Goal: Task Accomplishment & Management: Use online tool/utility

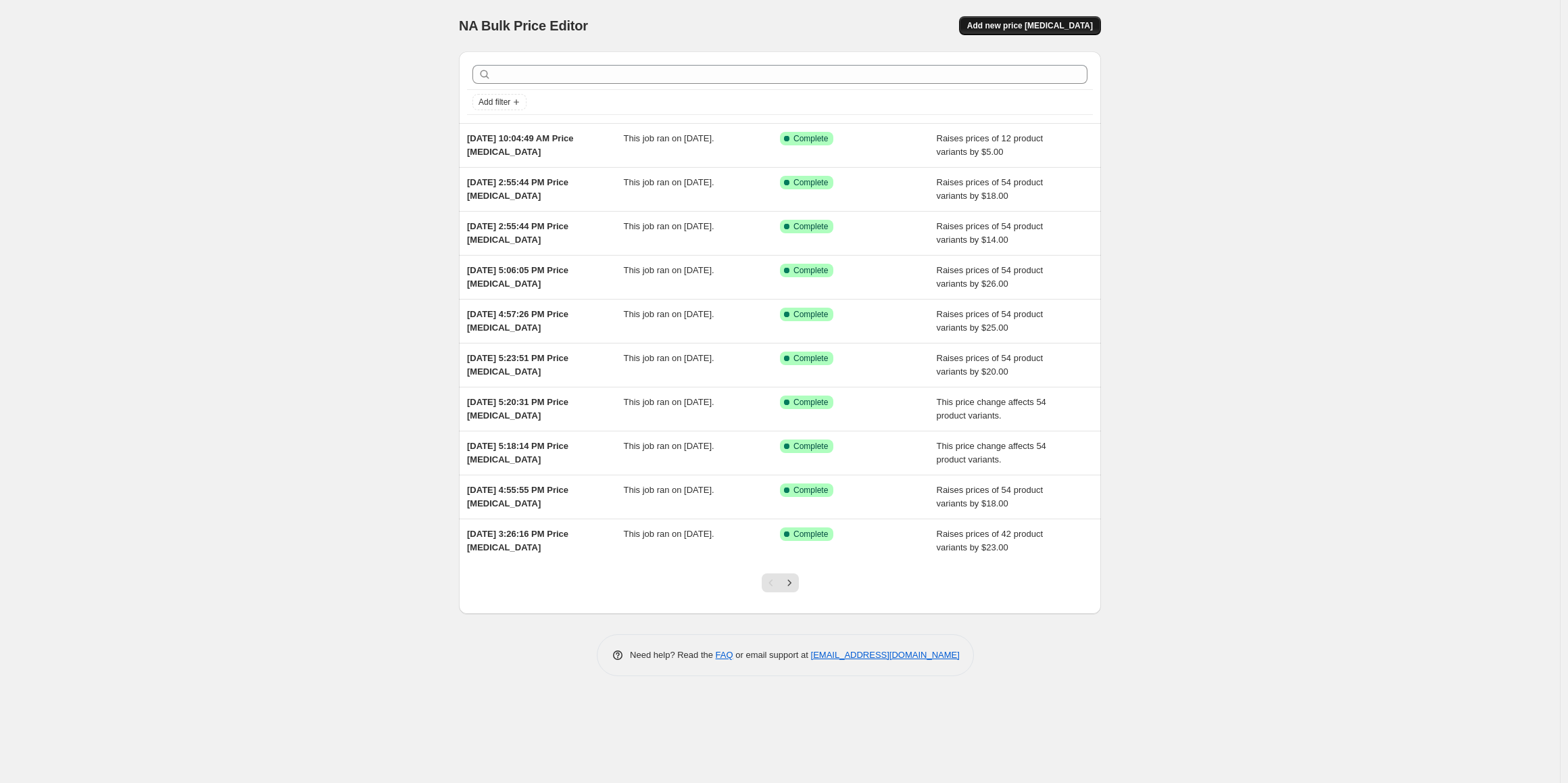
click at [1029, 29] on span "Add new price [MEDICAL_DATA]" at bounding box center [1029, 25] width 126 height 11
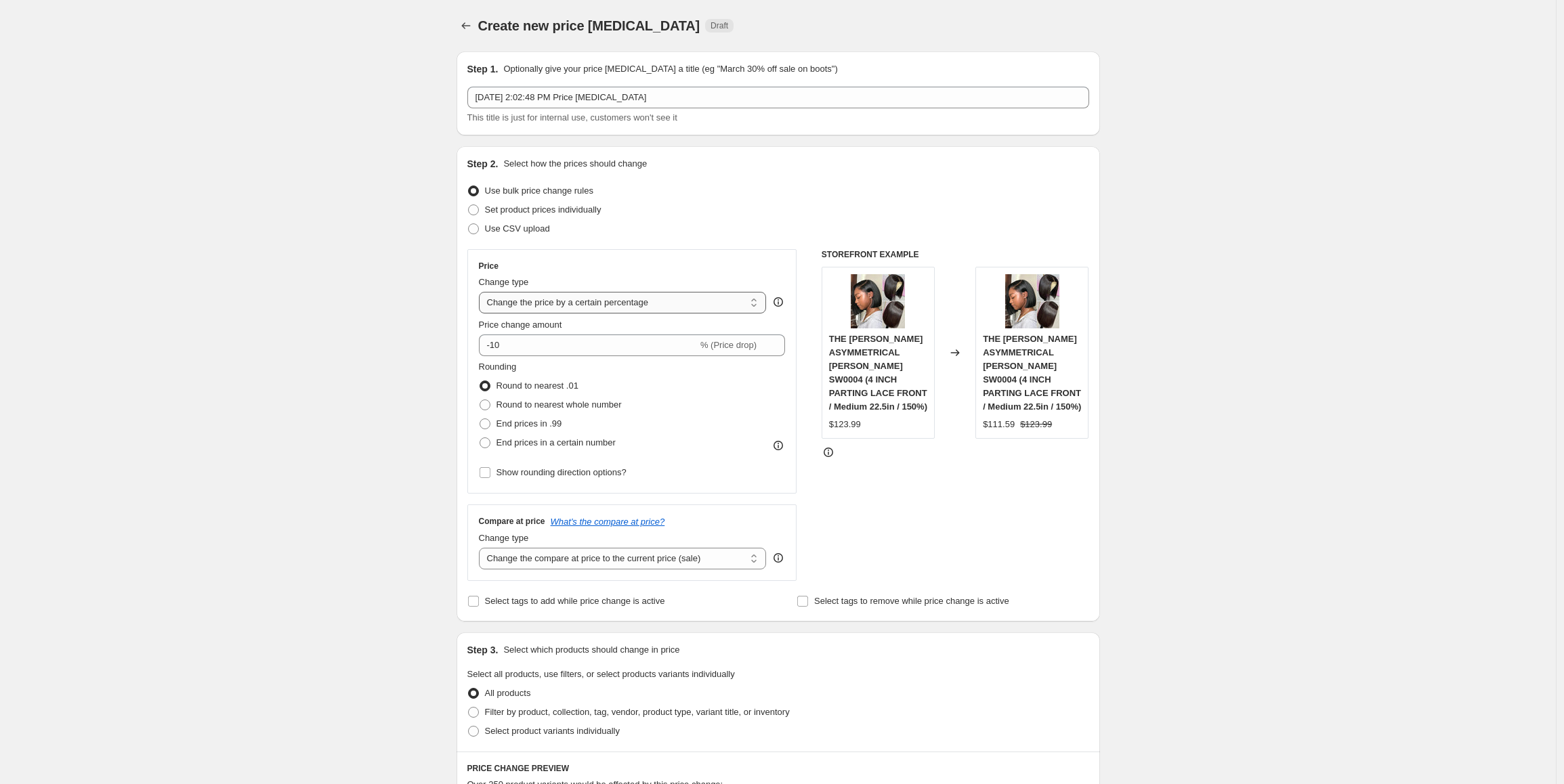
click at [596, 306] on select "Change the price to a certain amount Change the price by a certain amount Chang…" at bounding box center [623, 302] width 288 height 22
select select "by"
click at [483, 292] on select "Change the price to a certain amount Change the price by a certain amount Chang…" at bounding box center [623, 302] width 288 height 22
drag, startPoint x: 528, startPoint y: 348, endPoint x: 475, endPoint y: 348, distance: 53.0
click at [475, 348] on div "Price Change type Change the price to a certain amount Change the price by a ce…" at bounding box center [632, 372] width 330 height 244
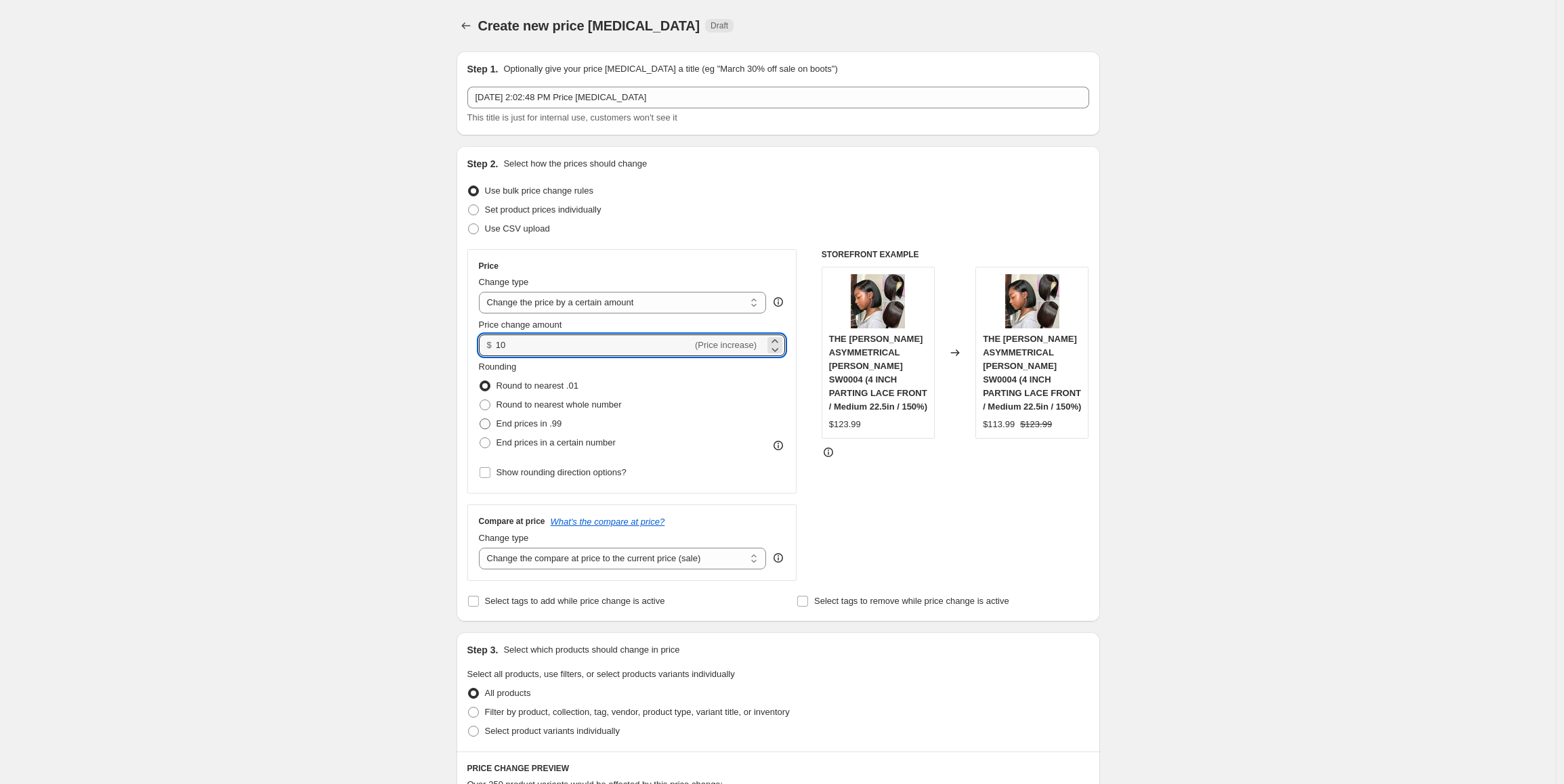
type input "10.00"
click at [550, 425] on span "End prices in .99" at bounding box center [530, 424] width 66 height 10
click at [480, 419] on input "End prices in .99" at bounding box center [480, 418] width 1 height 1
radio input "true"
click at [634, 562] on select "Change the compare at price to the current price (sale) Change the compare at p…" at bounding box center [623, 558] width 288 height 22
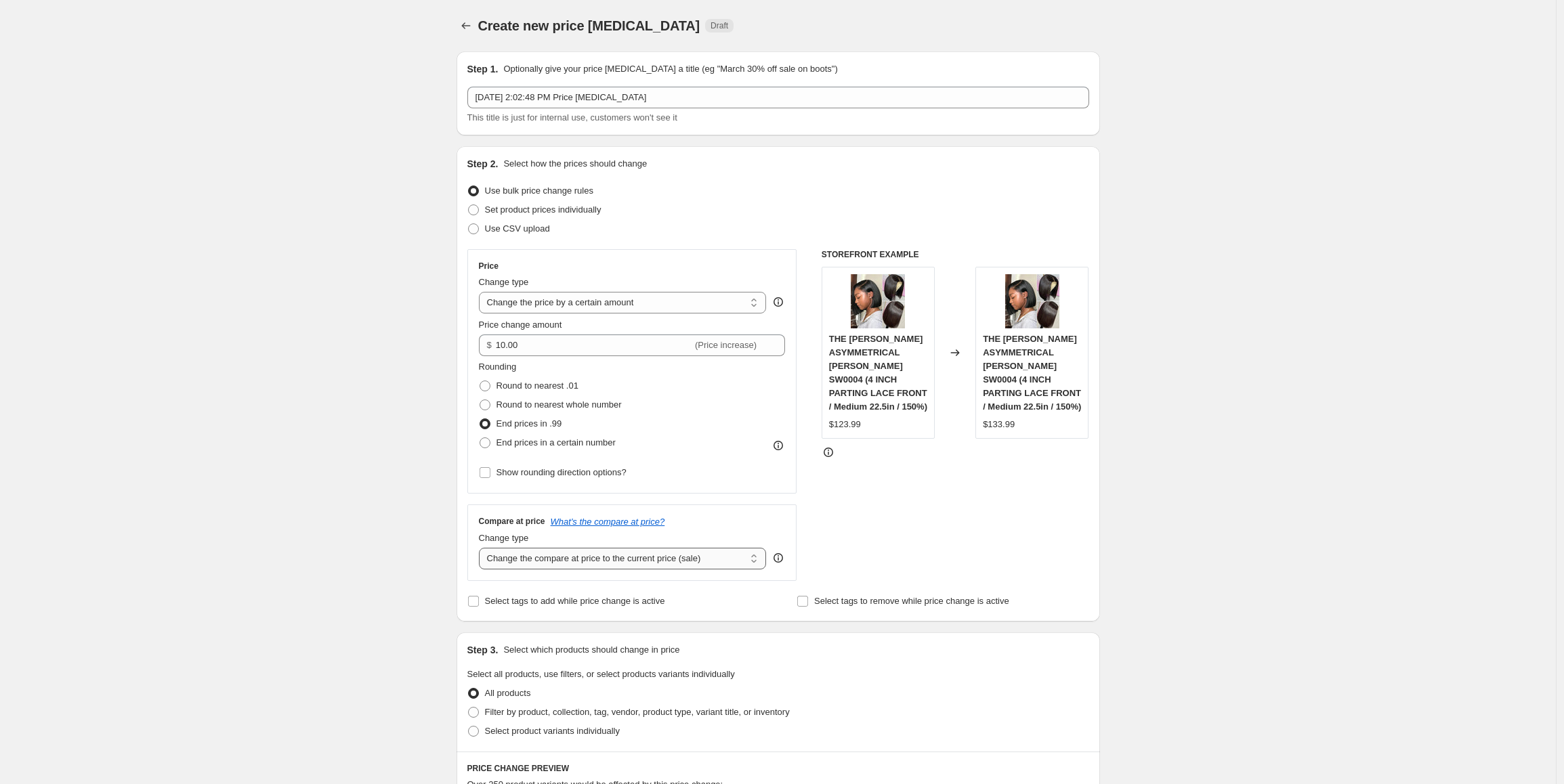
select select "by"
click at [483, 548] on select "Change the compare at price to the current price (sale) Change the compare at p…" at bounding box center [623, 558] width 288 height 22
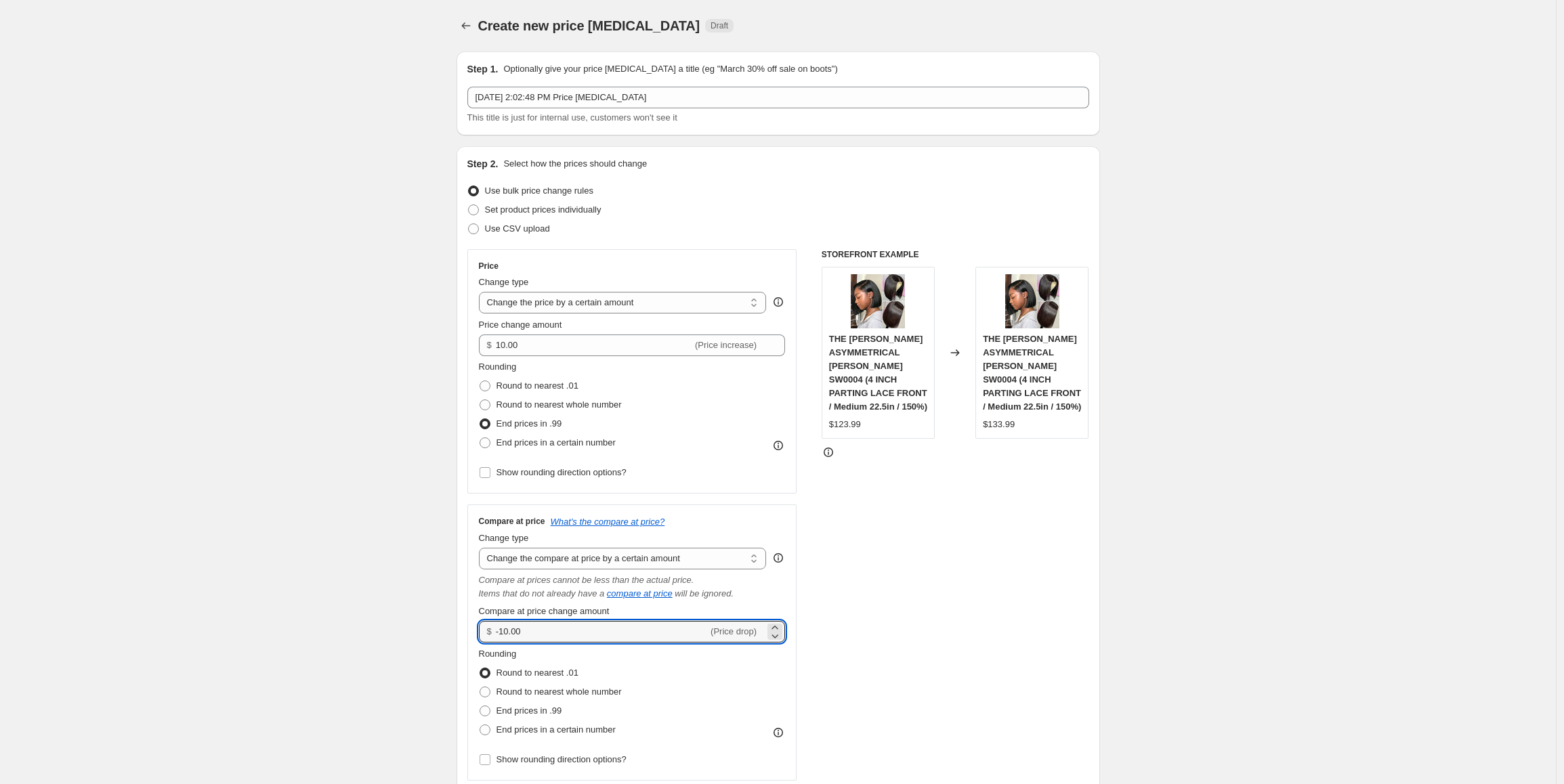
drag, startPoint x: 532, startPoint y: 631, endPoint x: 480, endPoint y: 631, distance: 52.0
click at [480, 631] on div "Compare at price What's the compare at price? Change type Change the compare at…" at bounding box center [632, 643] width 330 height 276
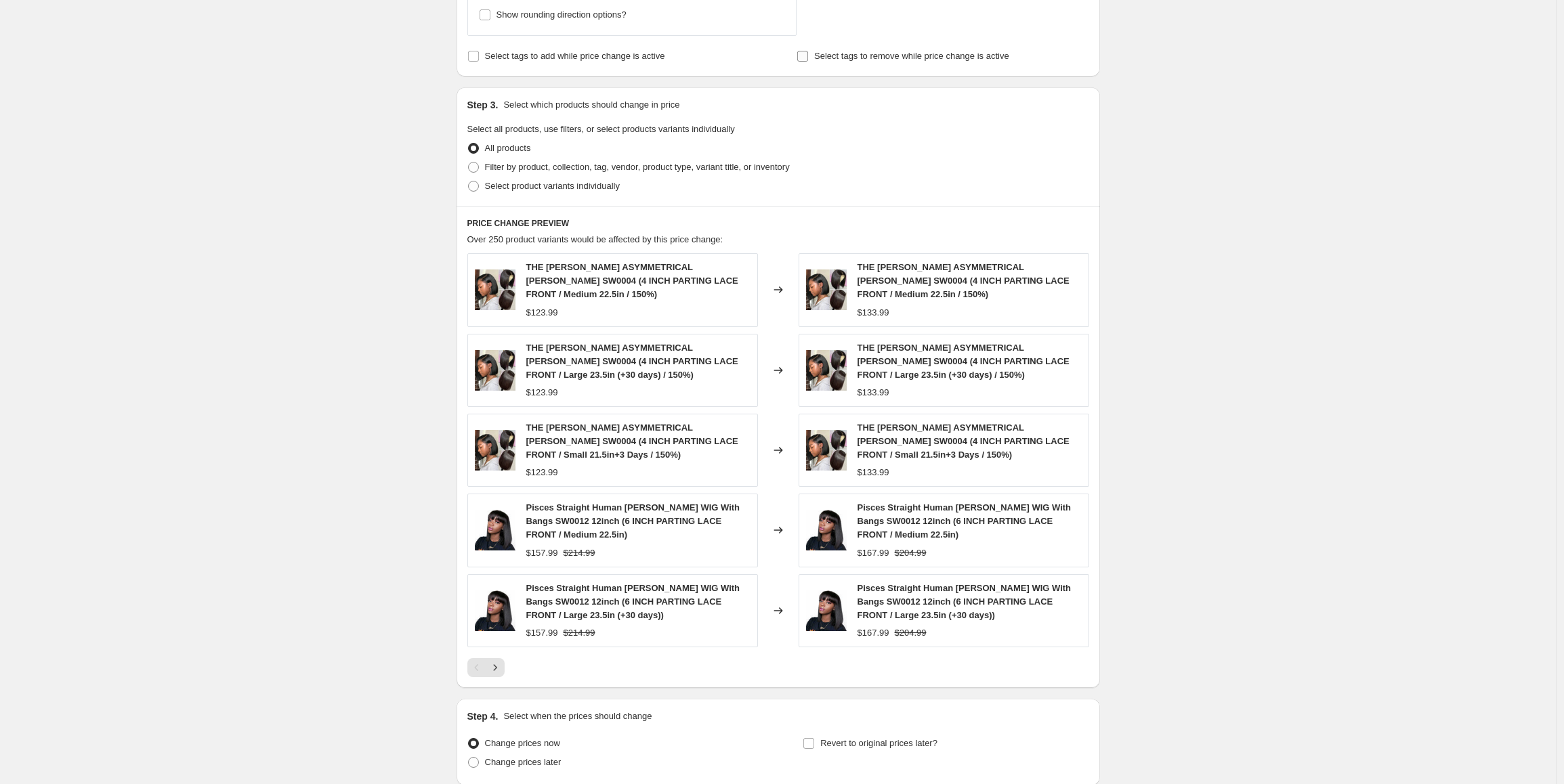
scroll to position [858, 0]
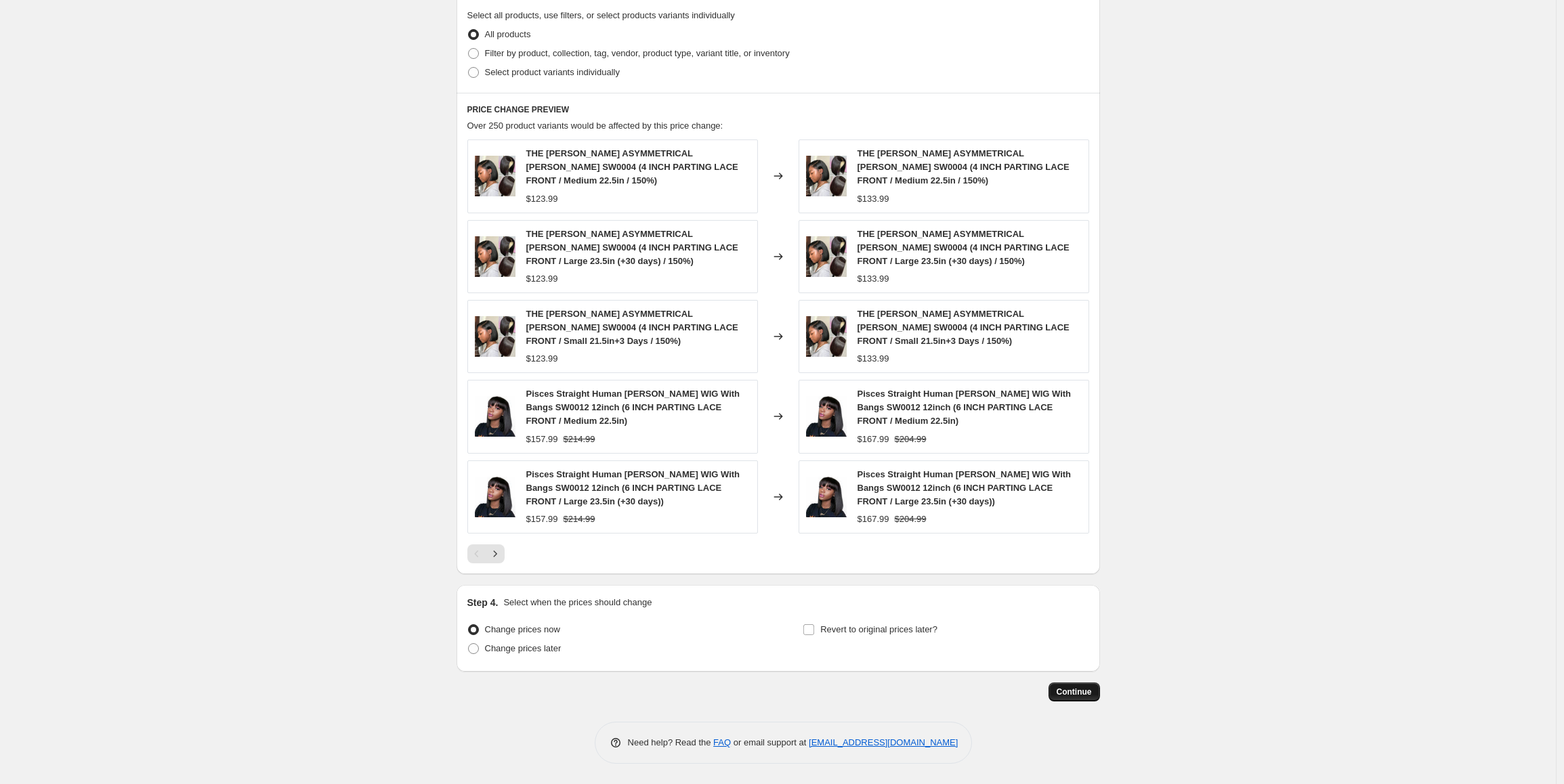
type input "20.00"
click at [1084, 698] on span "Continue" at bounding box center [1074, 692] width 35 height 11
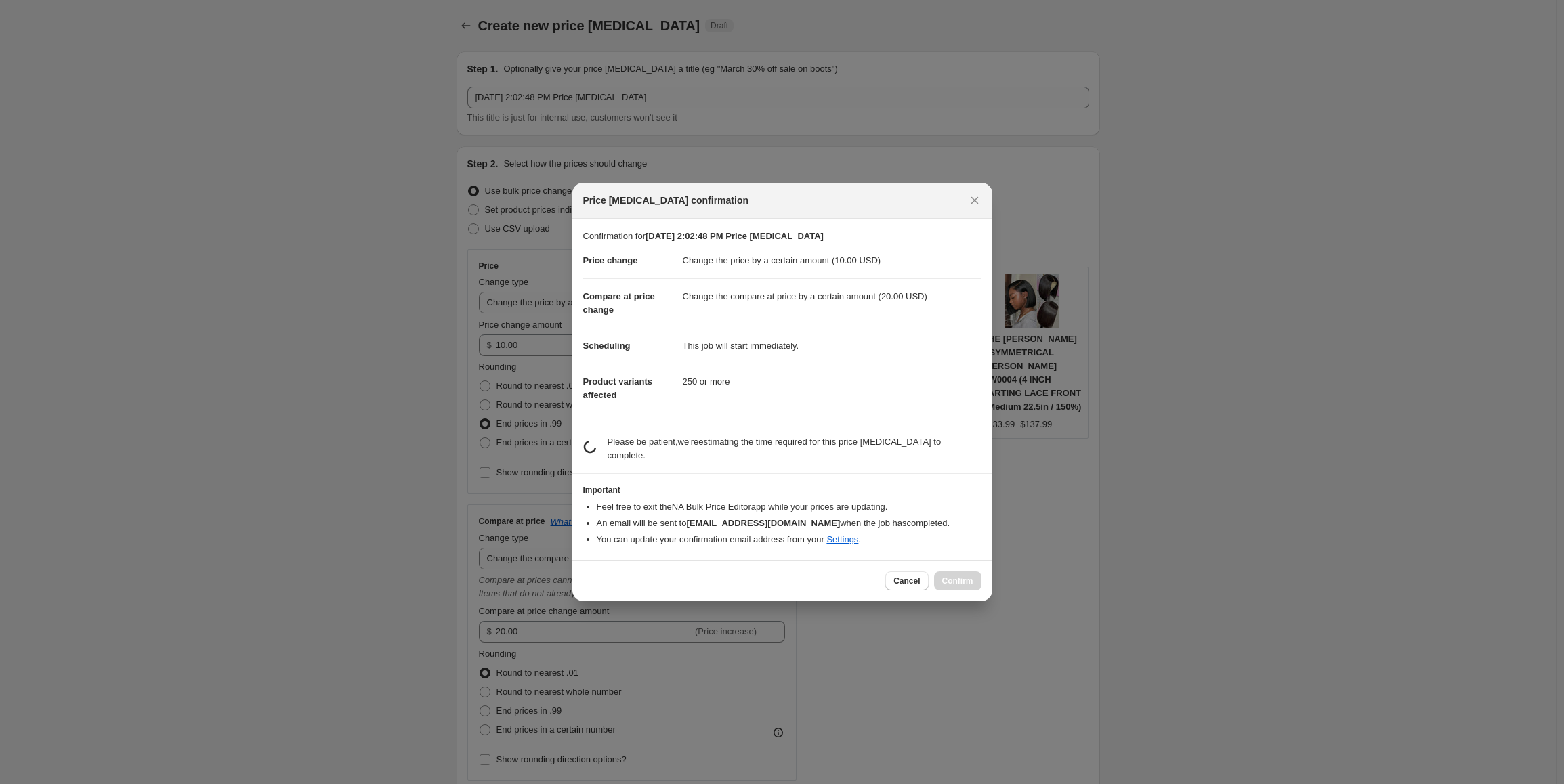
scroll to position [0, 0]
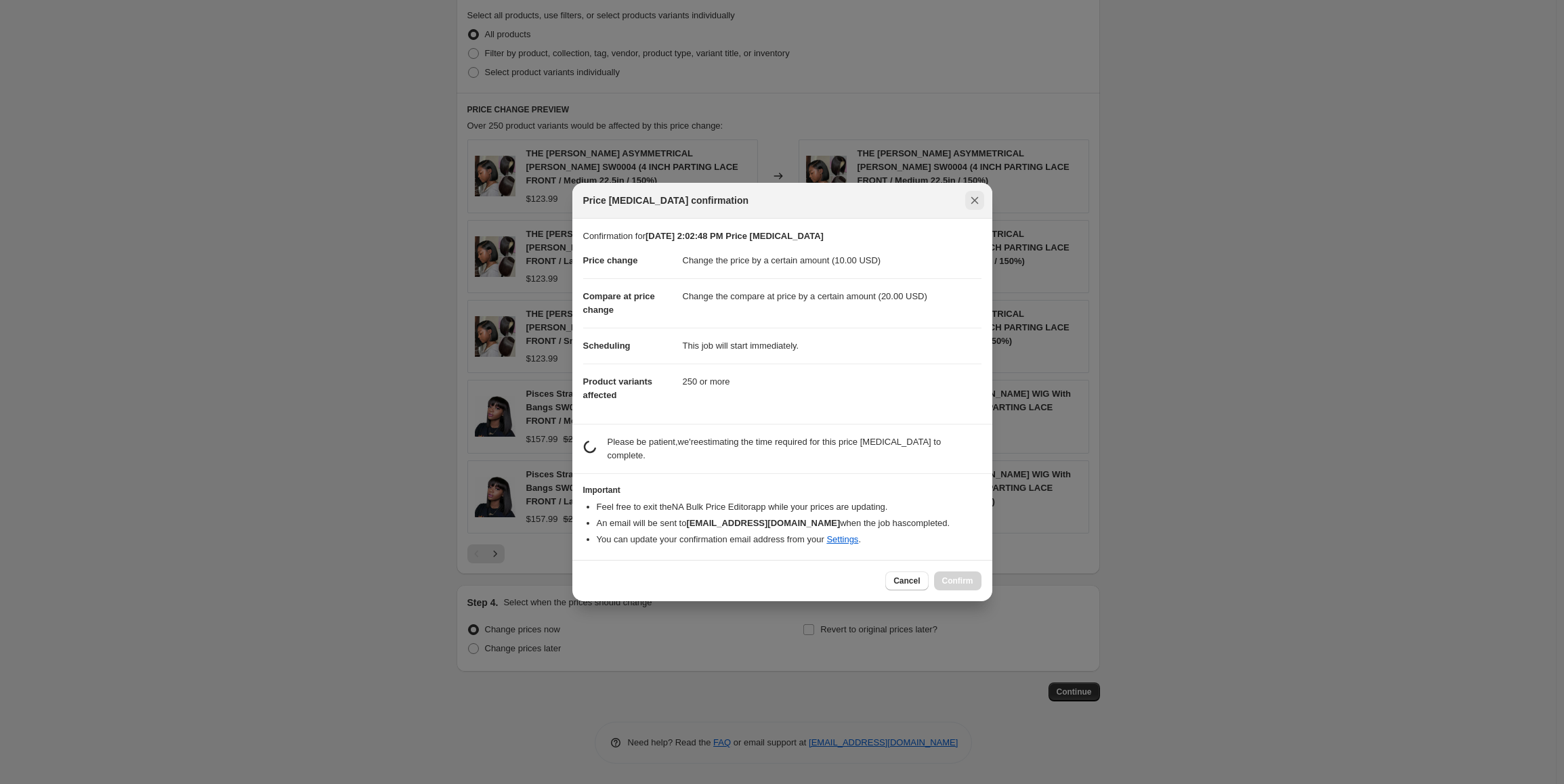
click at [974, 198] on icon "Close" at bounding box center [975, 200] width 13 height 13
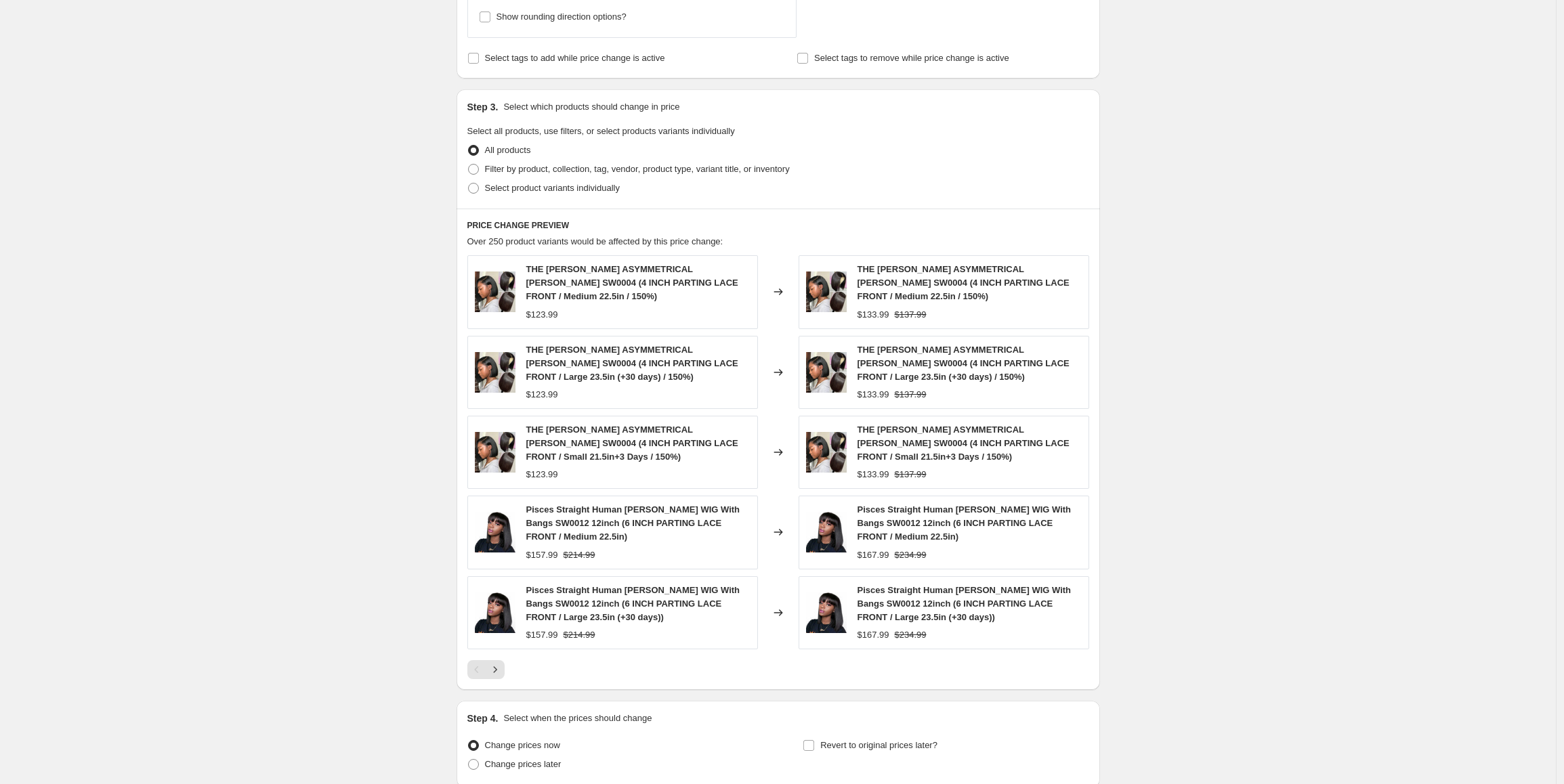
scroll to position [587, 0]
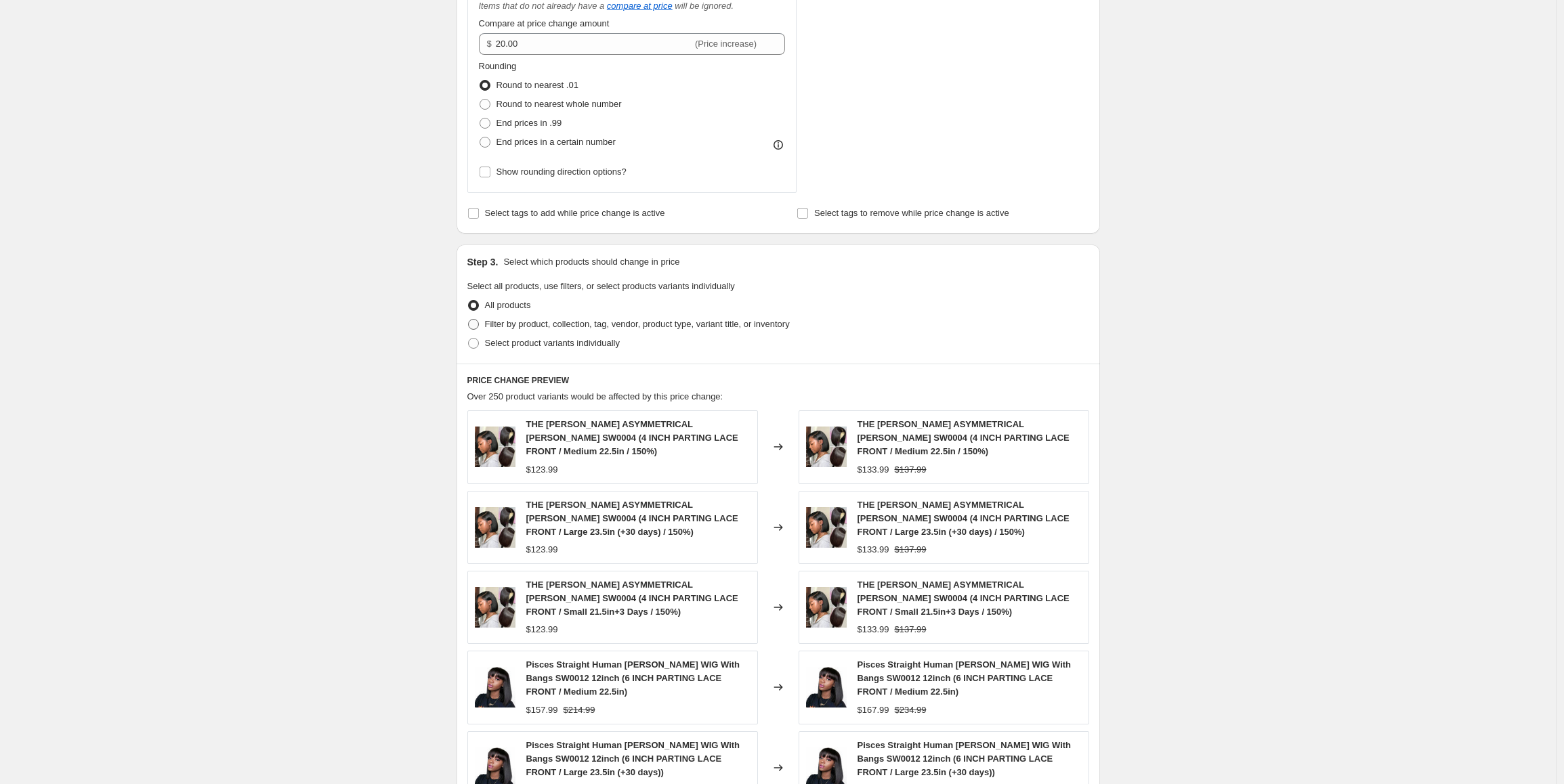
click at [623, 325] on span "Filter by product, collection, tag, vendor, product type, variant title, or inv…" at bounding box center [637, 324] width 305 height 10
click at [468, 319] on input "Filter by product, collection, tag, vendor, product type, variant title, or inv…" at bounding box center [468, 319] width 1 height 1
radio input "true"
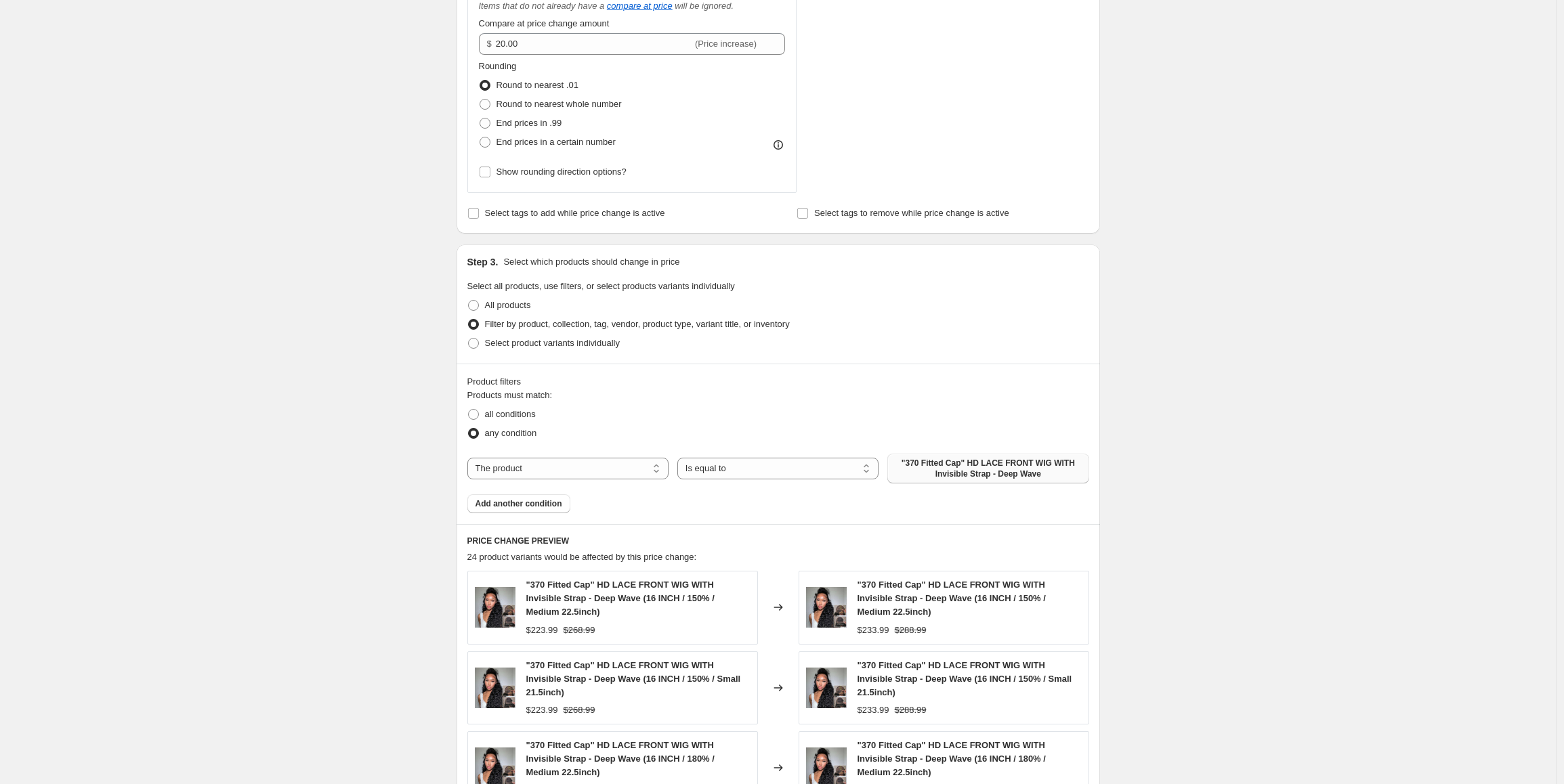
click at [963, 474] on span ""370 Fitted Cap" HD LACE FRONT WIG WITH Invisible Strap - Deep Wave" at bounding box center [988, 468] width 185 height 22
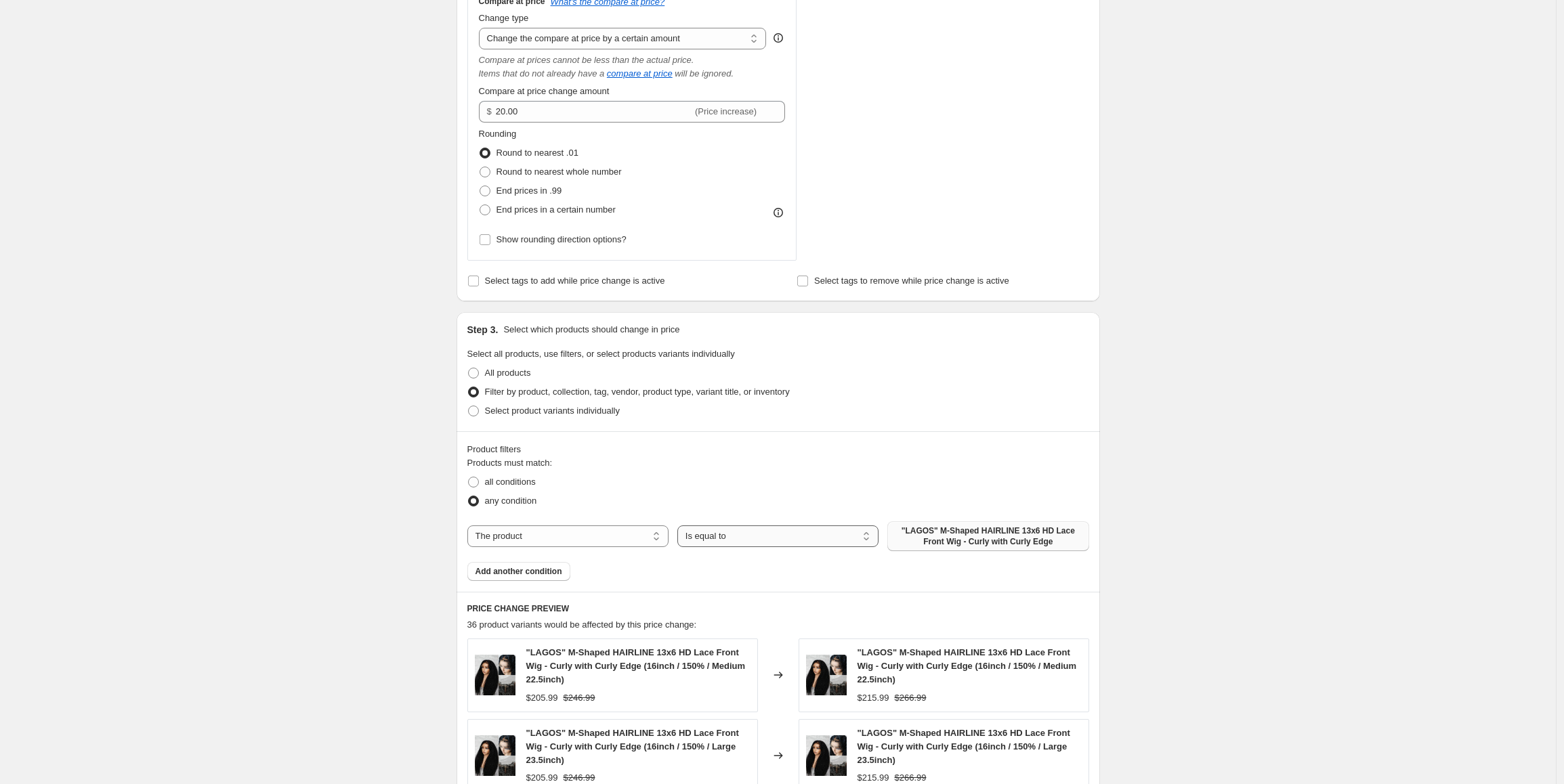
scroll to position [317, 0]
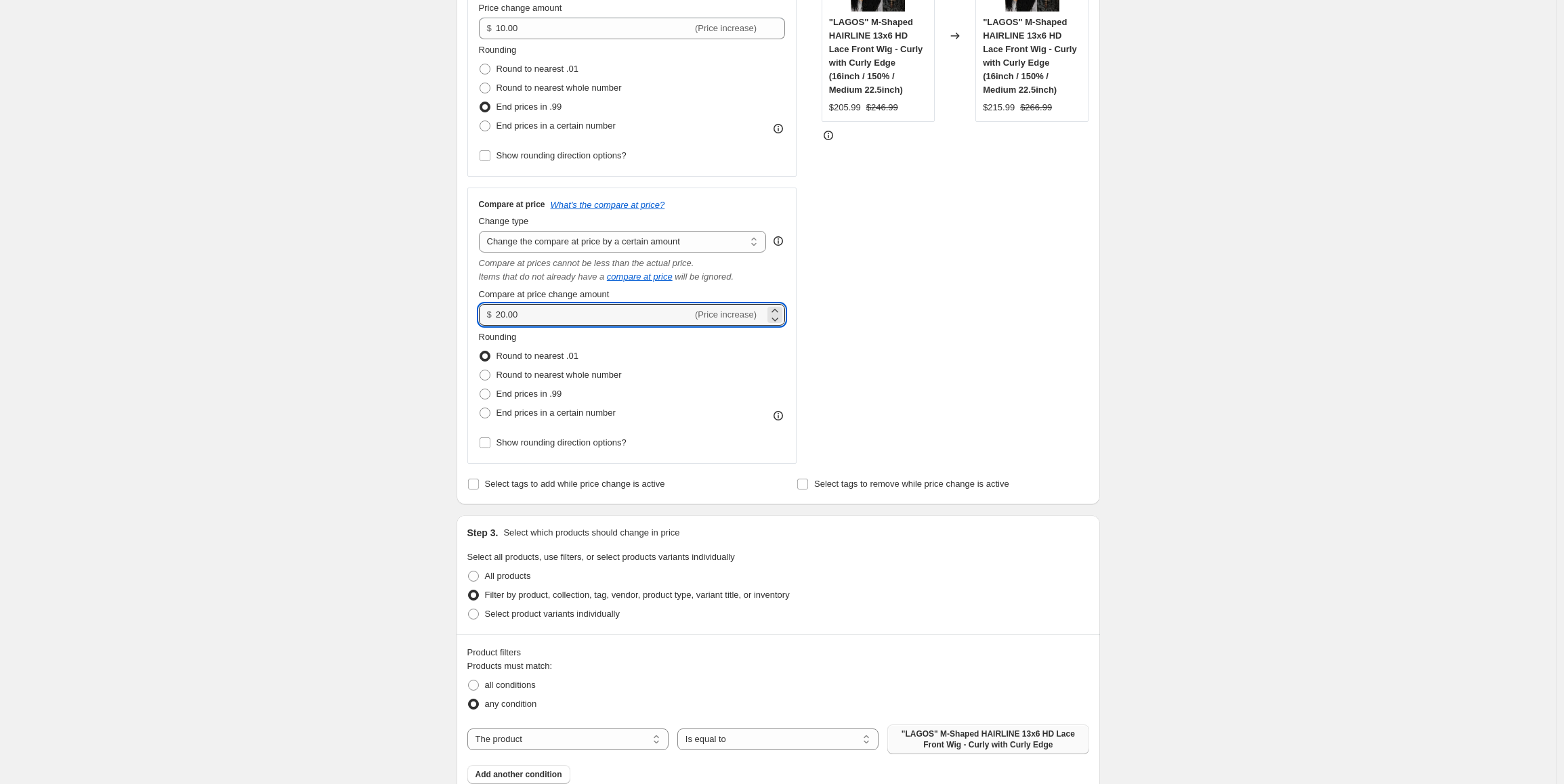
drag, startPoint x: 527, startPoint y: 310, endPoint x: 490, endPoint y: 316, distance: 37.5
click at [490, 316] on div "$ 20.00 (Price increase)" at bounding box center [632, 314] width 307 height 22
click at [324, 422] on div "Create new price [MEDICAL_DATA]. This page is ready Create new price [MEDICAL_D…" at bounding box center [778, 584] width 1556 height 1803
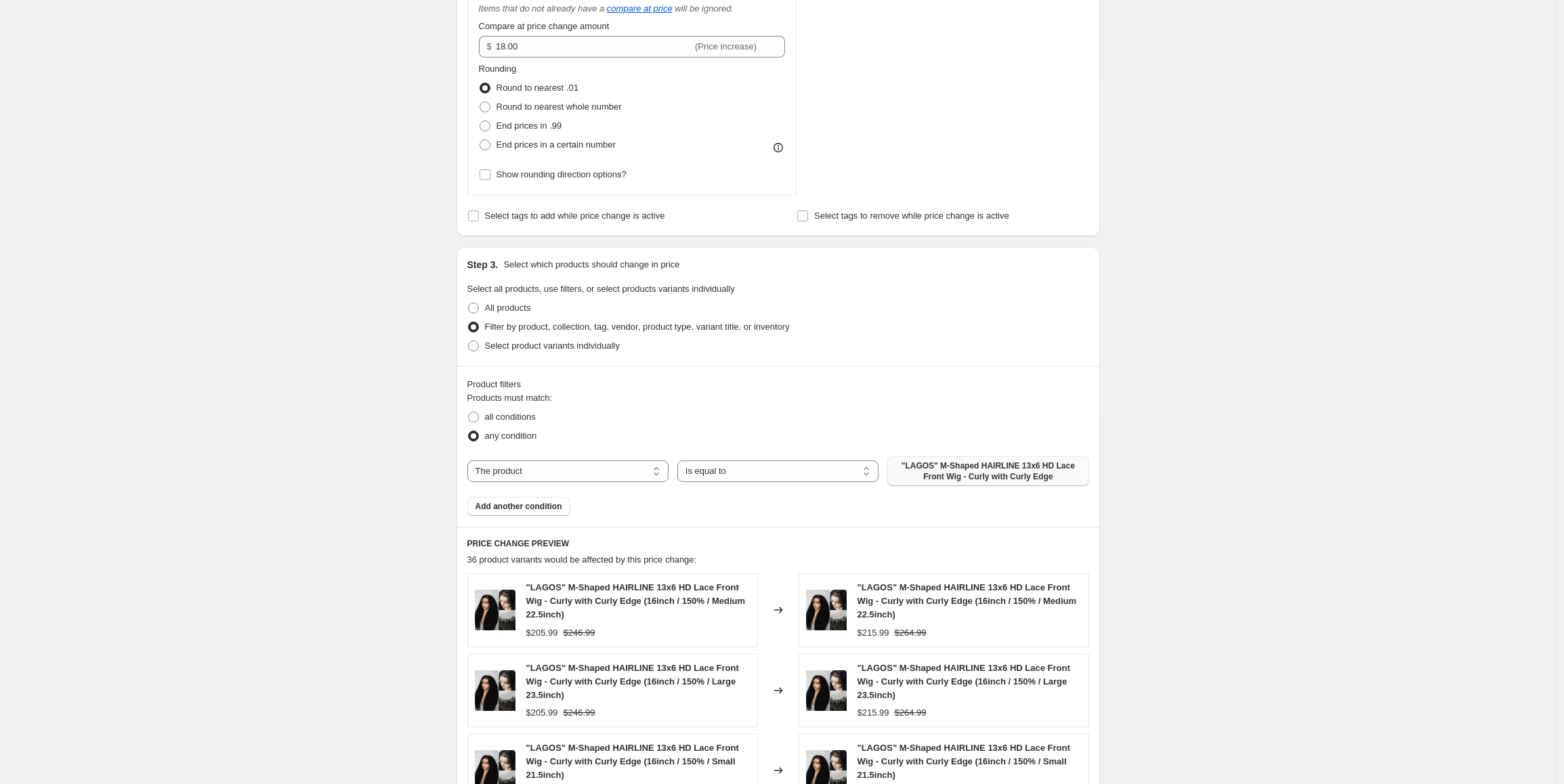
scroll to position [452, 0]
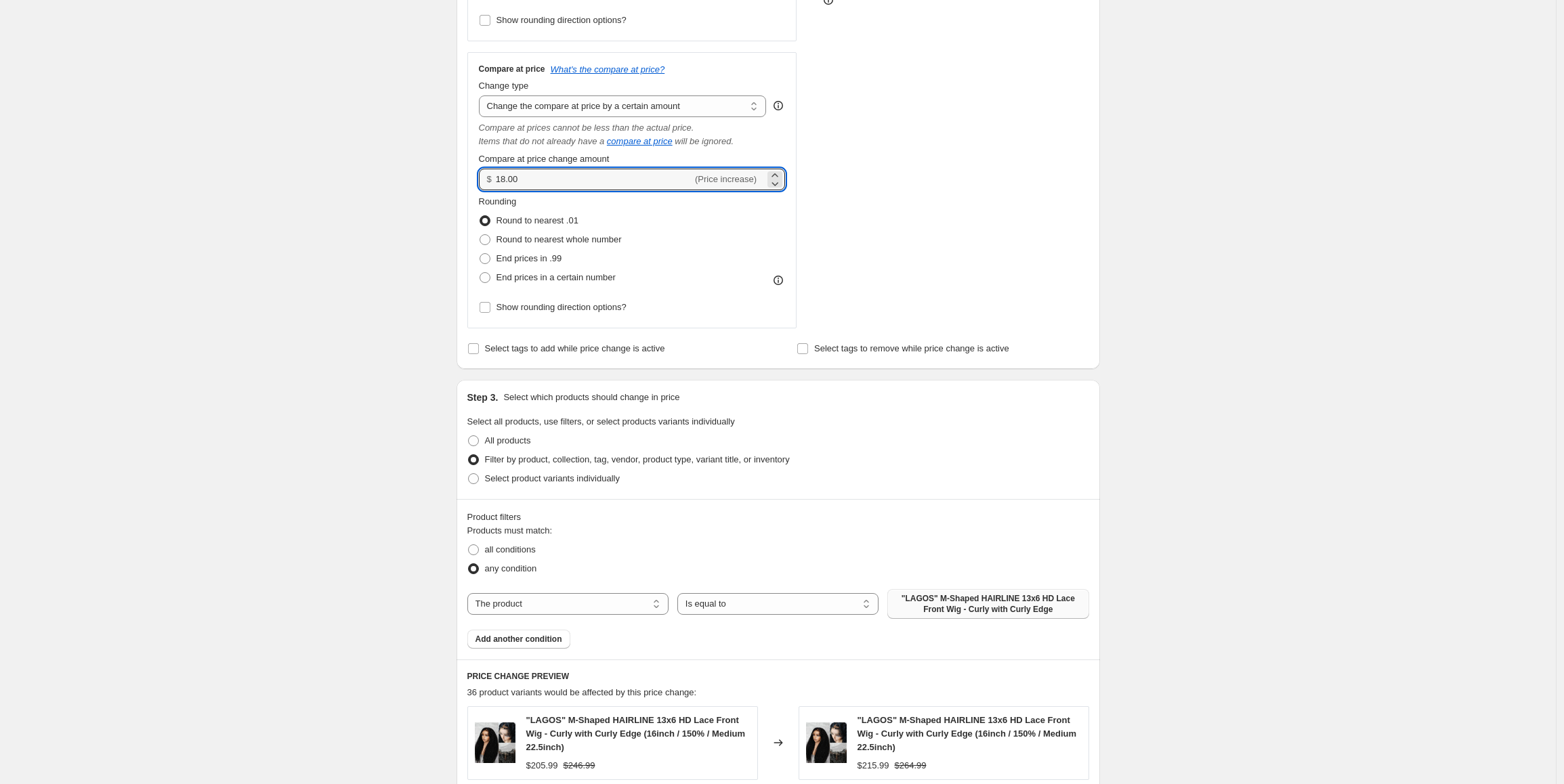
drag, startPoint x: 541, startPoint y: 180, endPoint x: 498, endPoint y: 179, distance: 43.0
click at [498, 179] on div "$ 18.00 (Price increase)" at bounding box center [632, 179] width 307 height 22
type input "22.00"
click at [333, 436] on div "Create new price [MEDICAL_DATA]. This page is ready Create new price [MEDICAL_D…" at bounding box center [778, 450] width 1556 height 1803
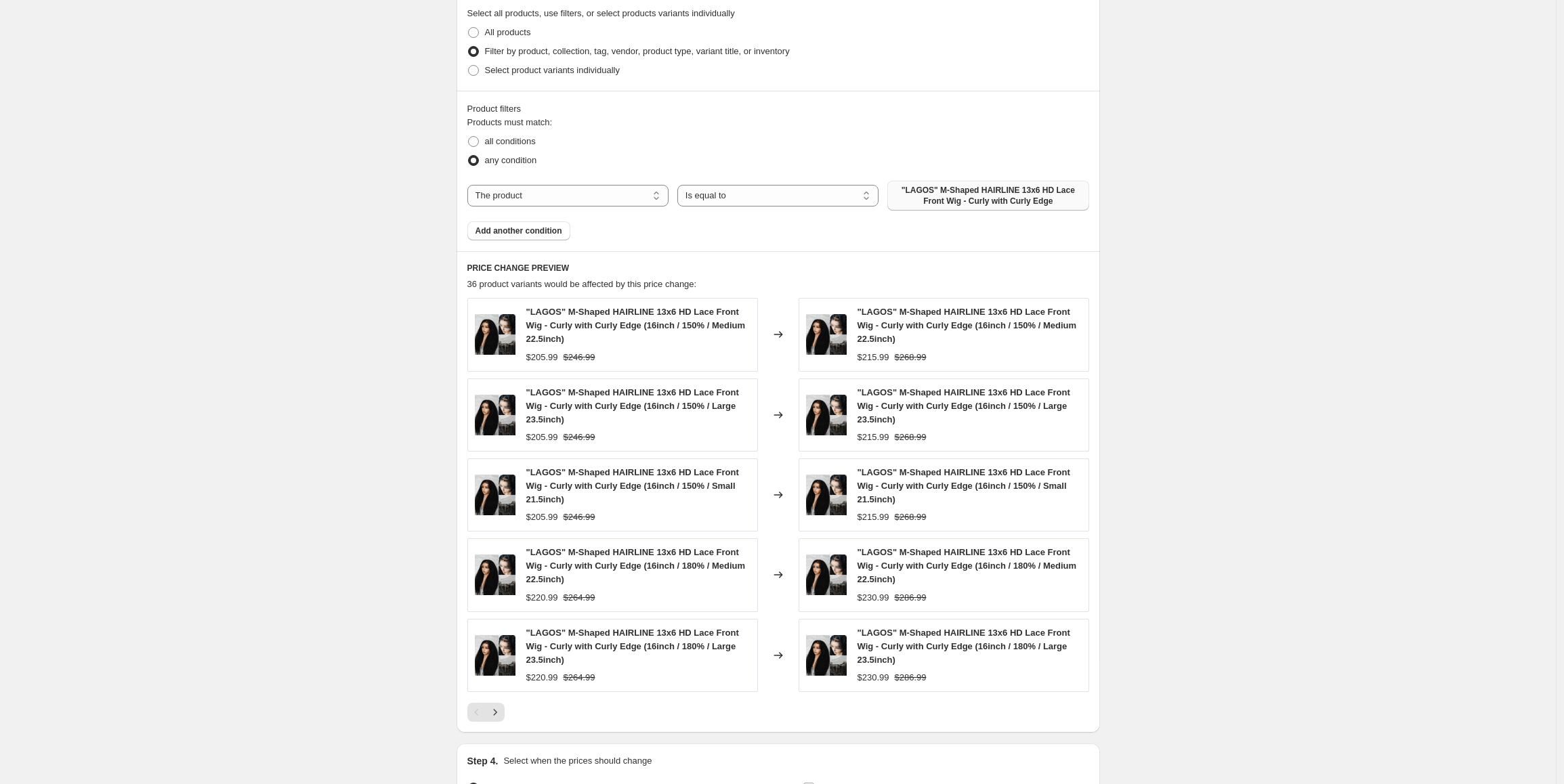
scroll to position [994, 0]
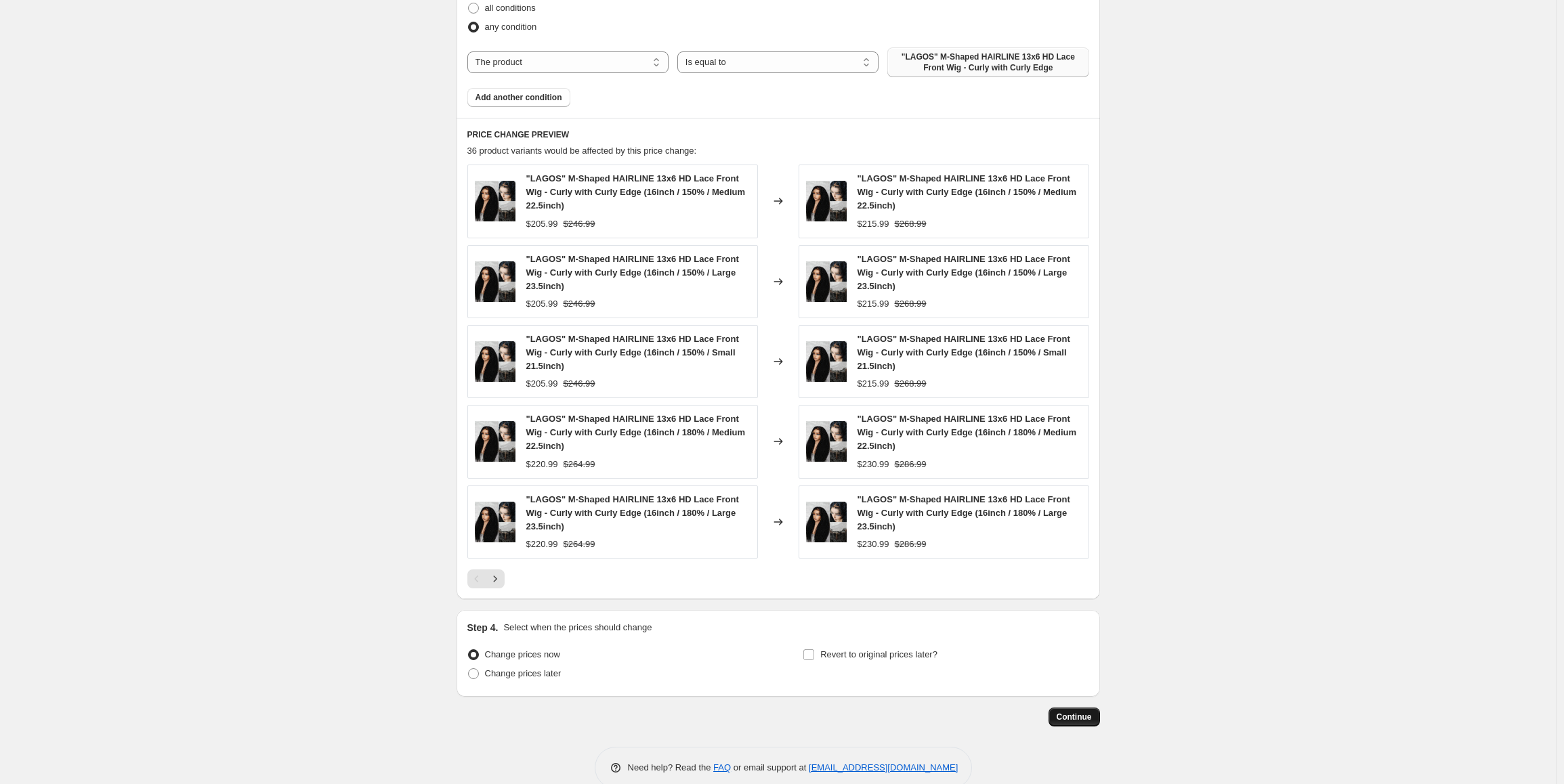
click at [1079, 721] on span "Continue" at bounding box center [1074, 717] width 35 height 11
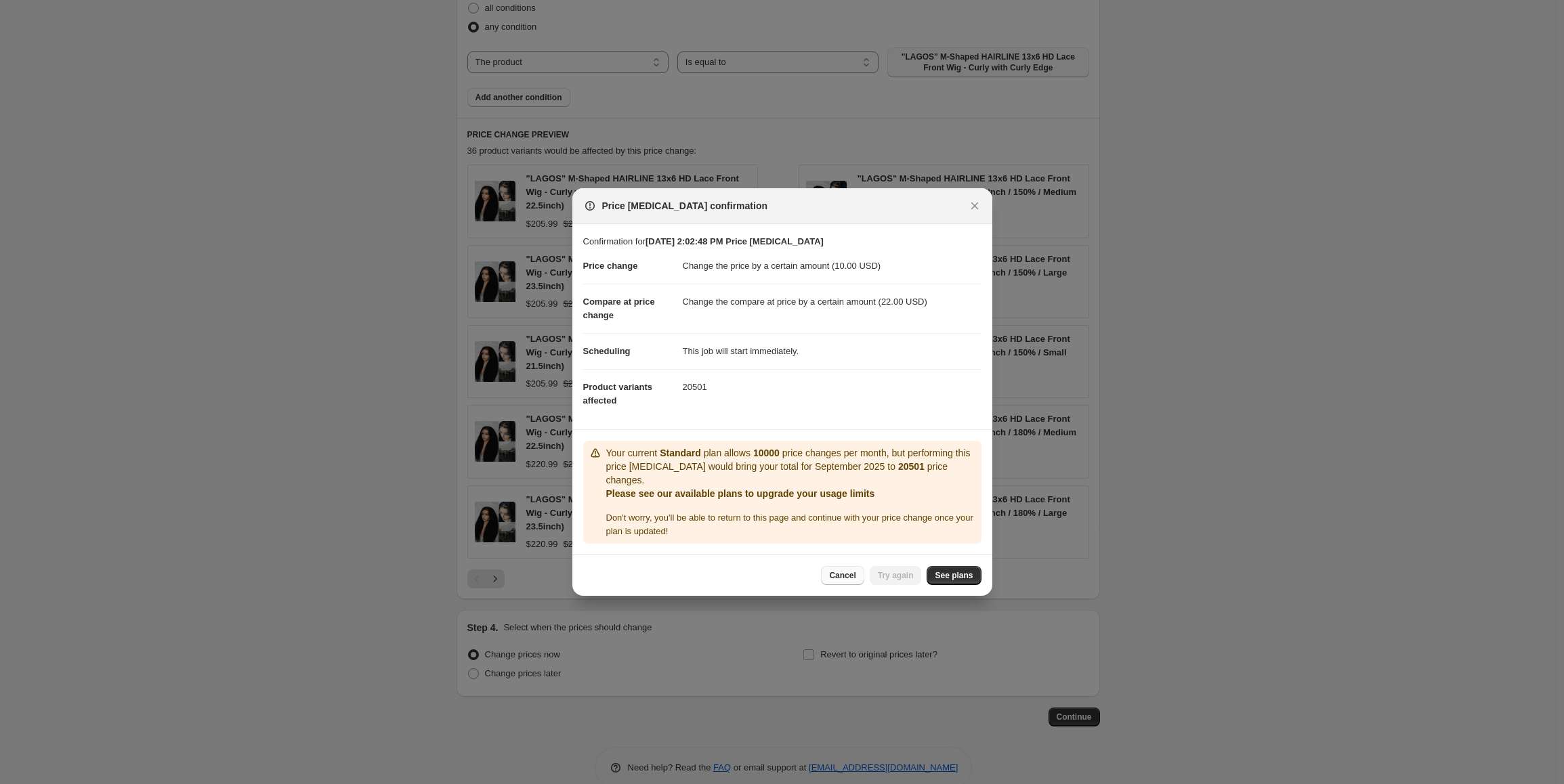
click at [842, 568] on button "Cancel" at bounding box center [842, 575] width 42 height 19
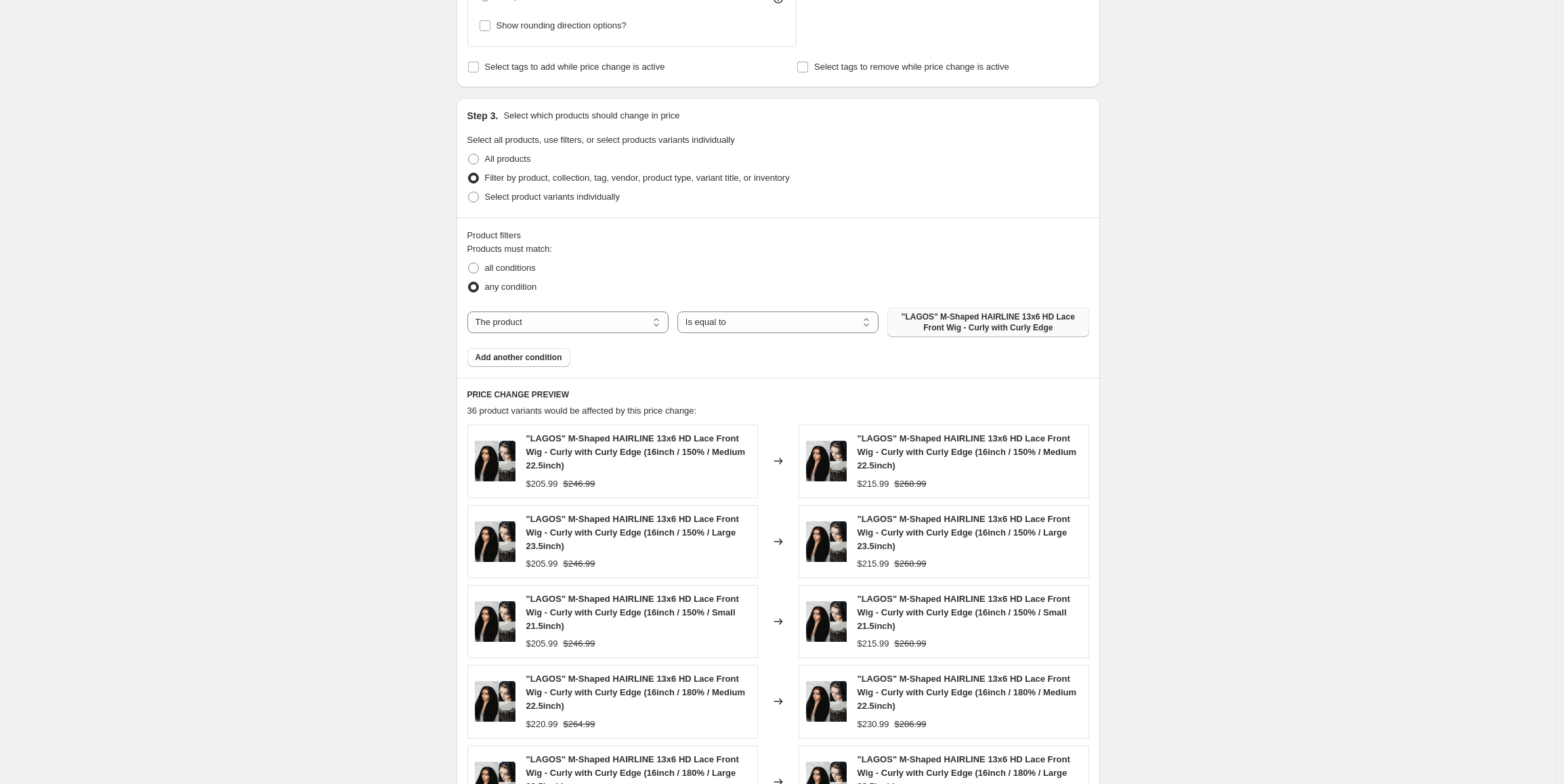
scroll to position [655, 0]
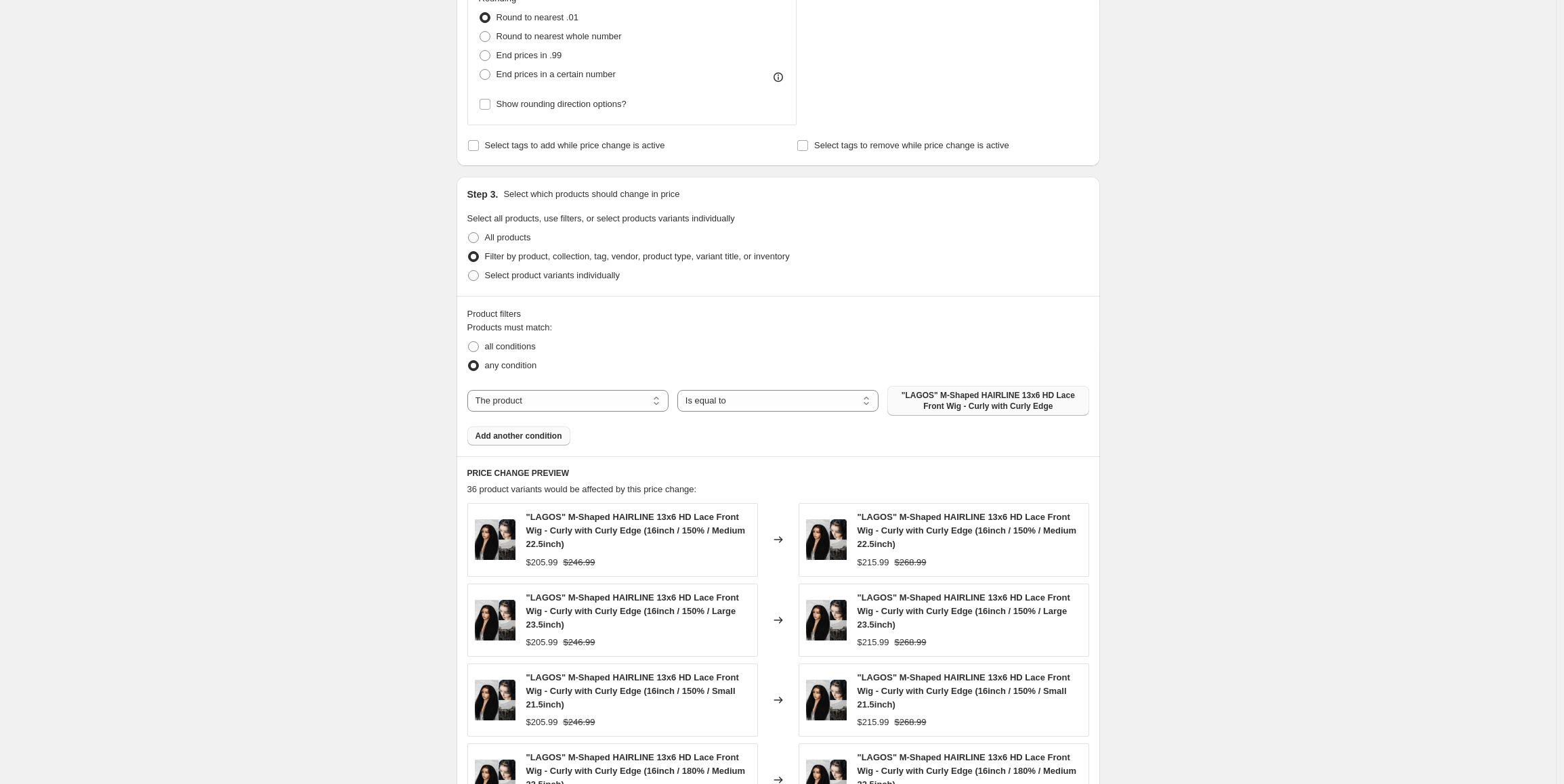
click at [551, 435] on span "Add another condition" at bounding box center [518, 436] width 86 height 11
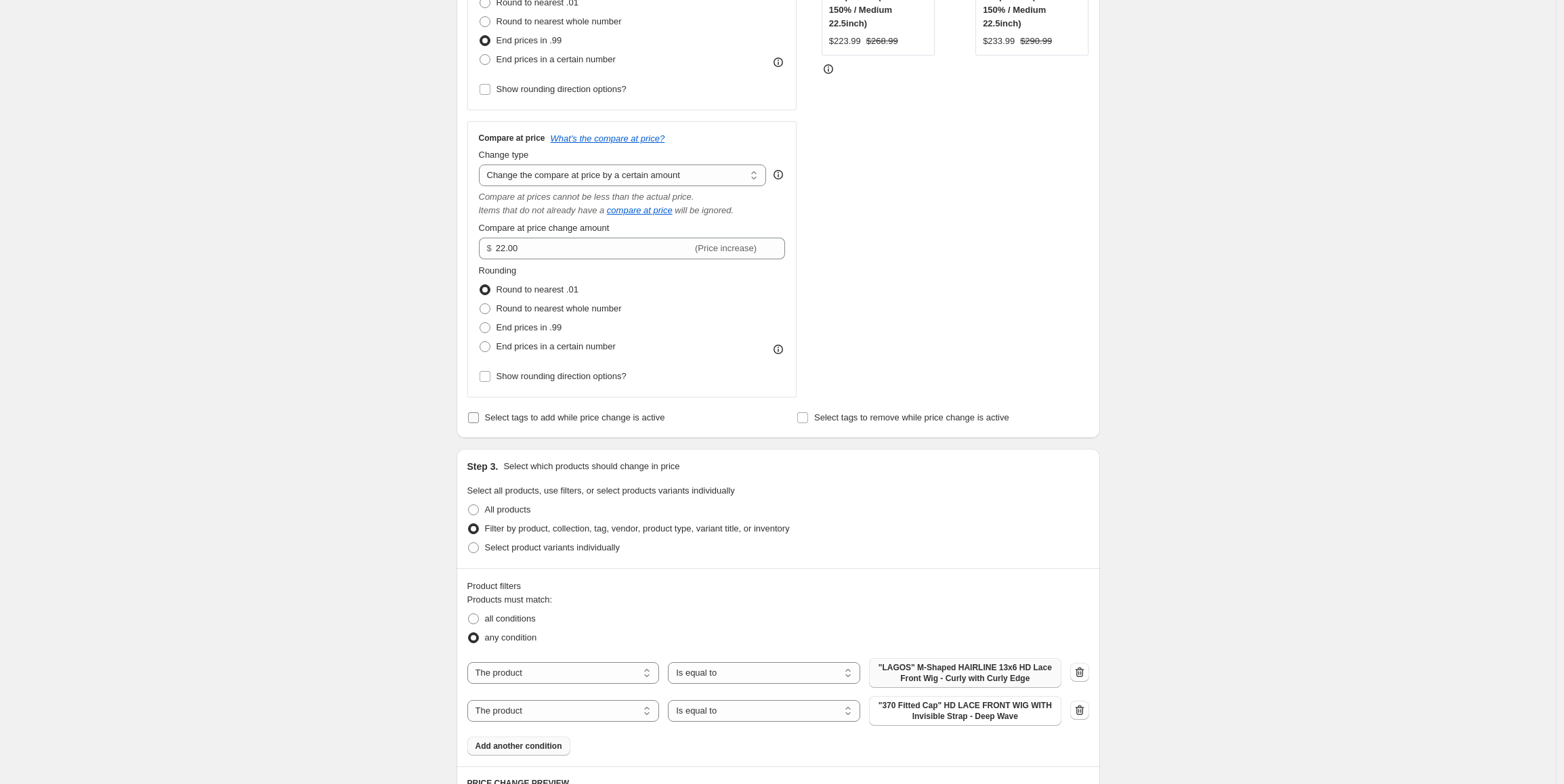
scroll to position [317, 0]
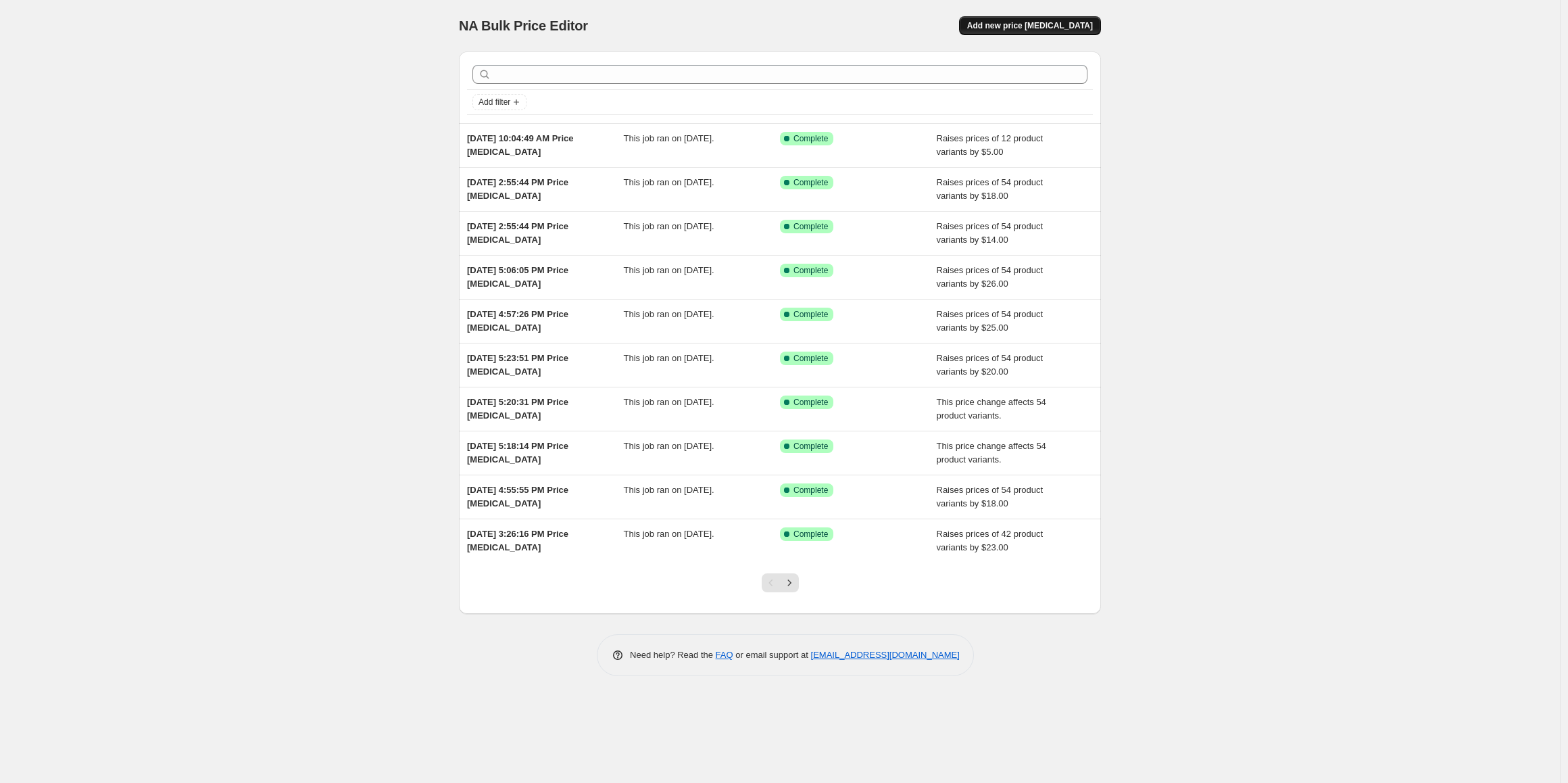
click at [1061, 25] on span "Add new price [MEDICAL_DATA]" at bounding box center [1029, 25] width 126 height 11
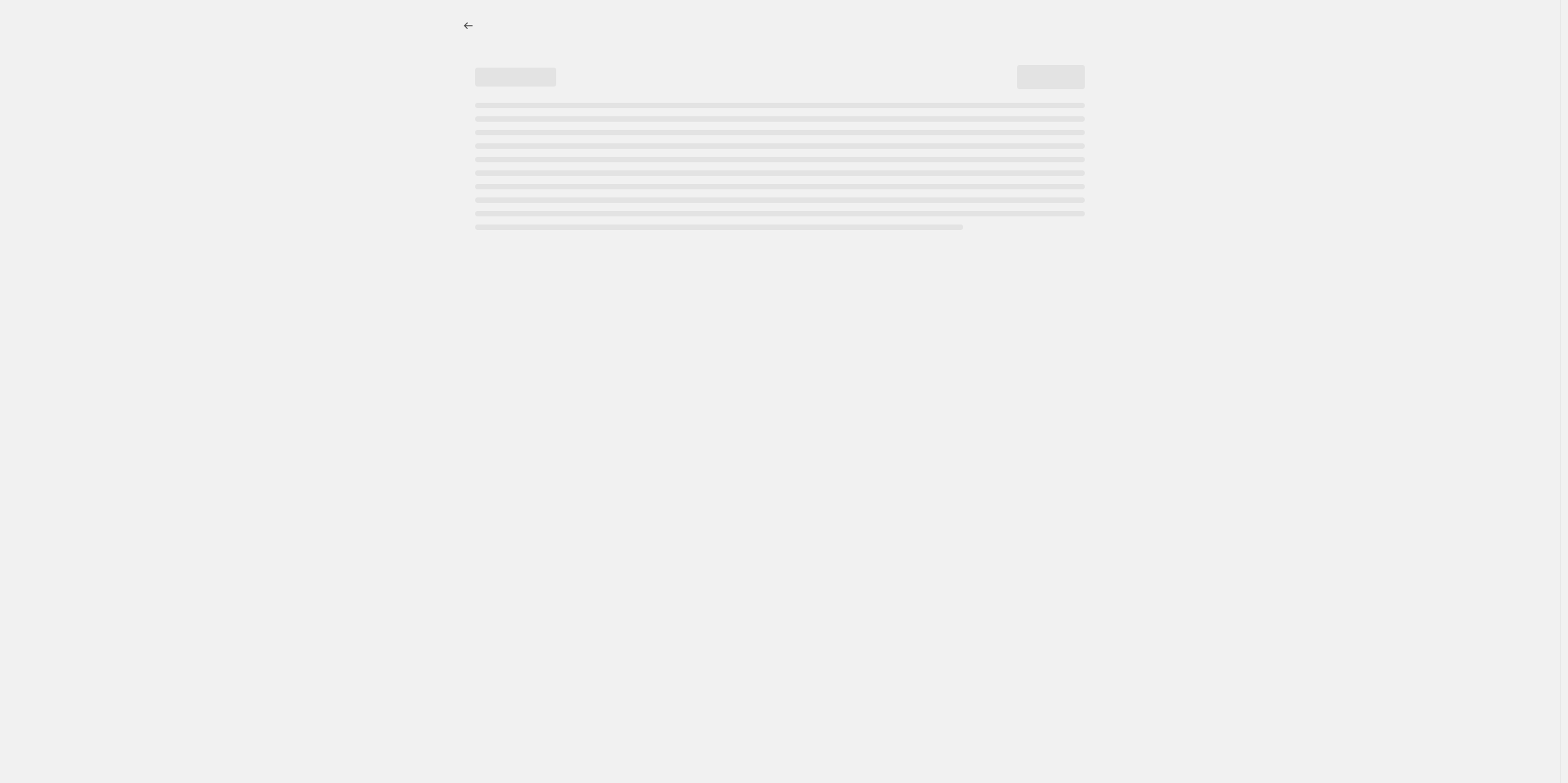
select select "percentage"
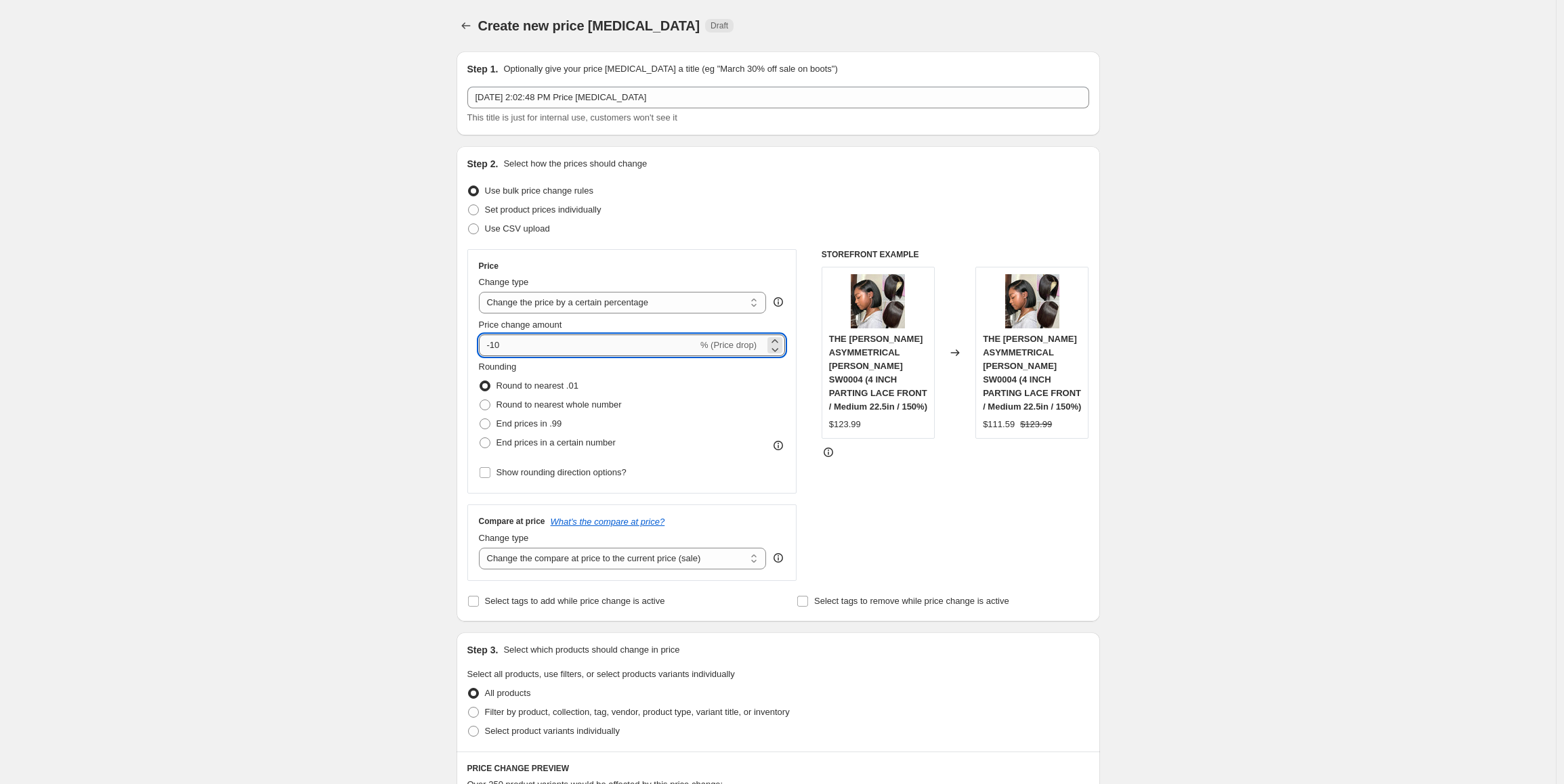
drag, startPoint x: 524, startPoint y: 348, endPoint x: 486, endPoint y: 348, distance: 38.0
click at [486, 348] on input "-10" at bounding box center [588, 345] width 219 height 22
type input "10"
click at [555, 426] on span "End prices in .99" at bounding box center [530, 424] width 66 height 10
click at [480, 419] on input "End prices in .99" at bounding box center [480, 418] width 1 height 1
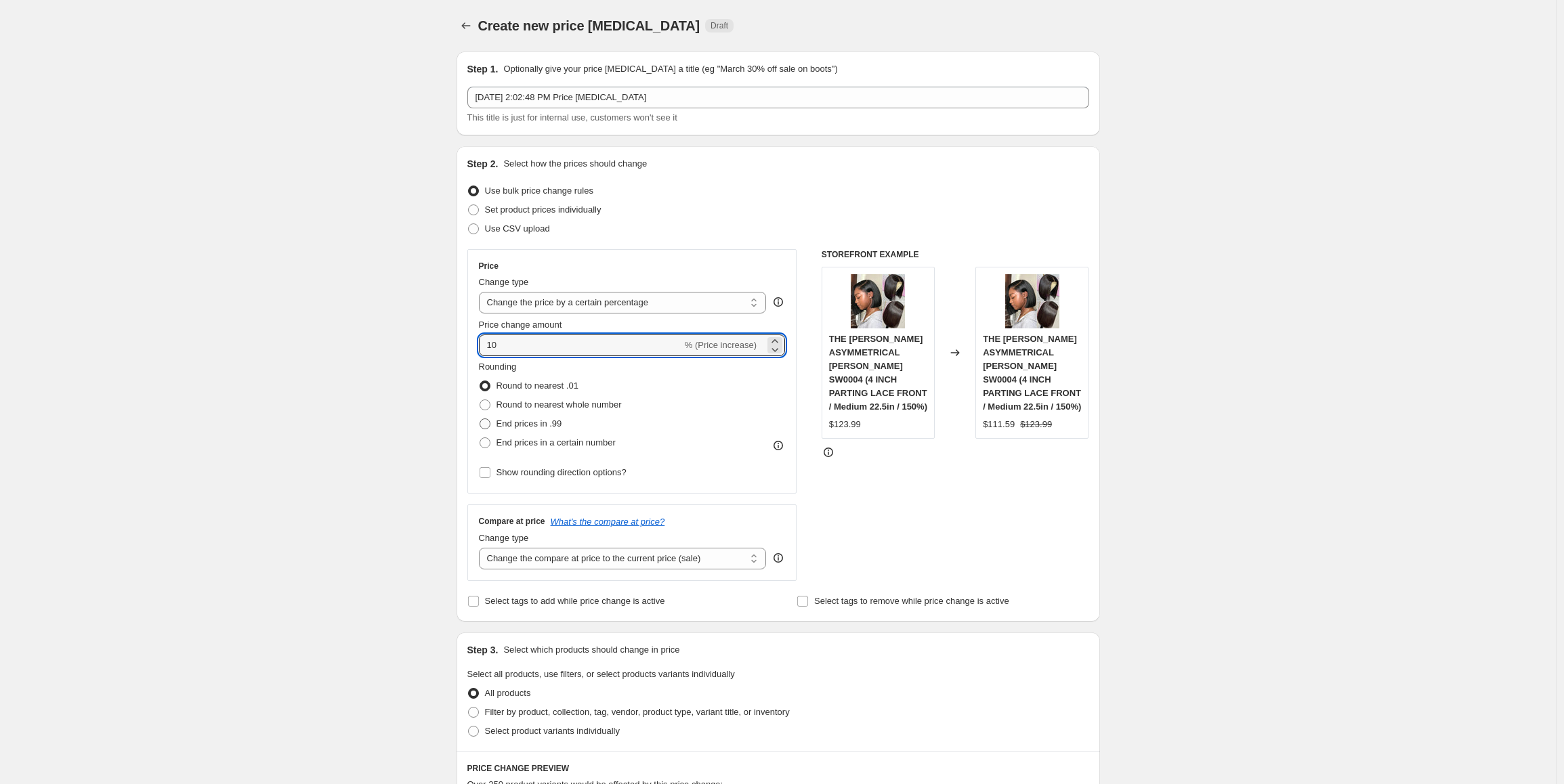
radio input "true"
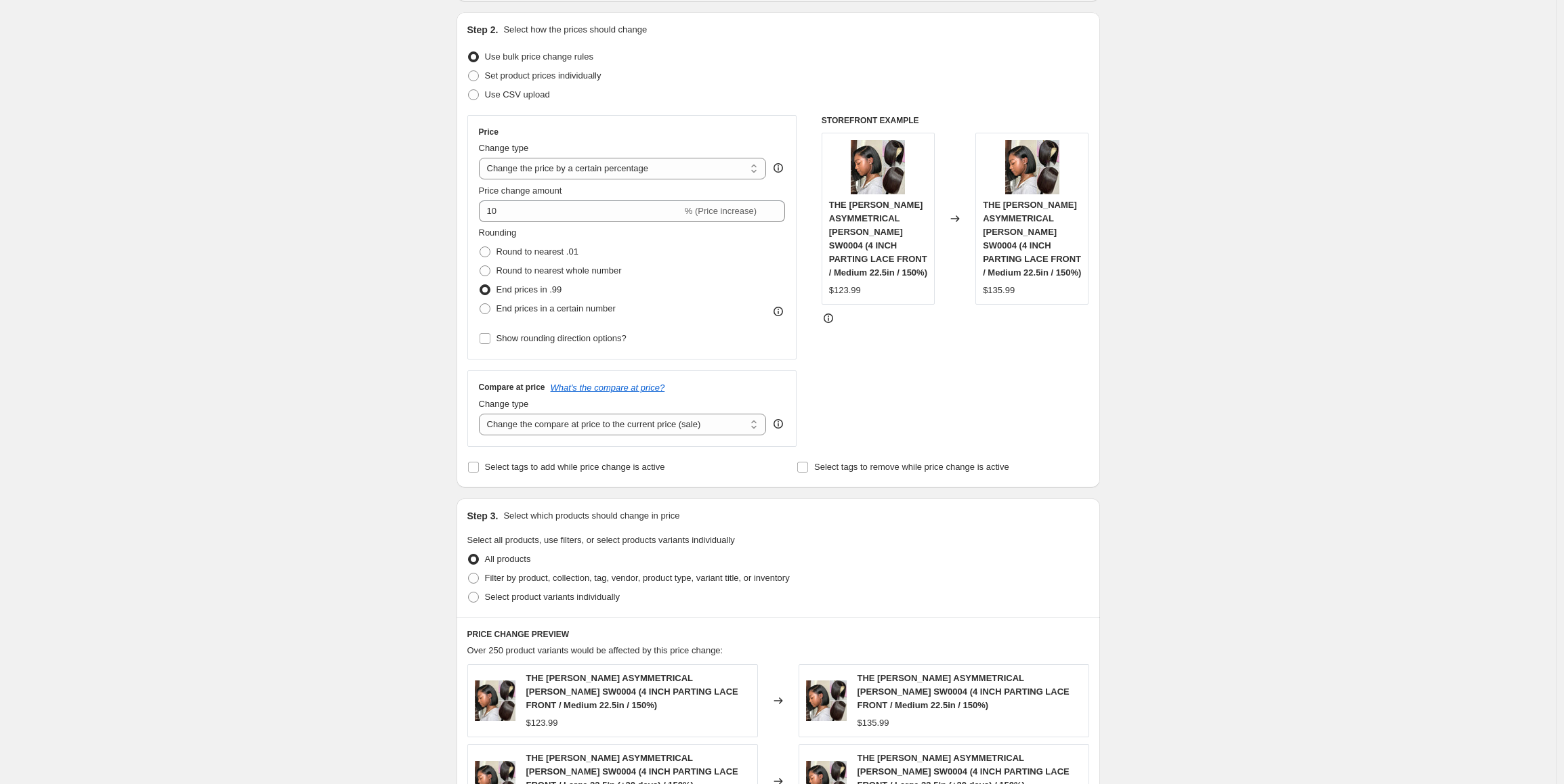
scroll to position [136, 0]
click at [622, 428] on select "Change the compare at price to the current price (sale) Change the compare at p…" at bounding box center [623, 423] width 288 height 22
click at [483, 412] on select "Change the compare at price to the current price (sale) Change the compare at p…" at bounding box center [623, 423] width 288 height 22
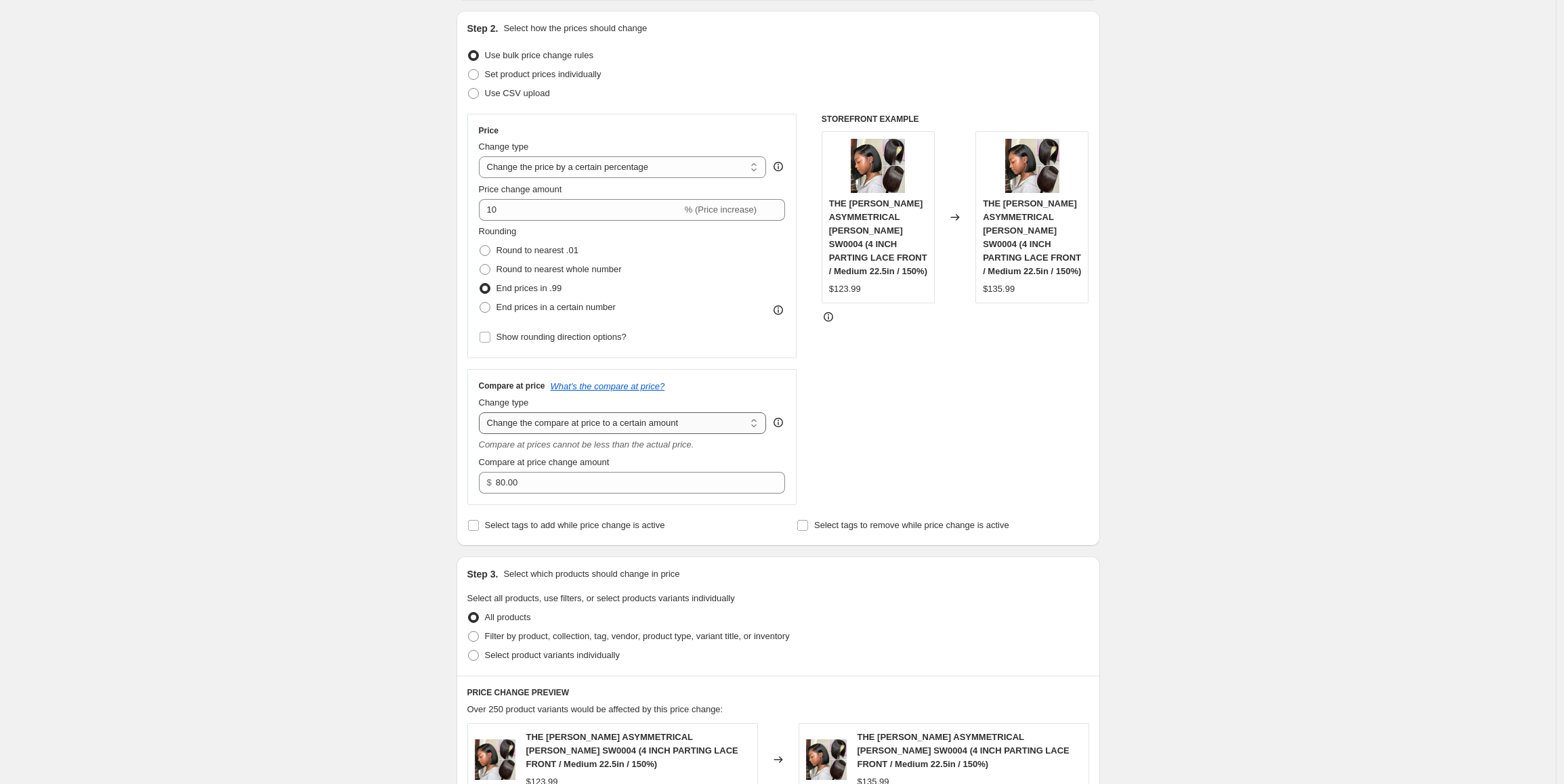
click at [624, 430] on select "Change the compare at price to the current price (sale) Change the compare at p…" at bounding box center [623, 423] width 288 height 22
select select "by"
click at [483, 412] on select "Change the compare at price to the current price (sale) Change the compare at p…" at bounding box center [623, 423] width 288 height 22
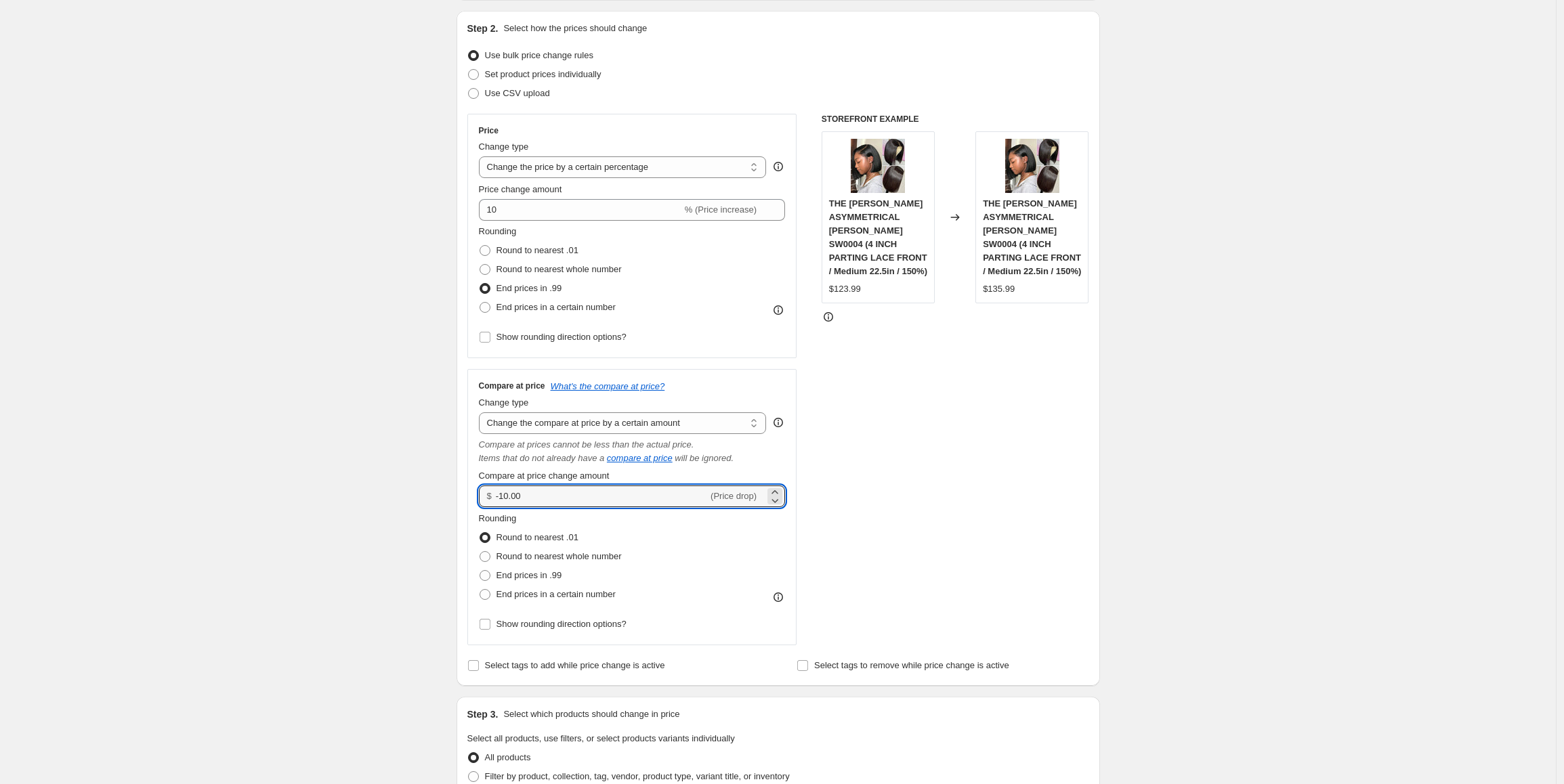
drag, startPoint x: 512, startPoint y: 491, endPoint x: 489, endPoint y: 491, distance: 23.0
click at [489, 491] on div "$ -10.00 (Price drop)" at bounding box center [632, 496] width 307 height 22
type input "22.00"
click at [560, 579] on span "End prices in .99" at bounding box center [530, 576] width 66 height 10
click at [480, 571] on input "End prices in .99" at bounding box center [480, 570] width 1 height 1
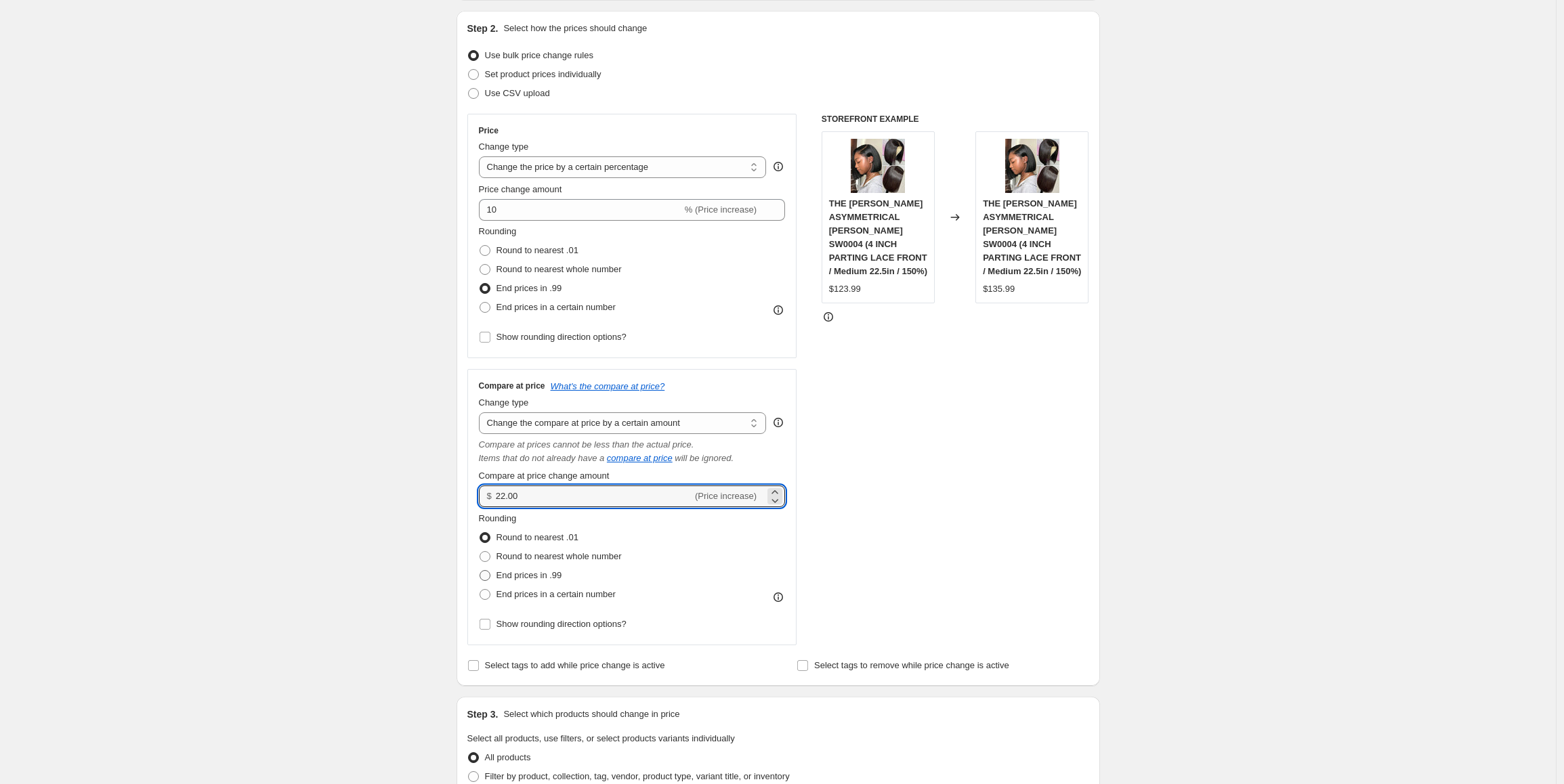
radio input "true"
drag, startPoint x: 532, startPoint y: 503, endPoint x: 492, endPoint y: 503, distance: 40.0
click at [492, 503] on div "$ 22.00 (Price increase)" at bounding box center [632, 496] width 307 height 22
type input "25.00"
click at [403, 549] on div "Create new price [MEDICAL_DATA]. This page is ready Create new price [MEDICAL_D…" at bounding box center [778, 686] width 1556 height 1642
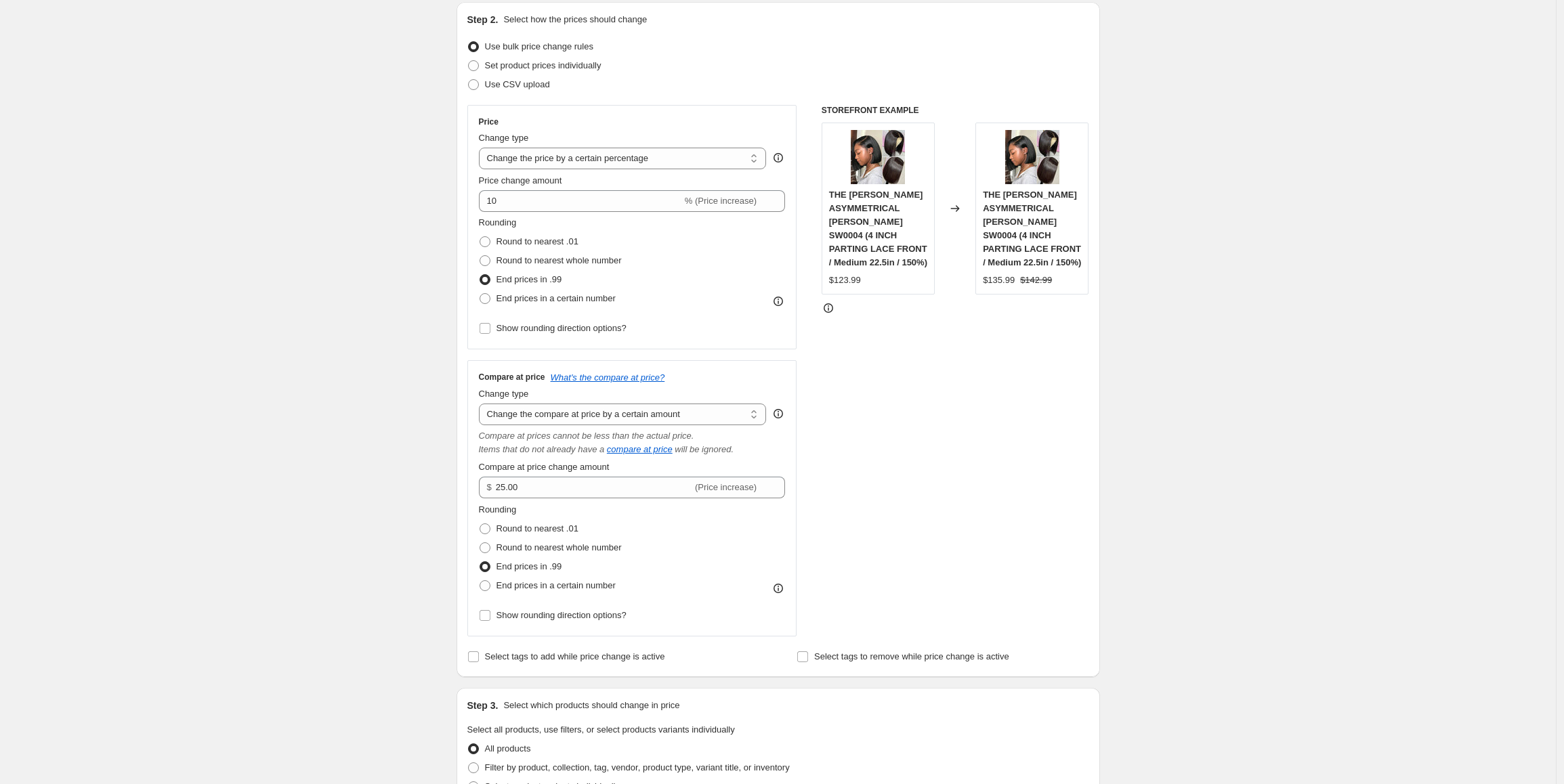
scroll to position [339, 0]
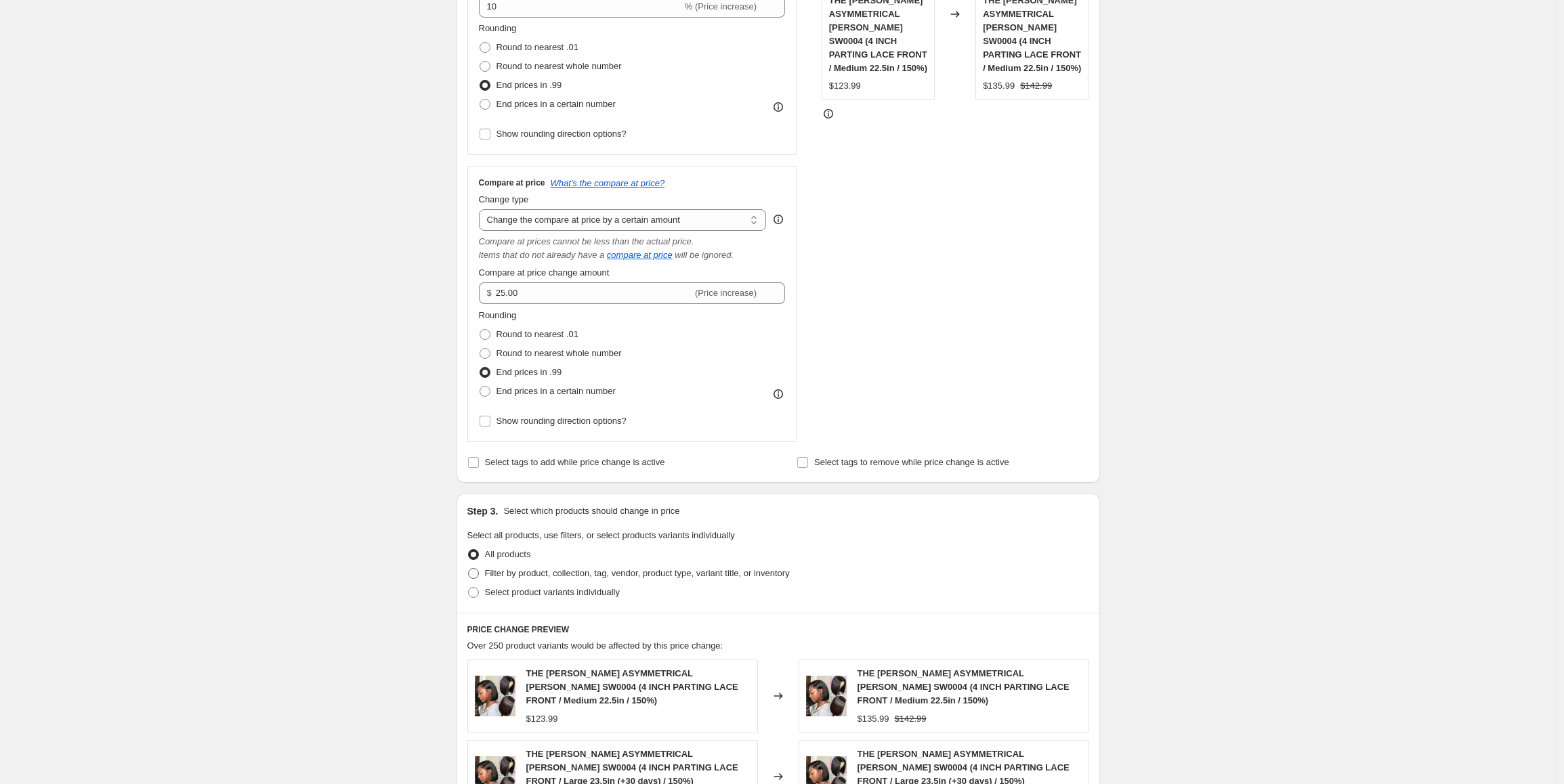
click at [548, 573] on span "Filter by product, collection, tag, vendor, product type, variant title, or inv…" at bounding box center [637, 573] width 305 height 10
click at [468, 569] on input "Filter by product, collection, tag, vendor, product type, variant title, or inv…" at bounding box center [468, 568] width 1 height 1
radio input "true"
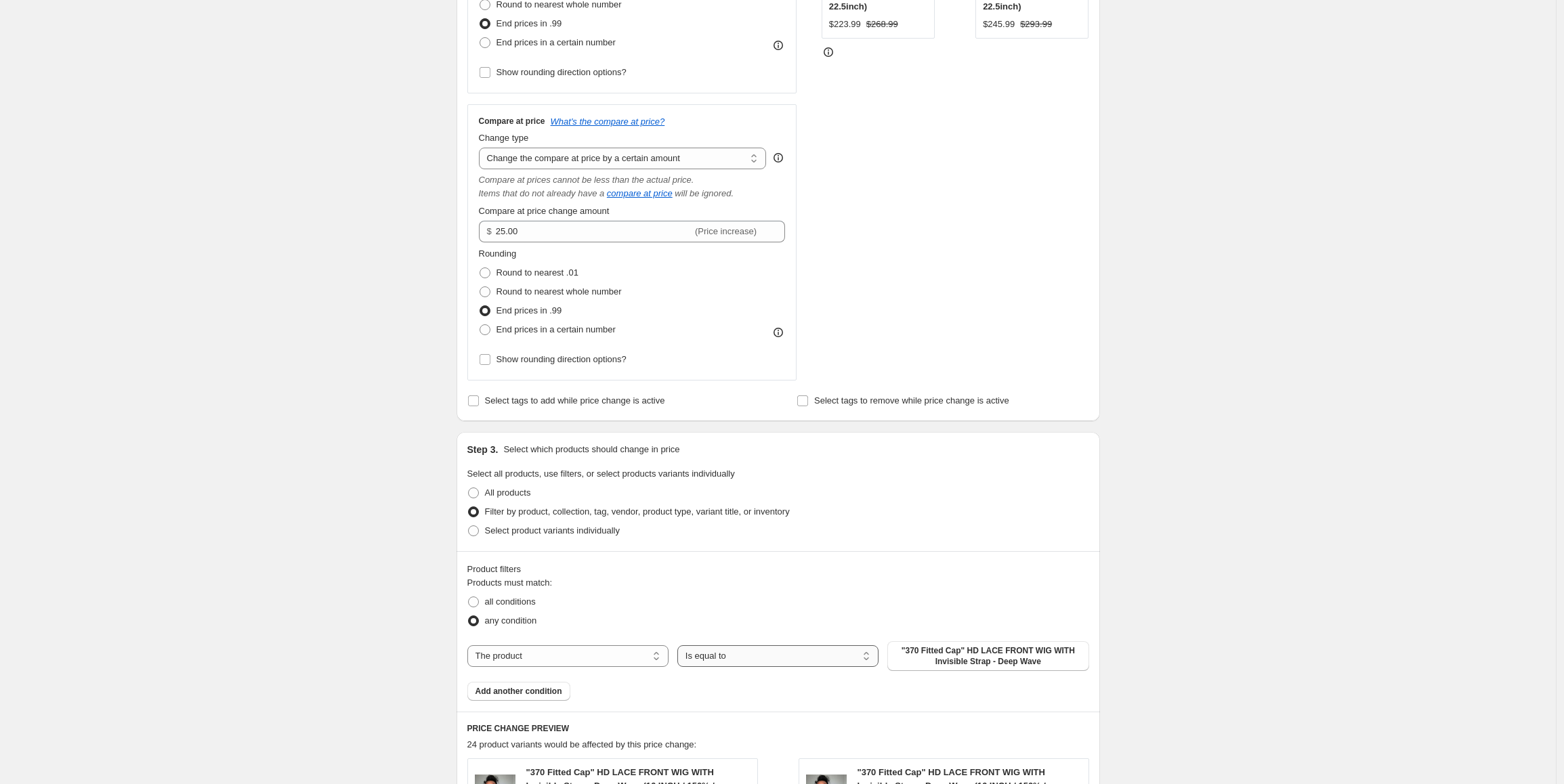
scroll to position [474, 0]
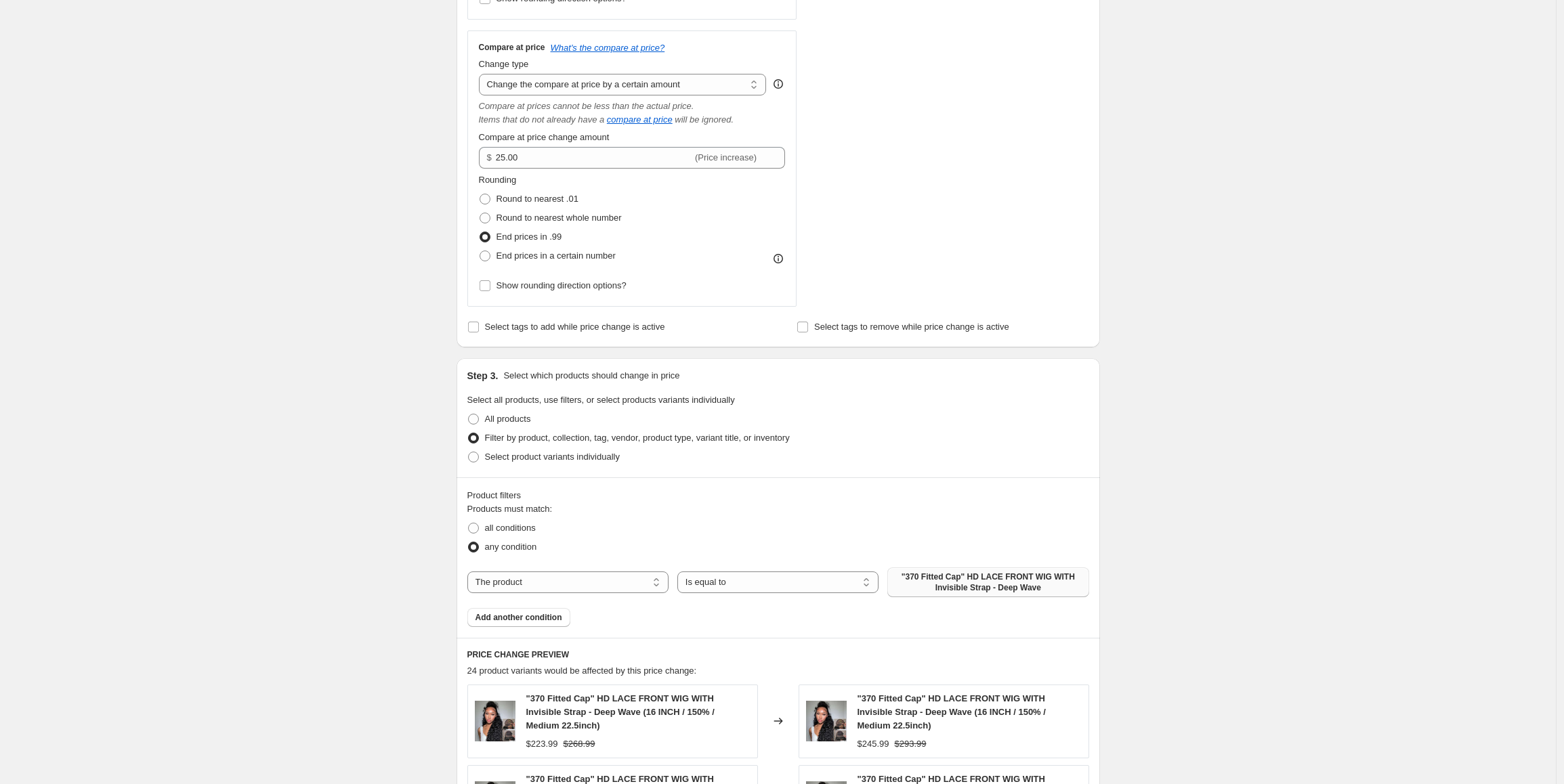
click at [983, 589] on span ""370 Fitted Cap" HD LACE FRONT WIG WITH Invisible Strap - Deep Wave" at bounding box center [988, 582] width 185 height 22
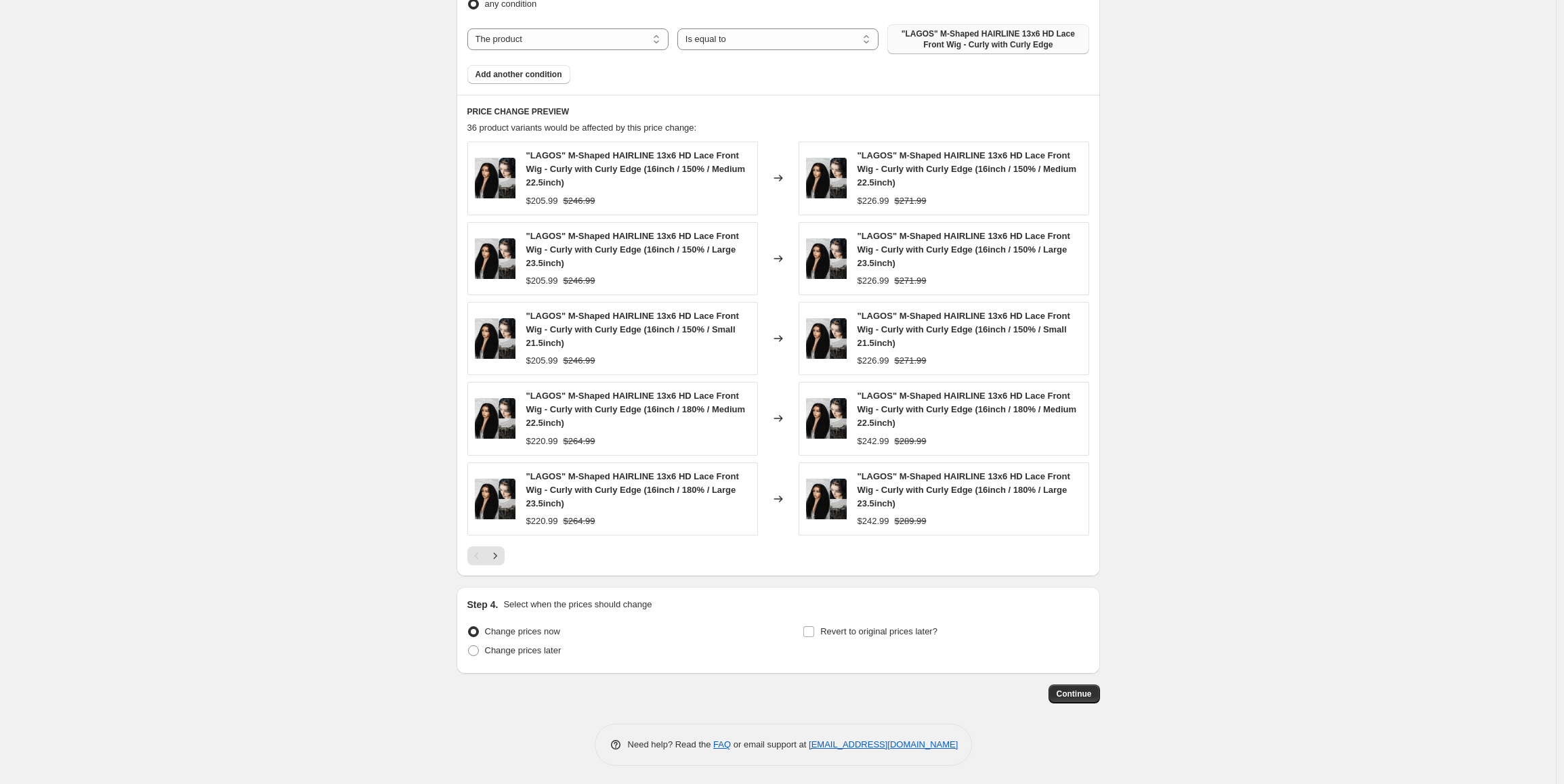
scroll to position [1019, 0]
click at [498, 555] on icon "Next" at bounding box center [495, 554] width 13 height 13
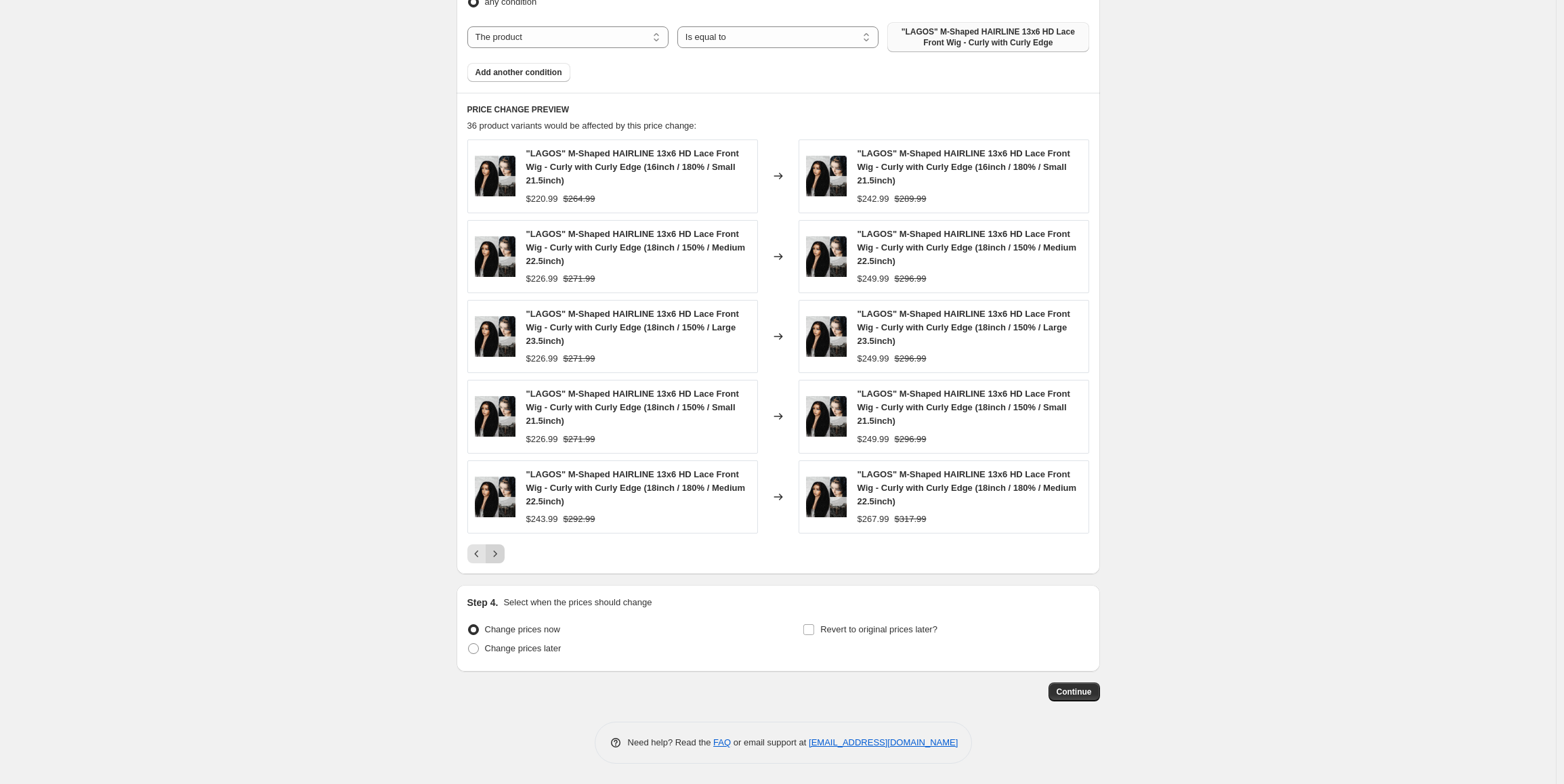
click at [498, 558] on icon "Next" at bounding box center [495, 554] width 13 height 13
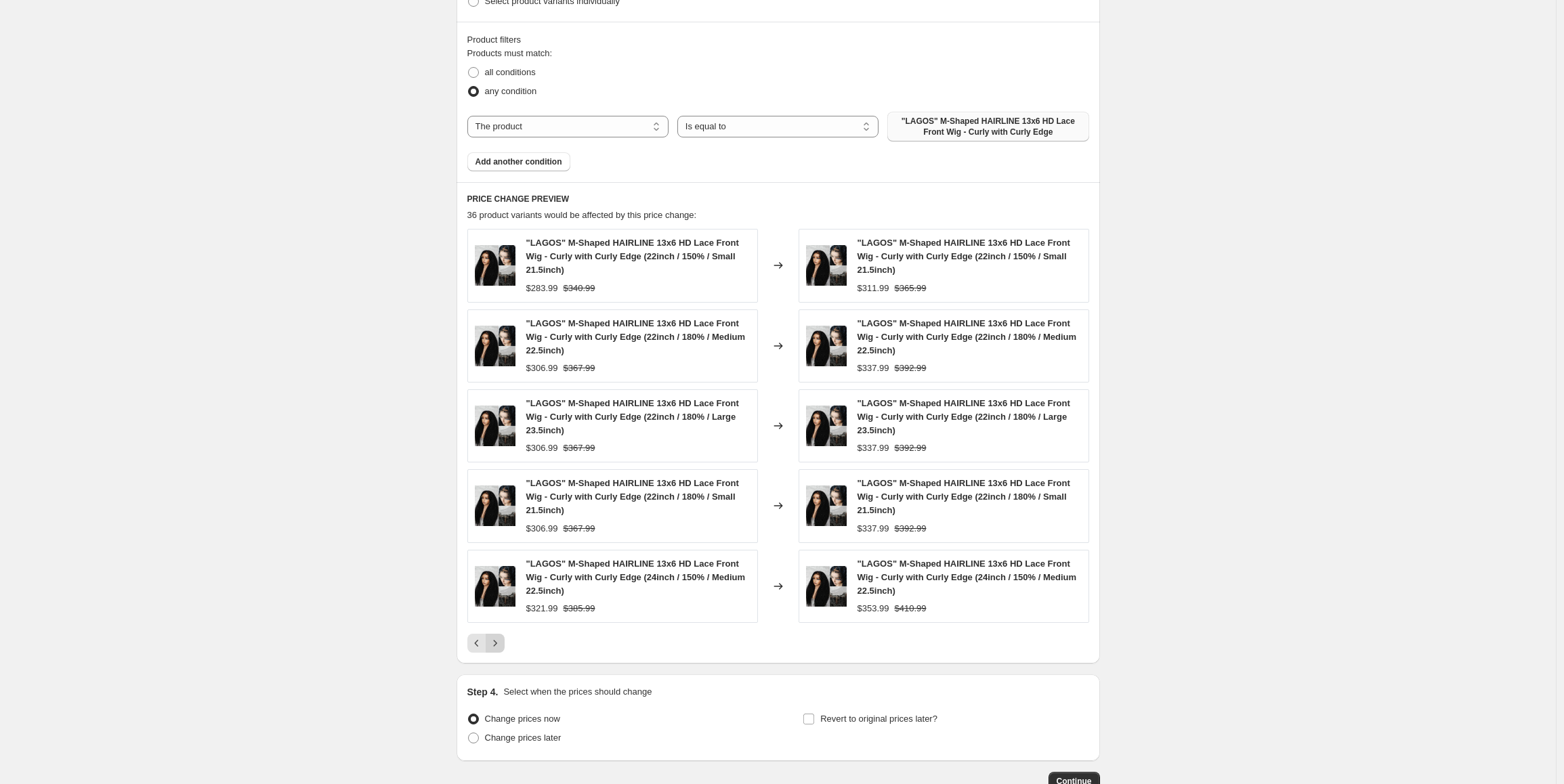
scroll to position [1019, 0]
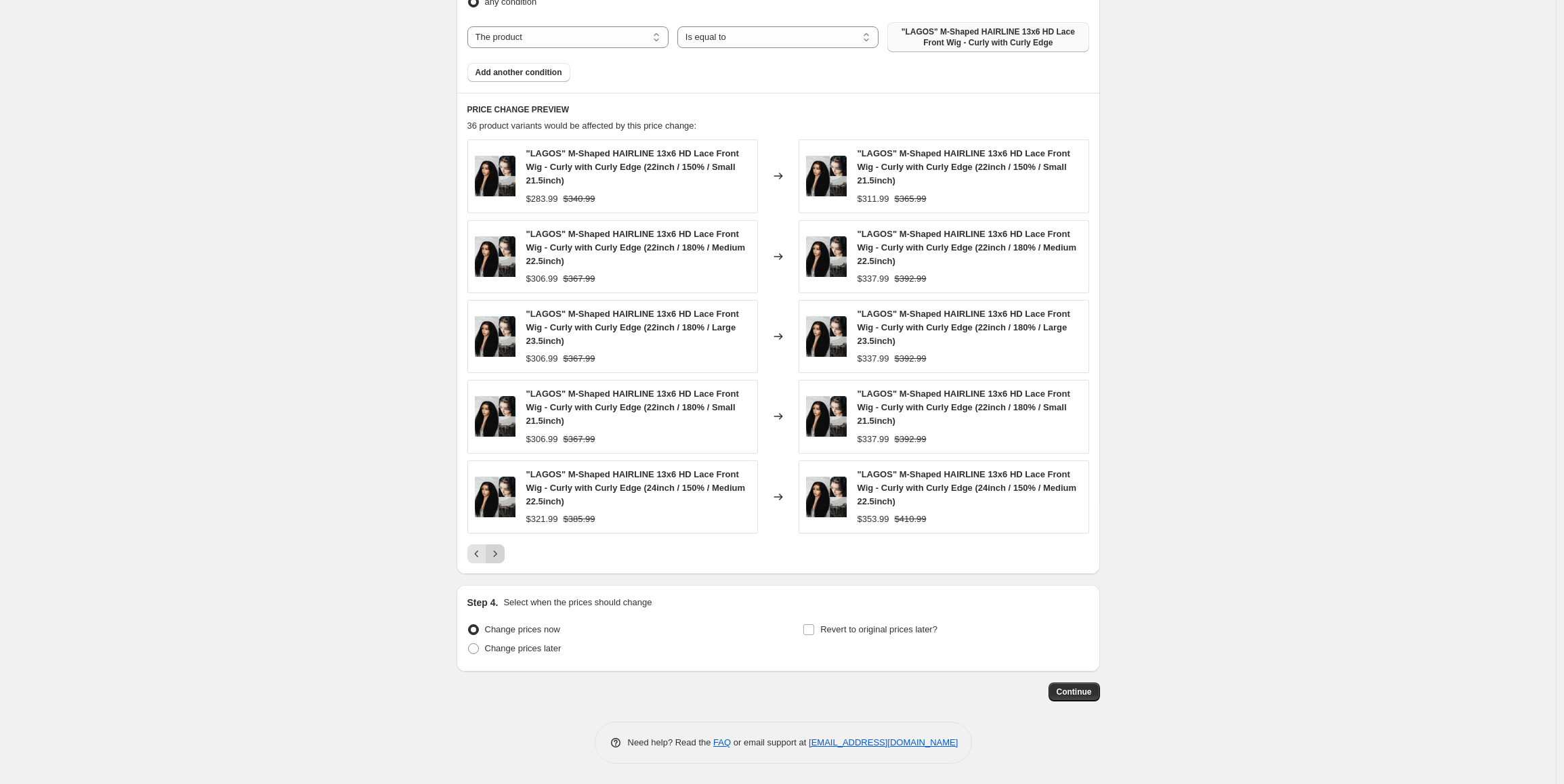
click at [498, 558] on icon "Next" at bounding box center [495, 554] width 13 height 13
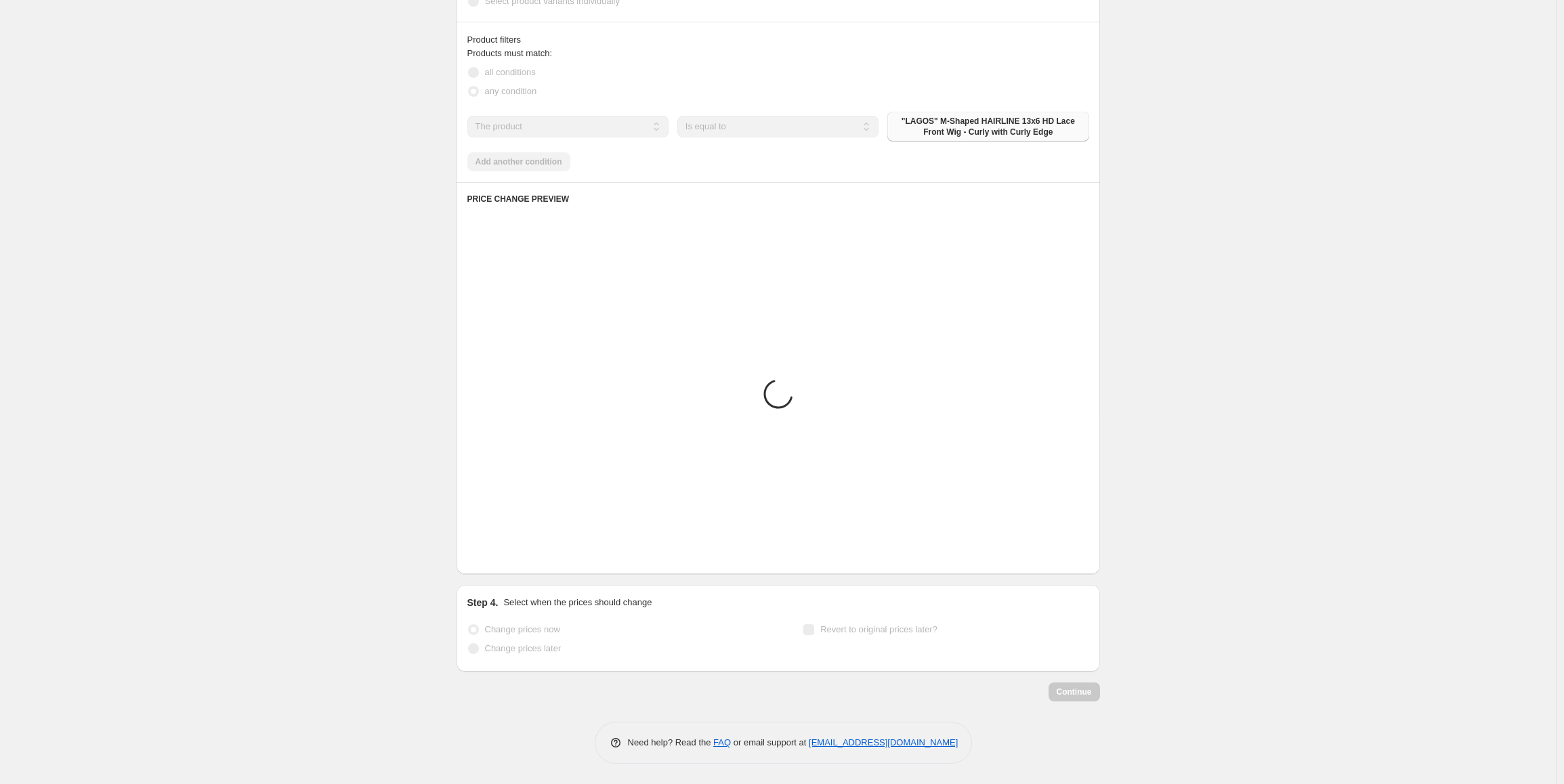
scroll to position [699, 0]
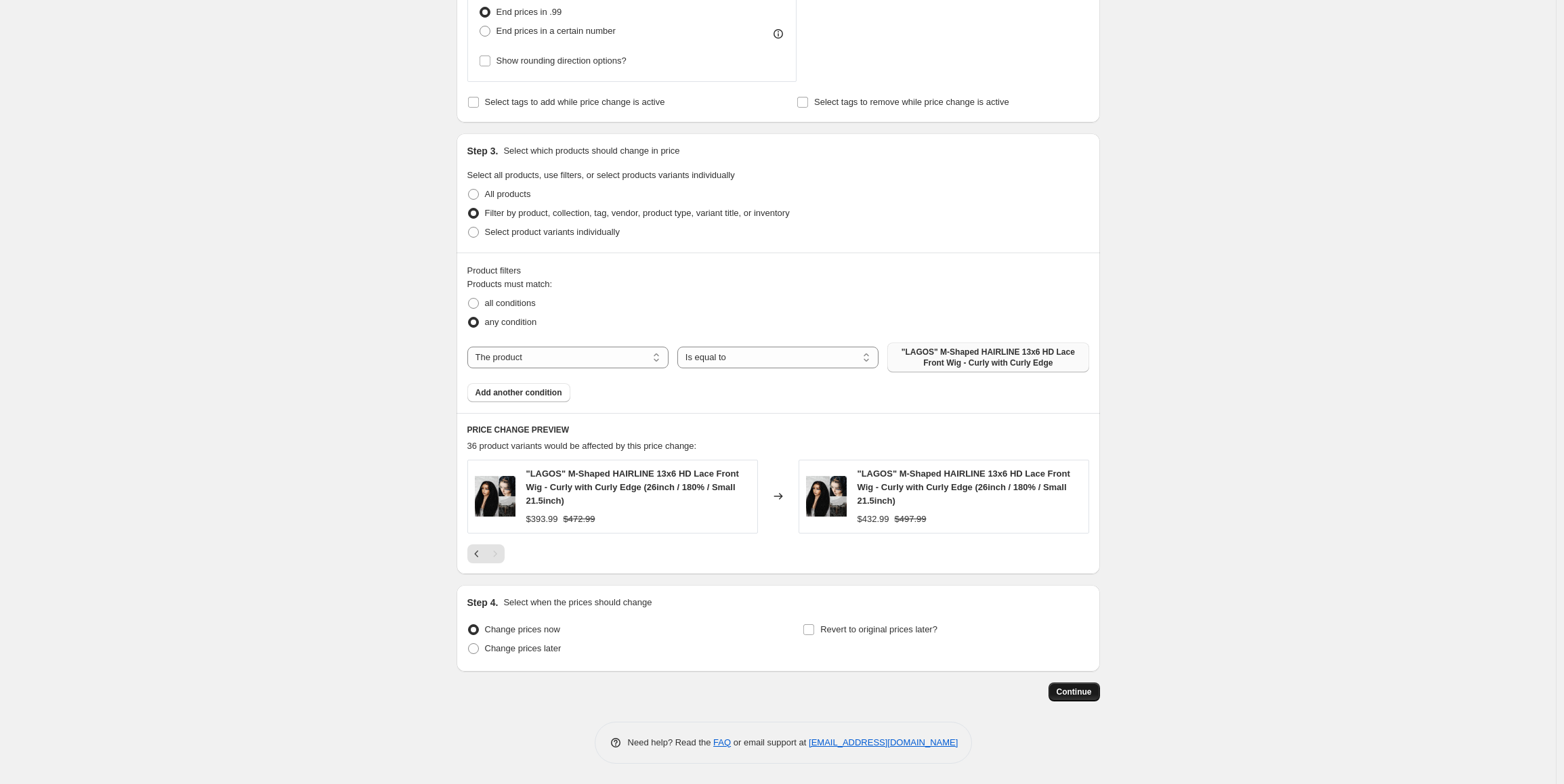
click at [1081, 698] on button "Continue" at bounding box center [1074, 692] width 51 height 19
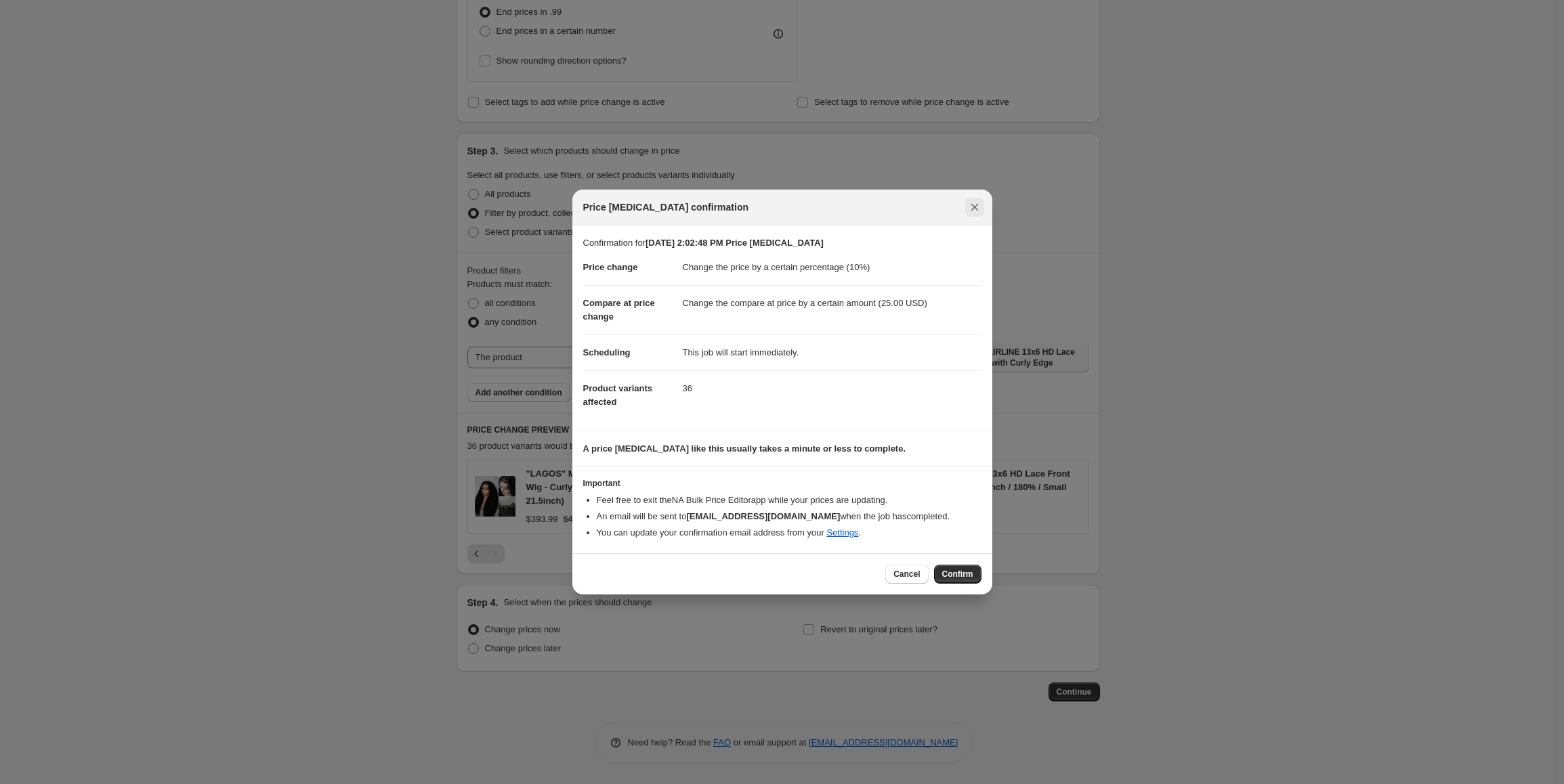
click at [973, 208] on icon "Close" at bounding box center [974, 208] width 7 height 7
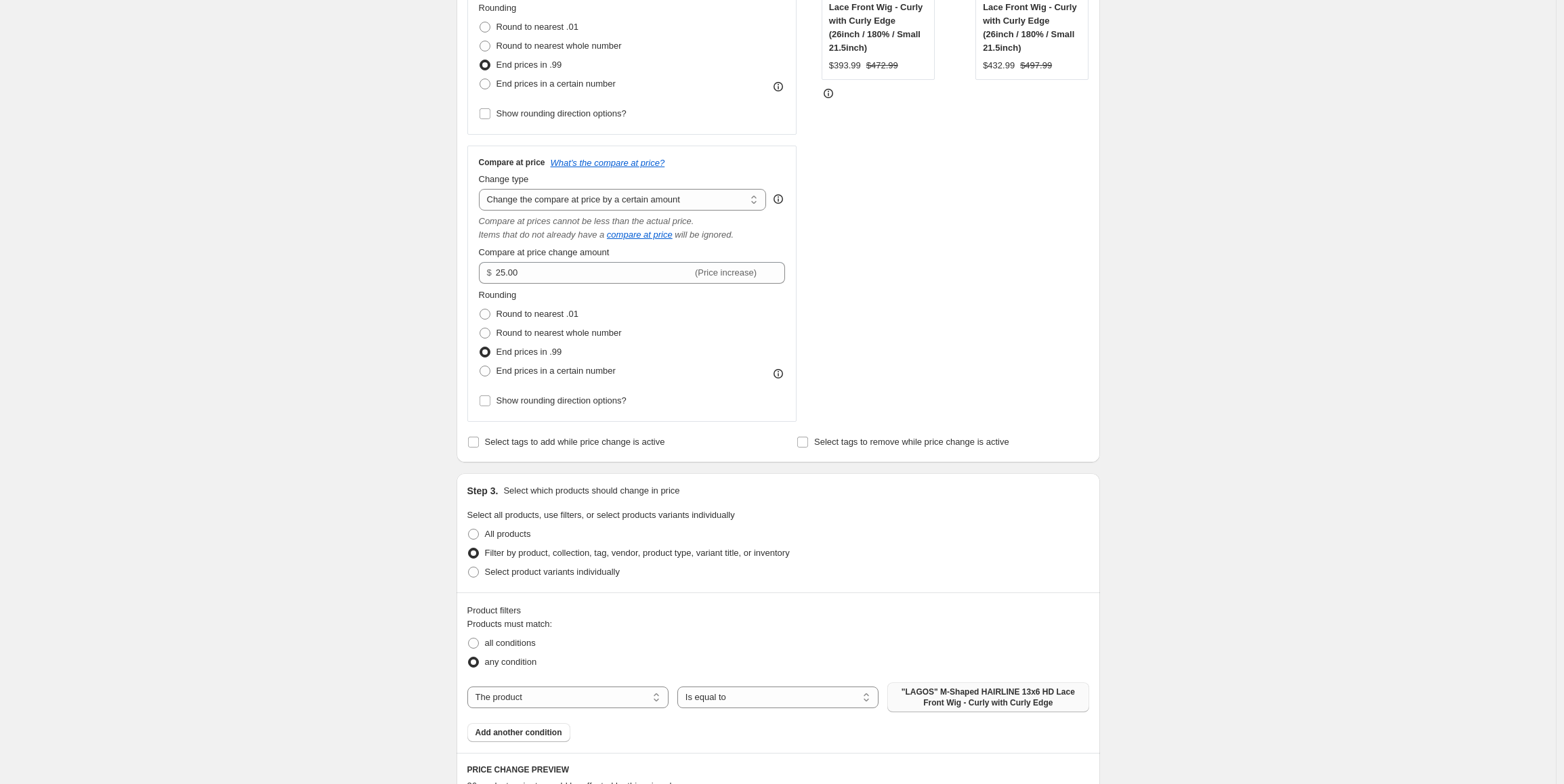
scroll to position [293, 0]
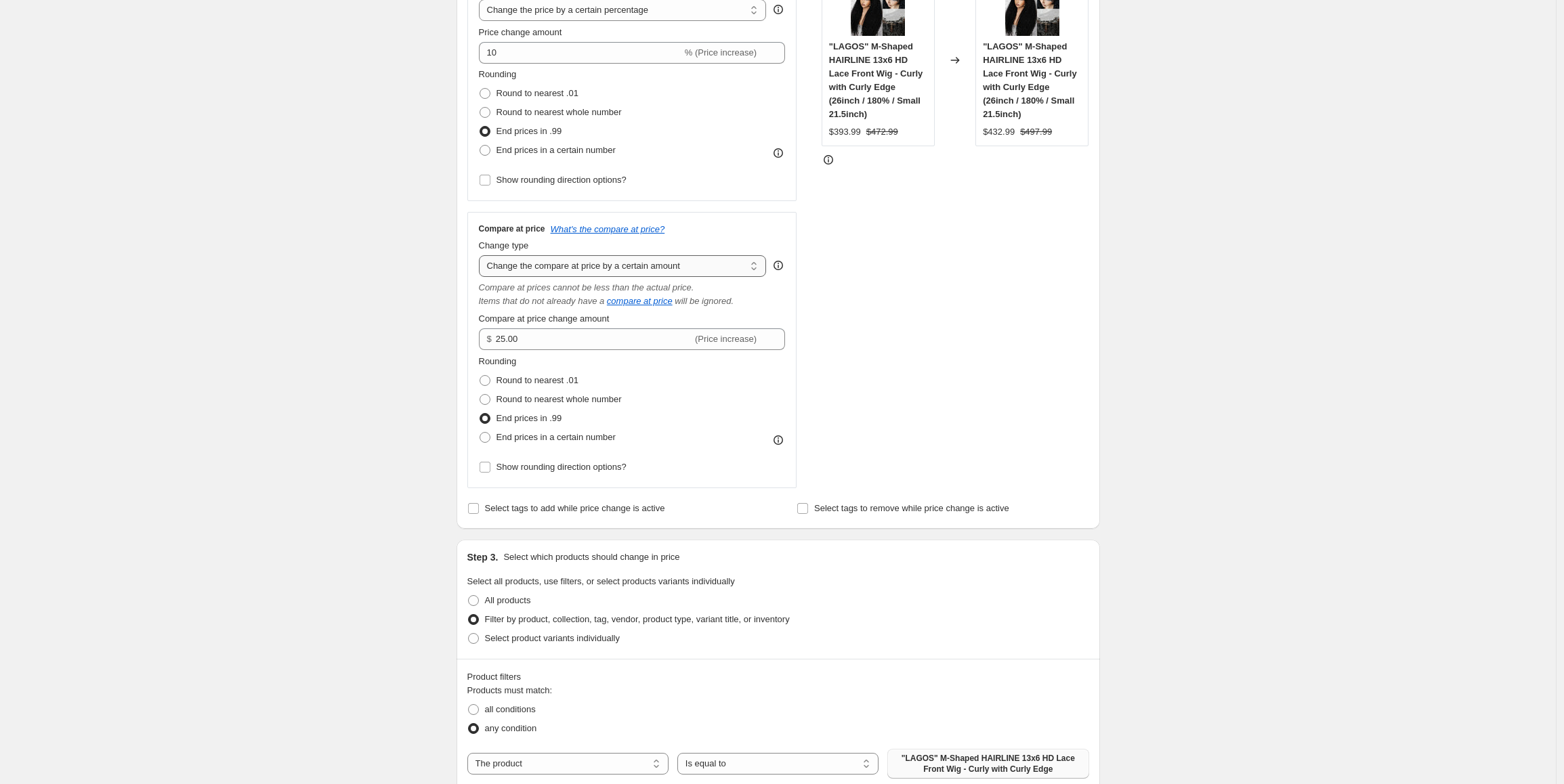
click at [642, 267] on select "Change the compare at price to the current price (sale) Change the compare at p…" at bounding box center [623, 266] width 288 height 22
click at [483, 255] on select "Change the compare at price to the current price (sale) Change the compare at p…" at bounding box center [623, 266] width 288 height 22
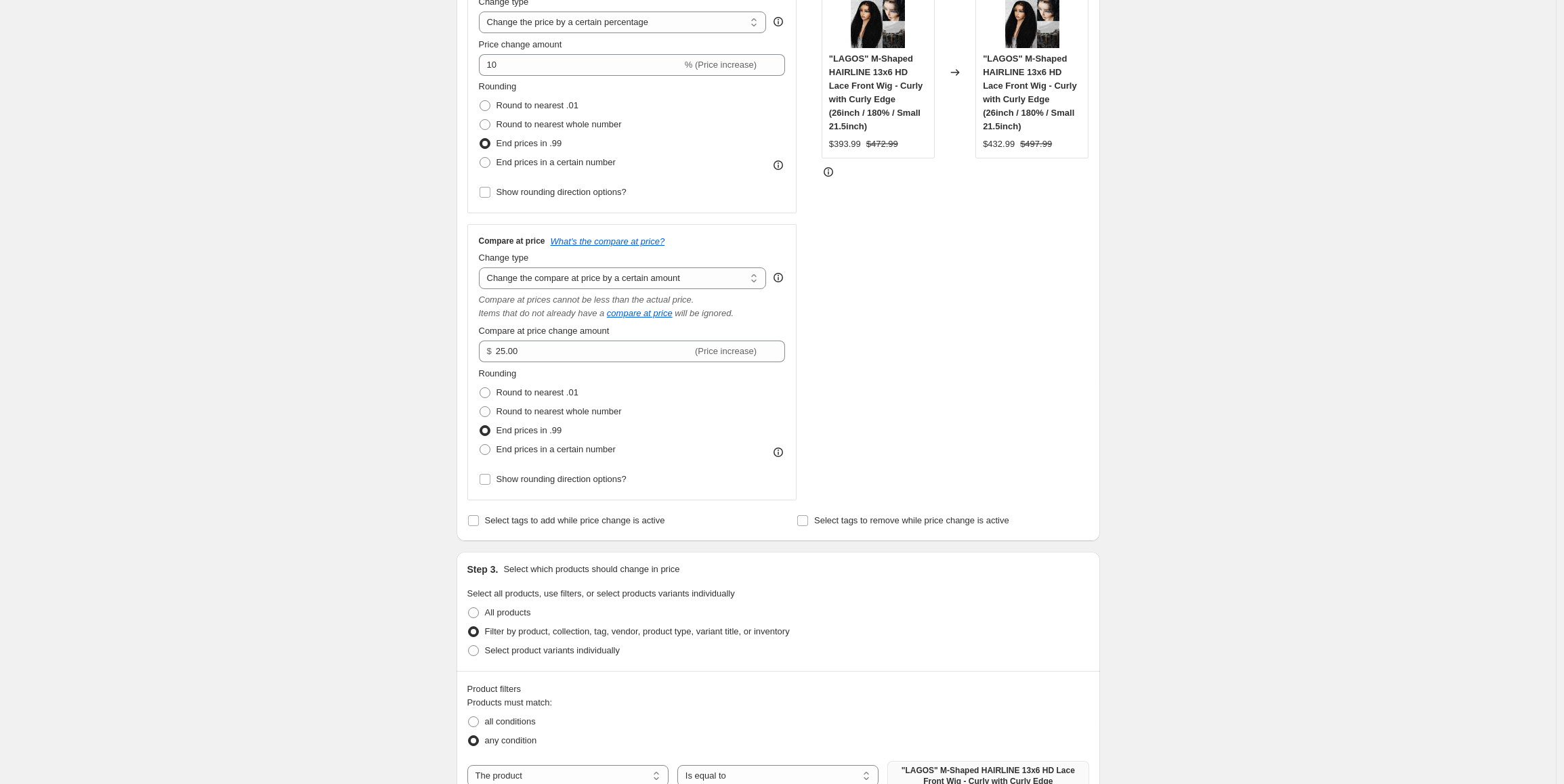
scroll to position [89, 0]
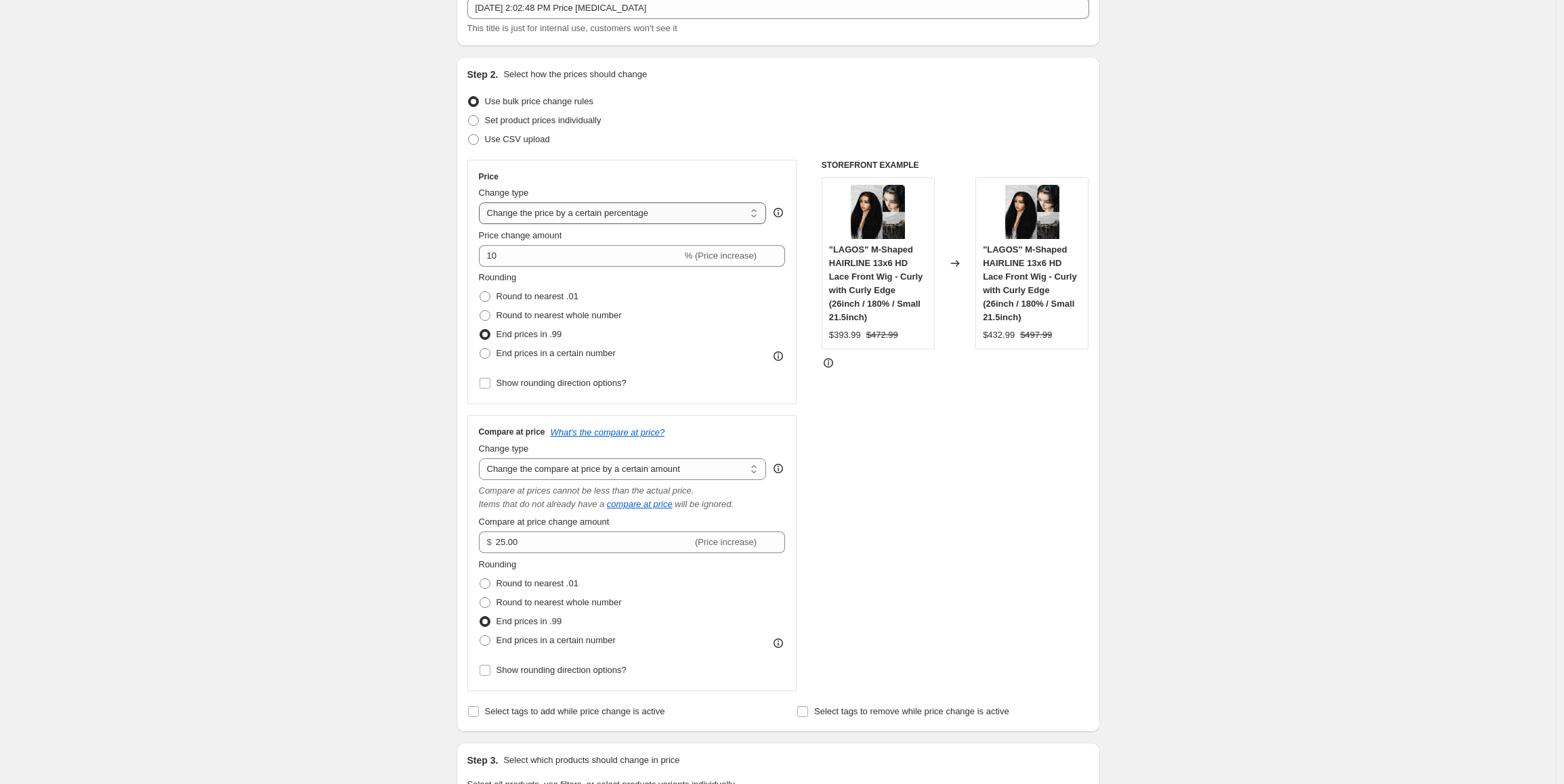
click at [631, 213] on select "Change the price to a certain amount Change the price by a certain amount Chang…" at bounding box center [623, 213] width 288 height 22
select select "by"
click at [483, 203] on select "Change the price to a certain amount Change the price by a certain amount Chang…" at bounding box center [623, 213] width 288 height 22
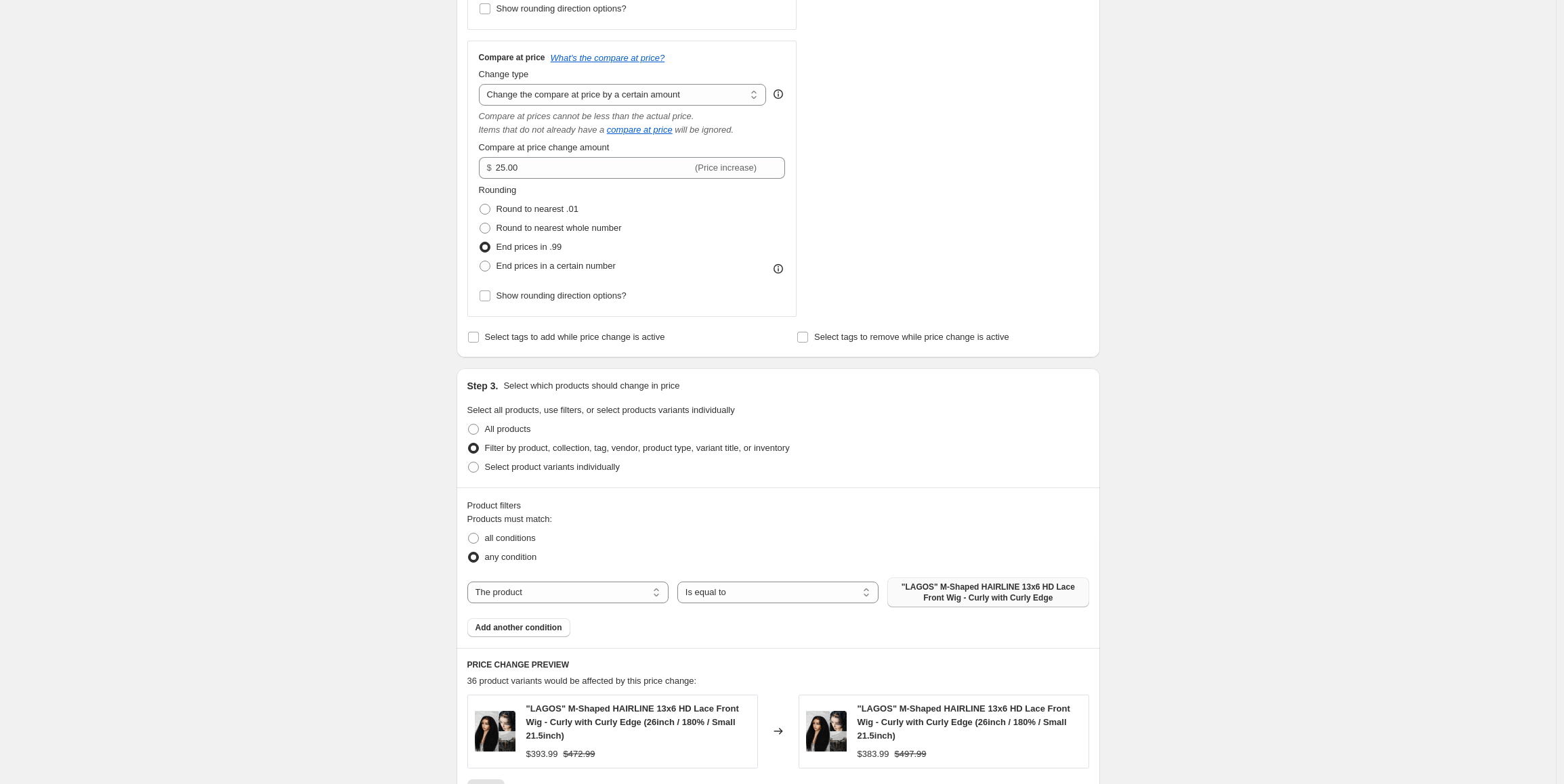
scroll to position [631, 0]
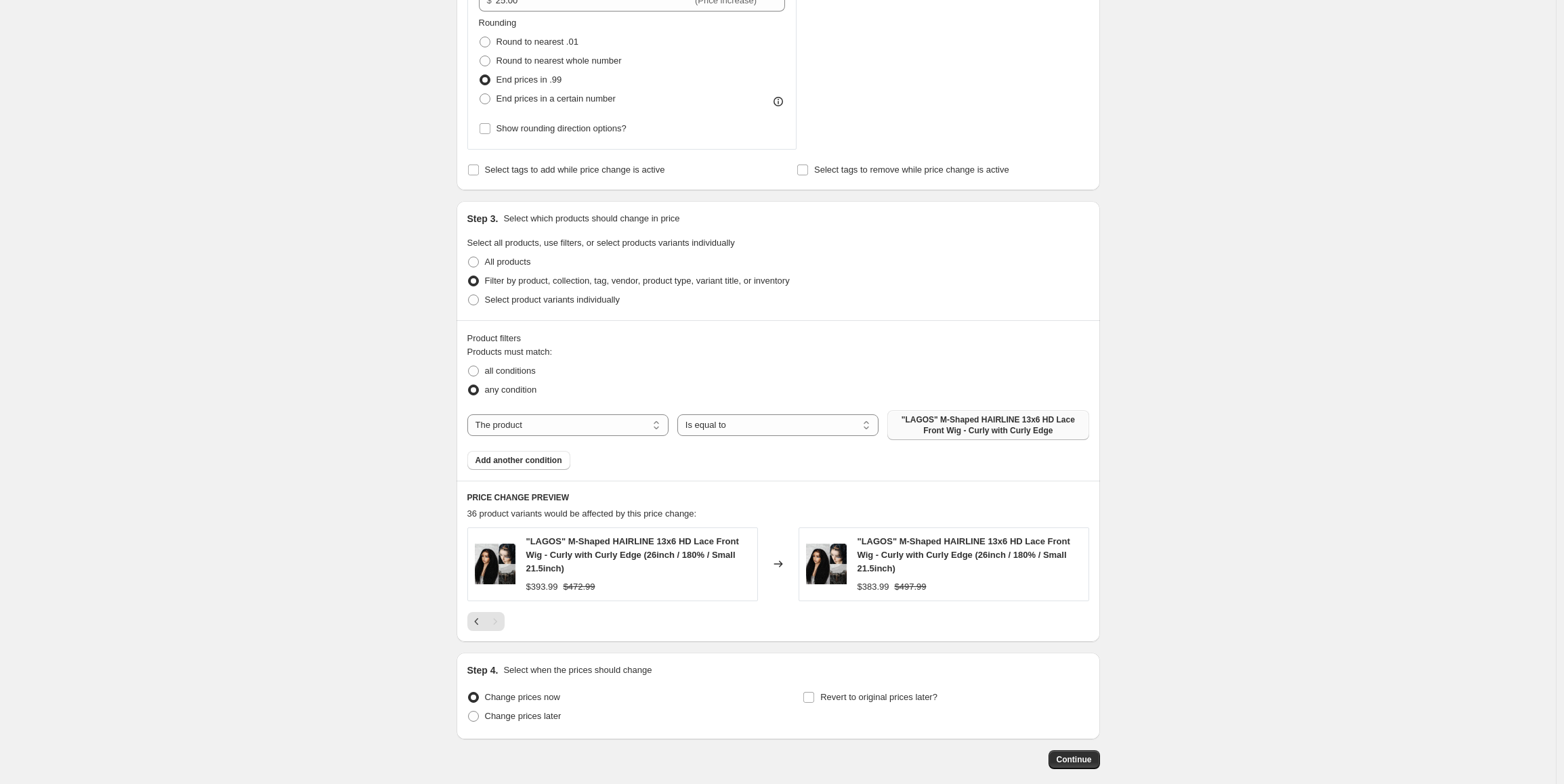
click at [1244, 517] on div "Create new price [MEDICAL_DATA]. This page is ready Create new price [MEDICAL_D…" at bounding box center [778, 110] width 1556 height 1483
click at [477, 622] on icon "Previous" at bounding box center [477, 622] width 13 height 13
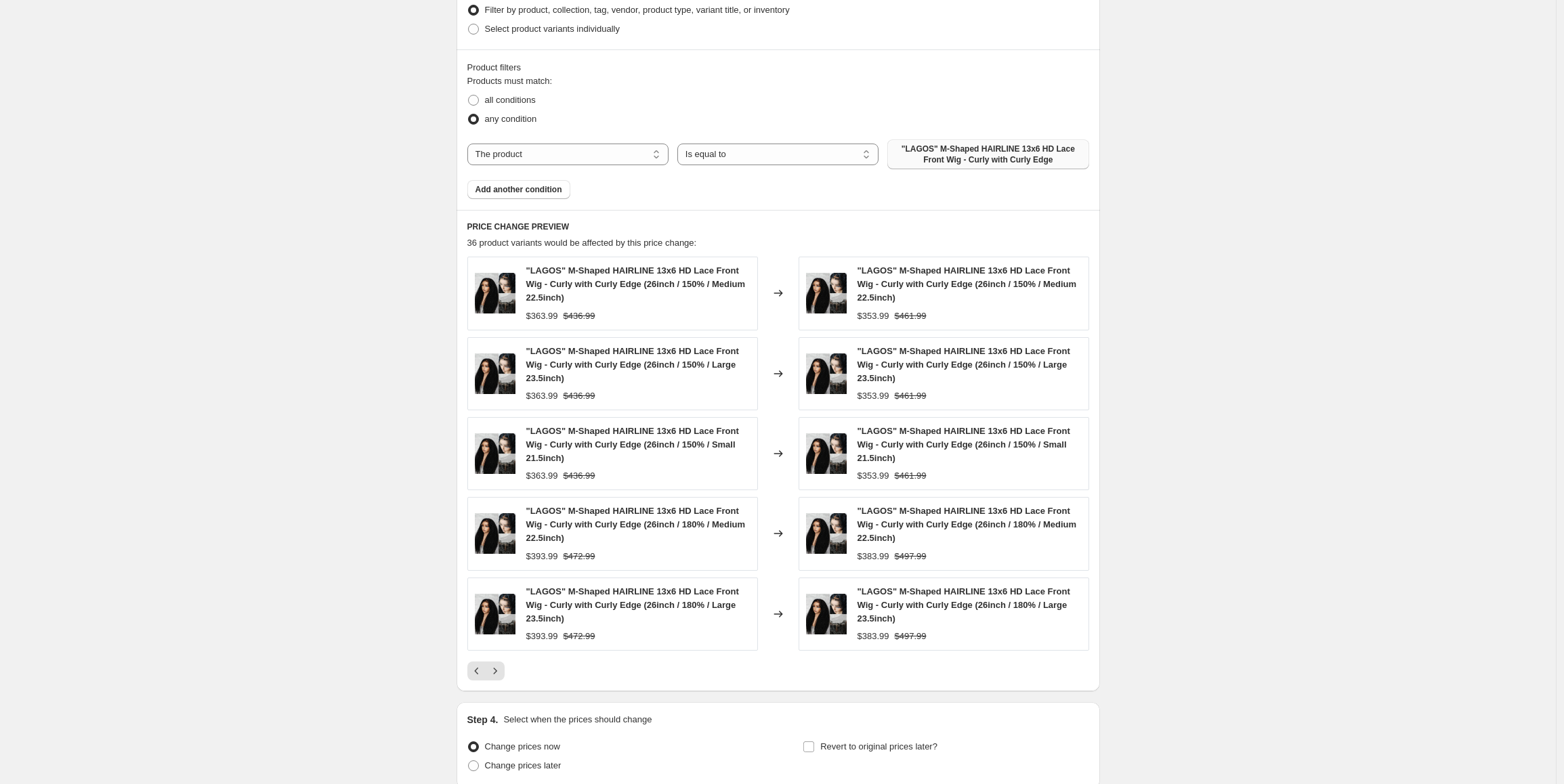
scroll to position [1019, 0]
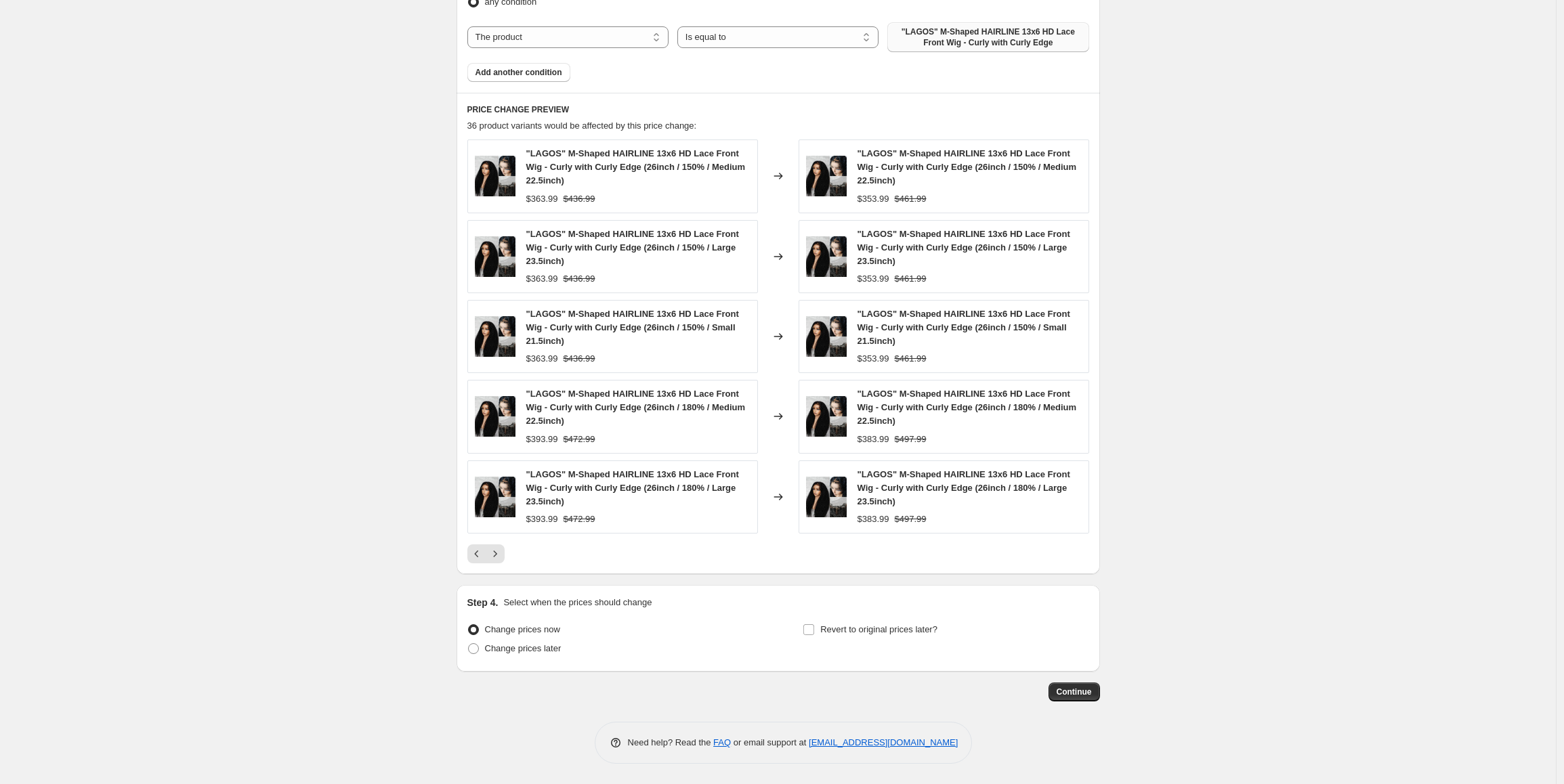
click at [483, 565] on div "PRICE CHANGE PREVIEW 36 product variants would be affected by this price change…" at bounding box center [778, 334] width 643 height 482
click at [482, 558] on icon "Previous" at bounding box center [477, 554] width 13 height 13
click at [478, 558] on icon "Previous" at bounding box center [477, 554] width 13 height 13
click at [481, 563] on button "Previous" at bounding box center [476, 553] width 19 height 19
click at [481, 562] on button "Previous" at bounding box center [476, 553] width 19 height 19
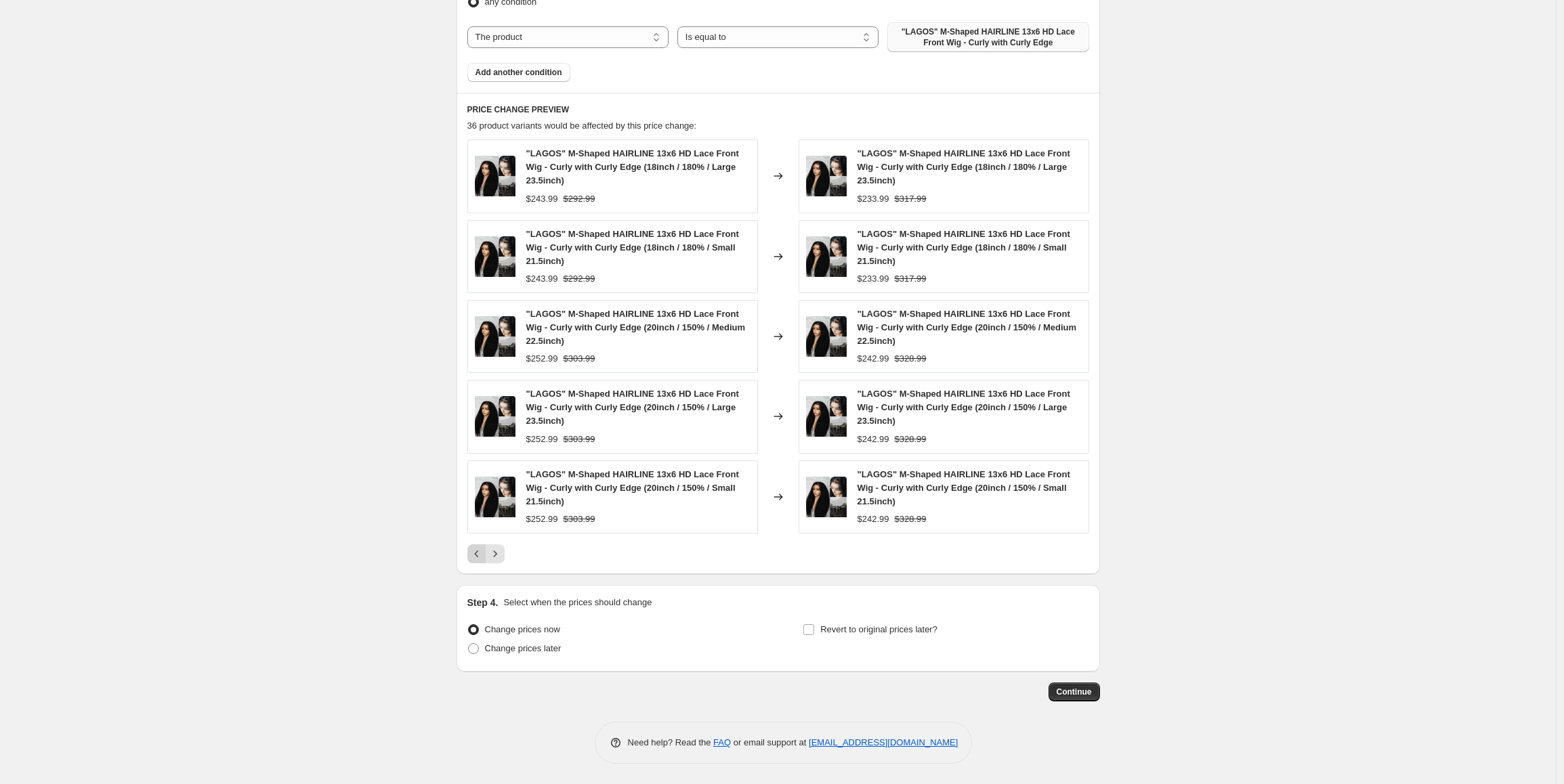
click at [481, 562] on button "Previous" at bounding box center [476, 553] width 19 height 19
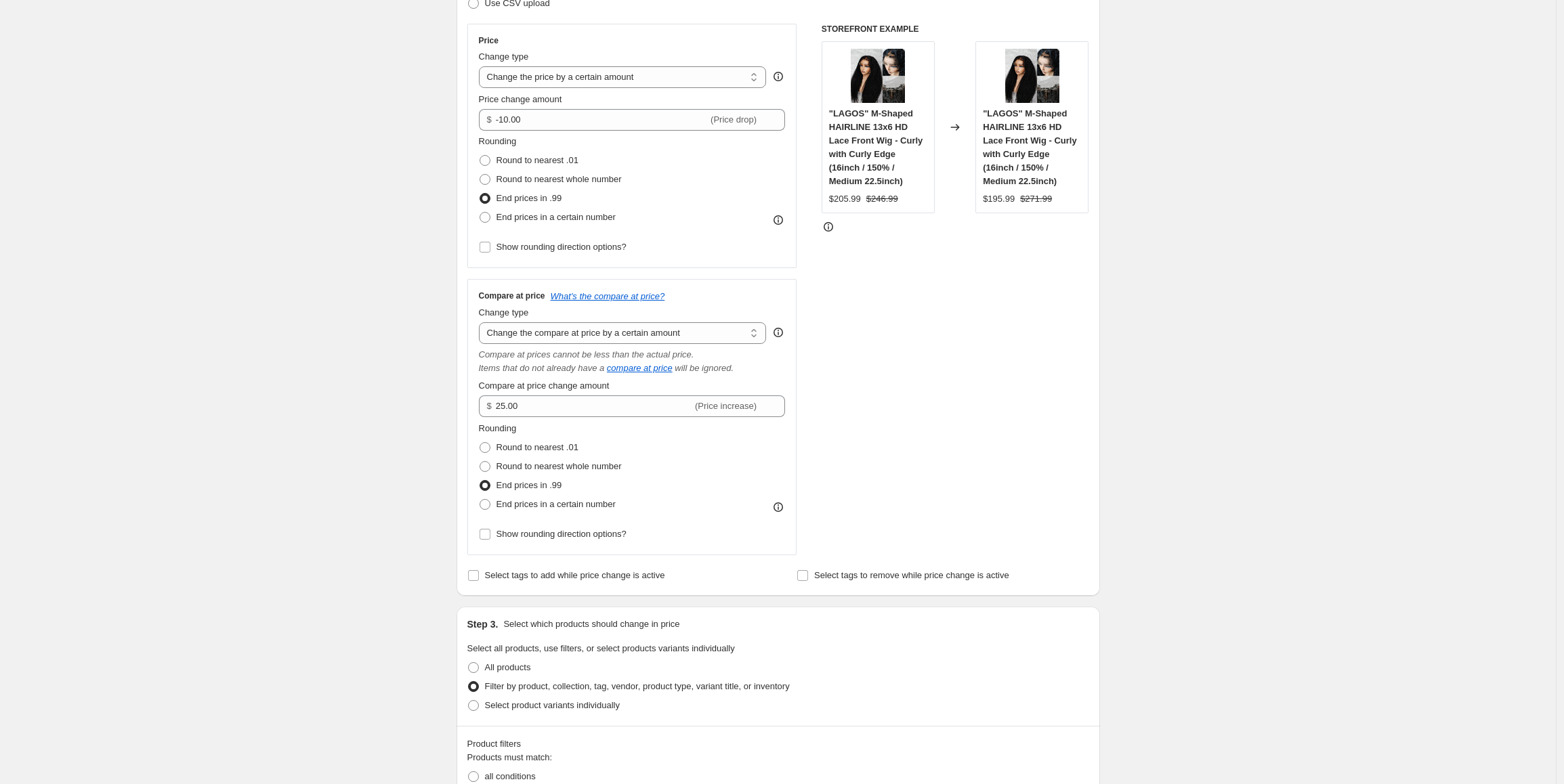
scroll to position [206, 0]
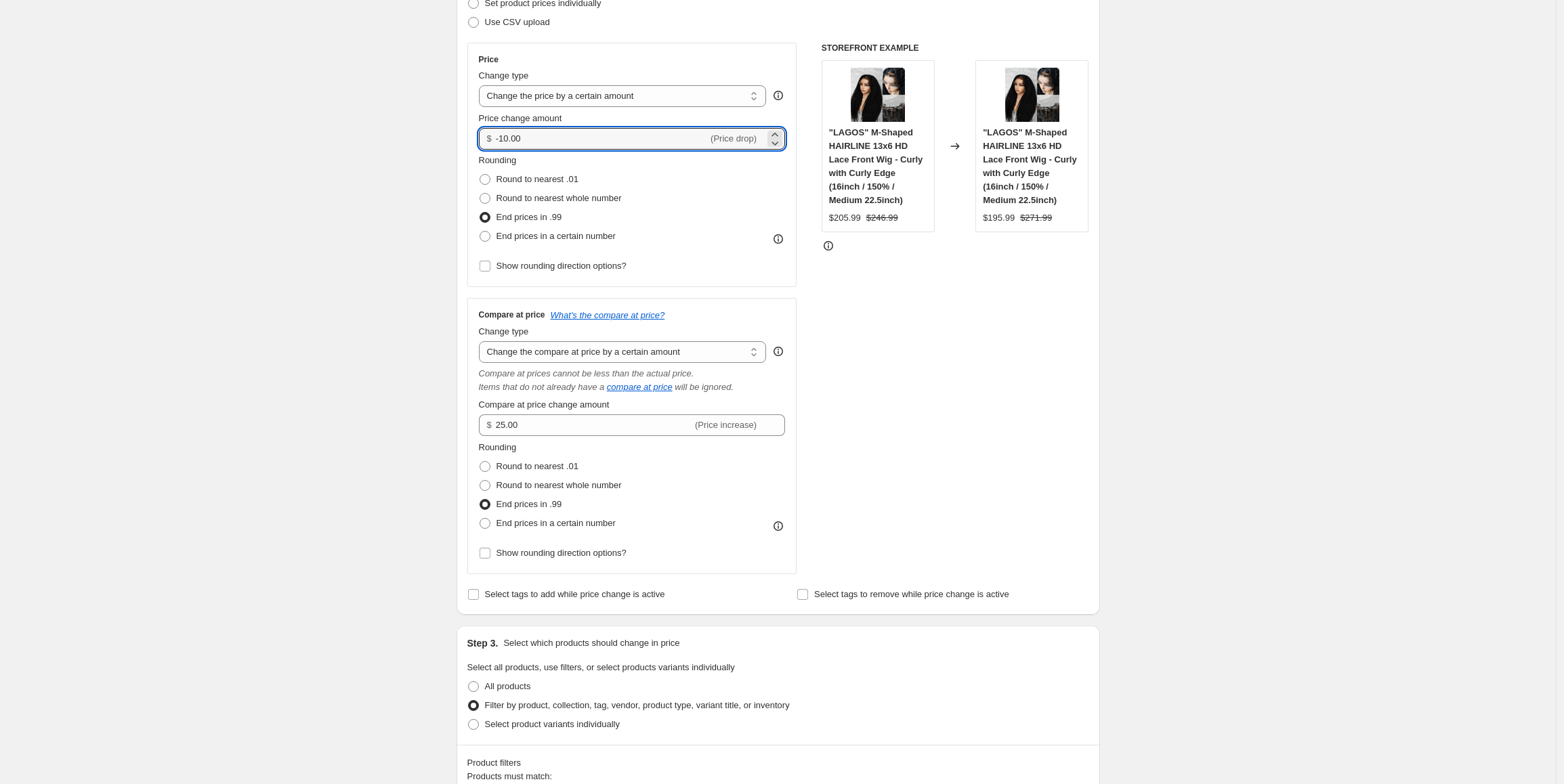
click at [469, 140] on div "Step 2. Select how the prices should change Use bulk price change rules Set pro…" at bounding box center [778, 277] width 643 height 675
type input "10.00"
click at [384, 260] on div "Create new price [MEDICAL_DATA]. This page is ready Create new price [MEDICAL_D…" at bounding box center [778, 695] width 1556 height 1803
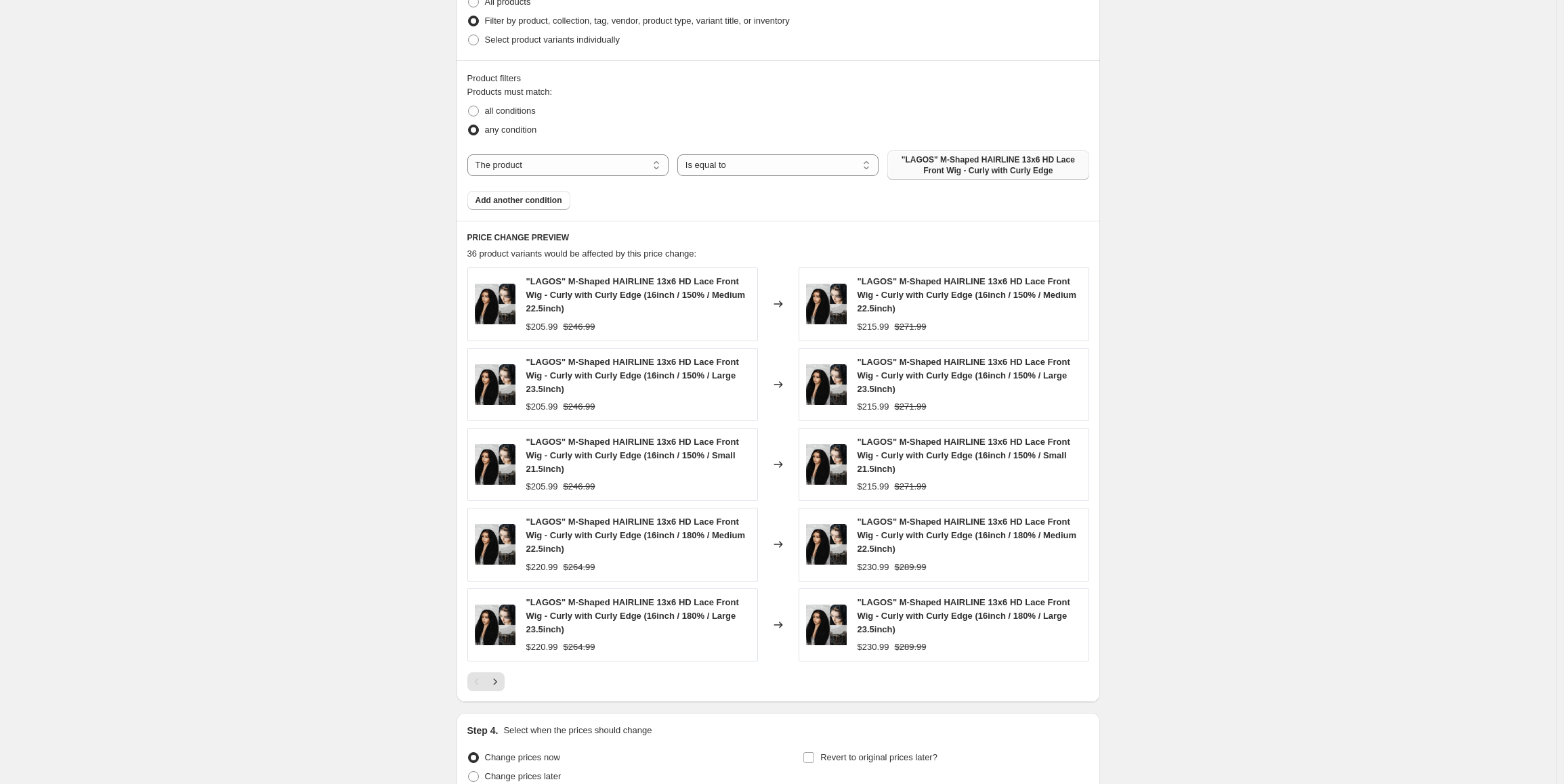
scroll to position [1019, 0]
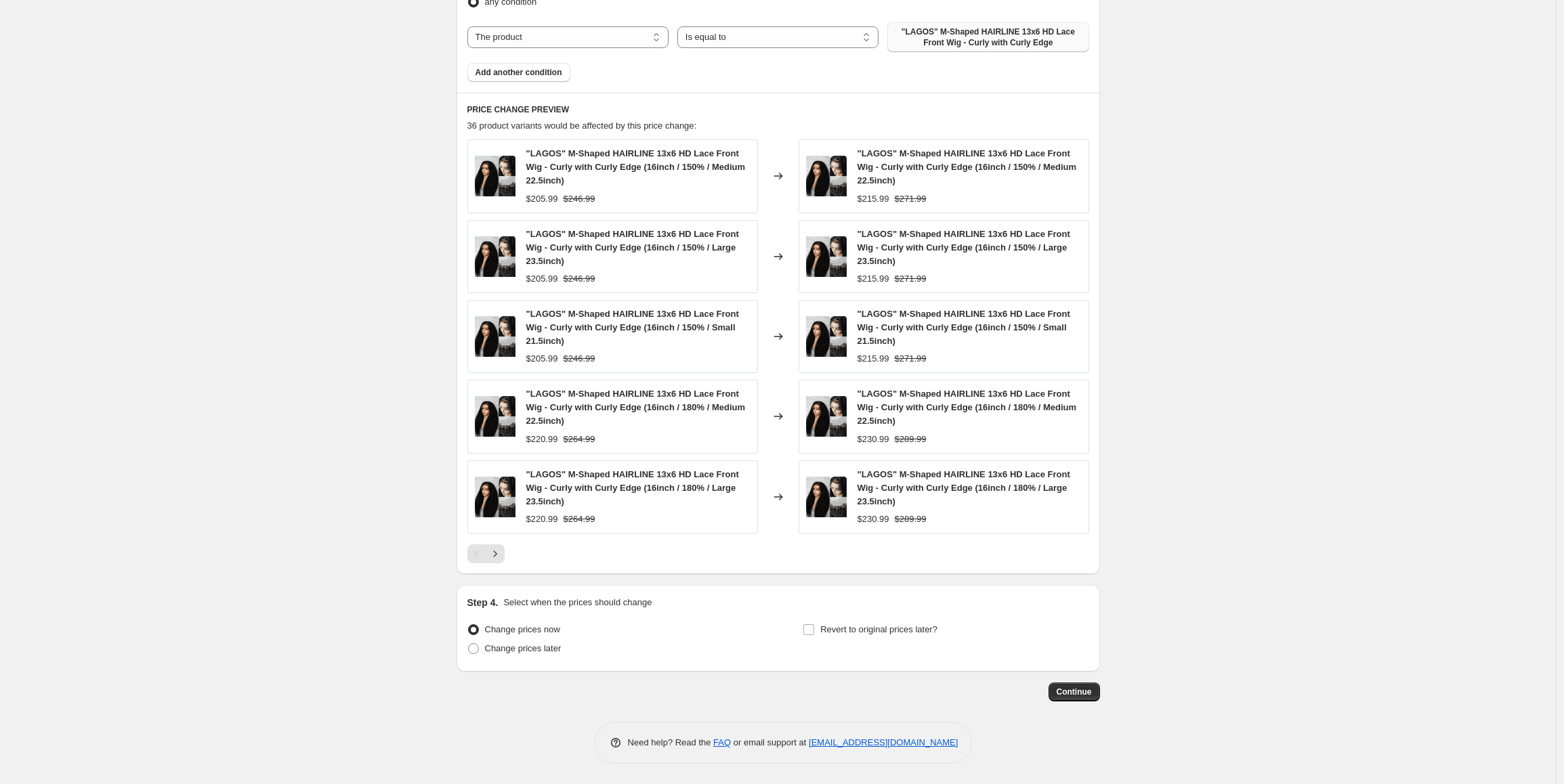
click at [1076, 696] on span "Continue" at bounding box center [1074, 692] width 35 height 11
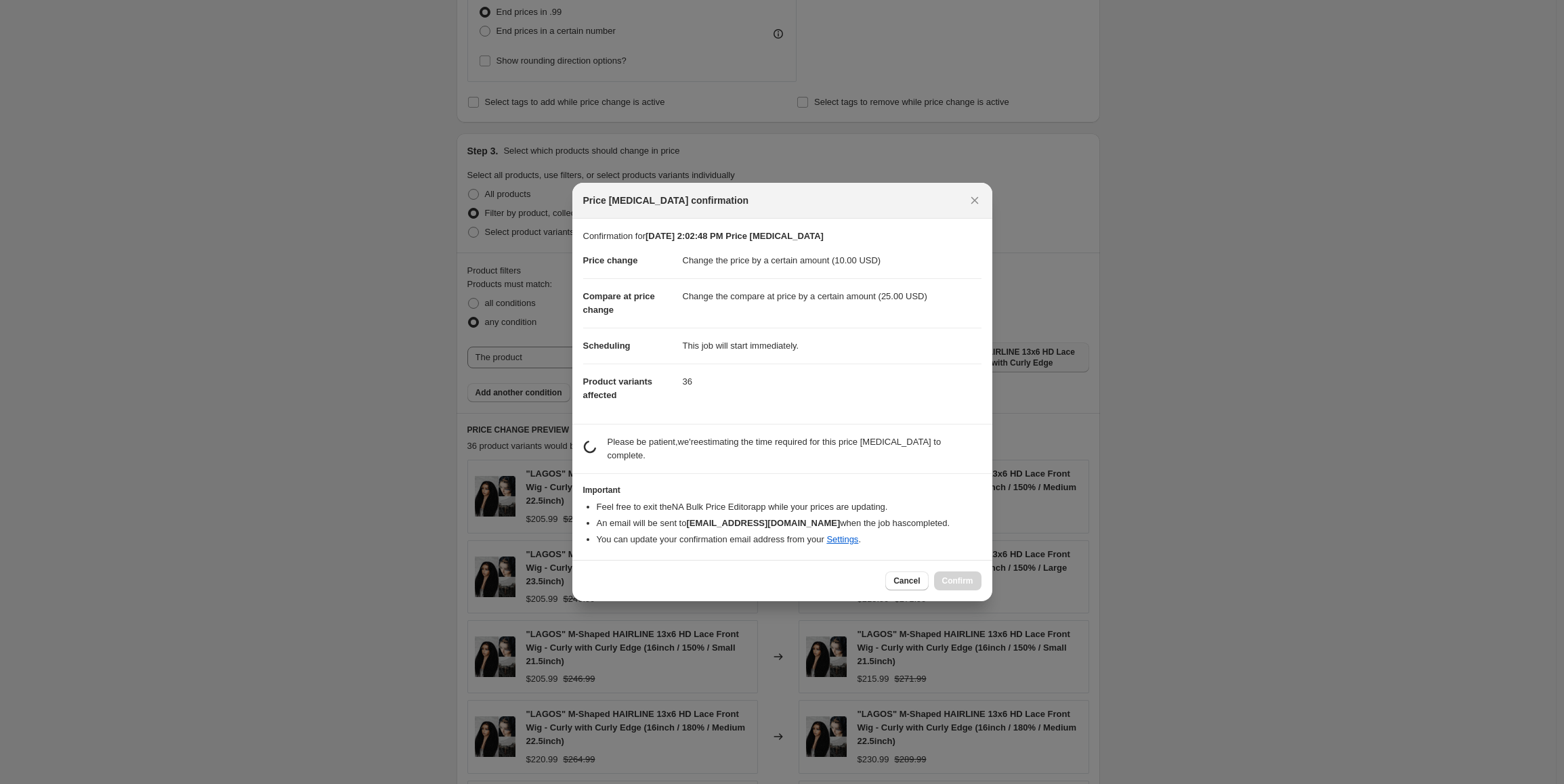
scroll to position [0, 0]
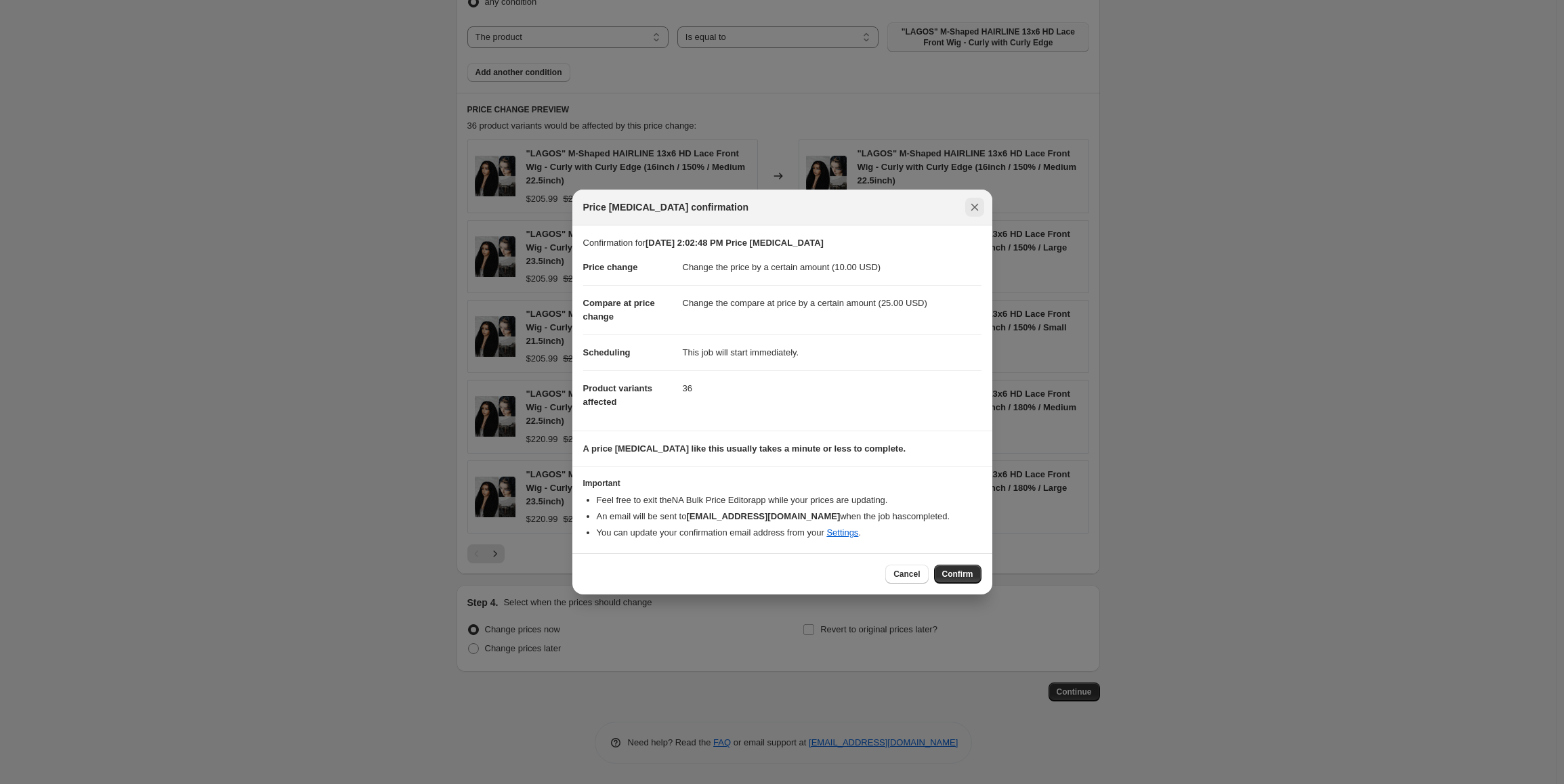
click at [970, 205] on icon "Close" at bounding box center [975, 207] width 13 height 13
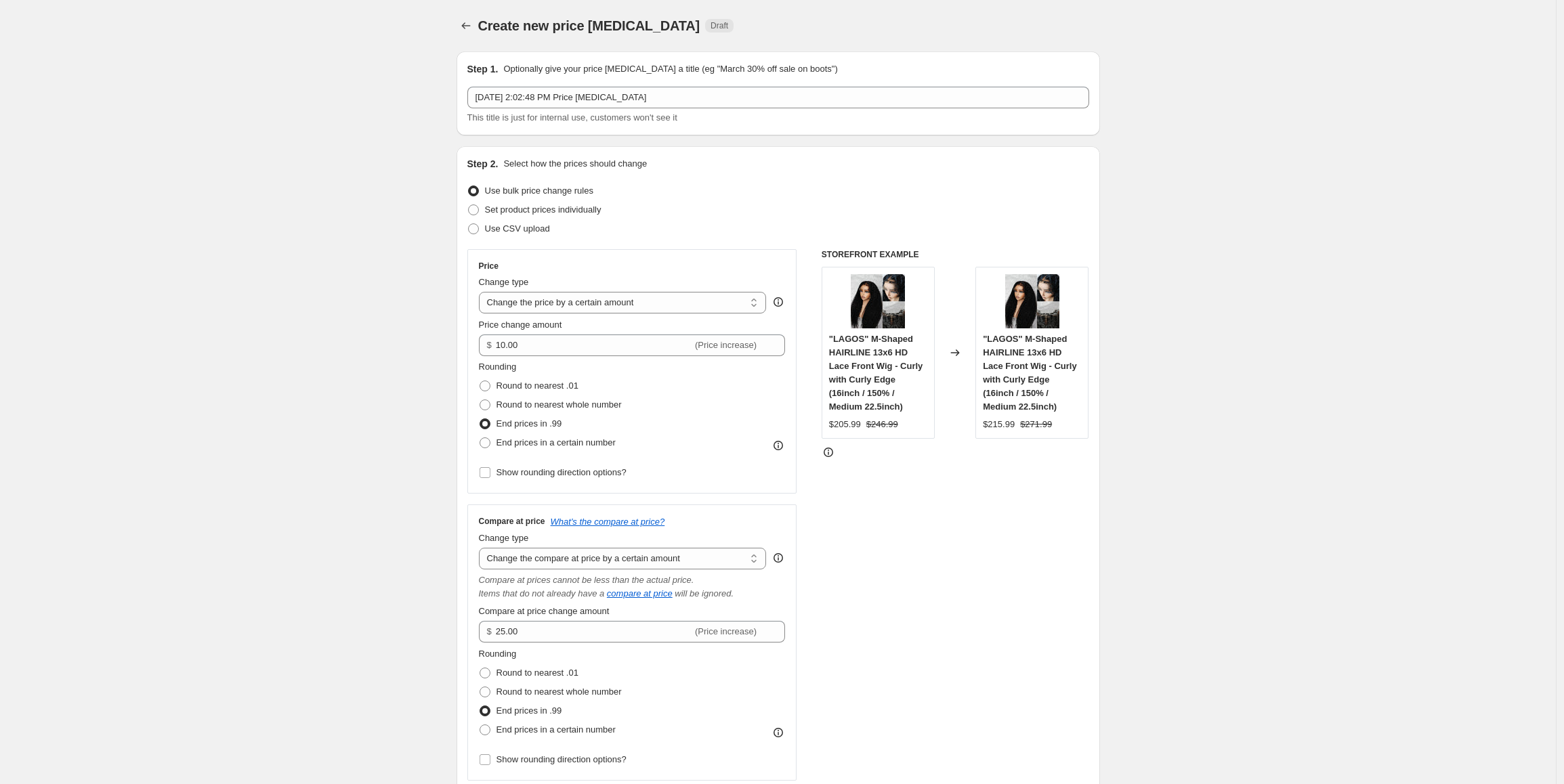
scroll to position [1019, 0]
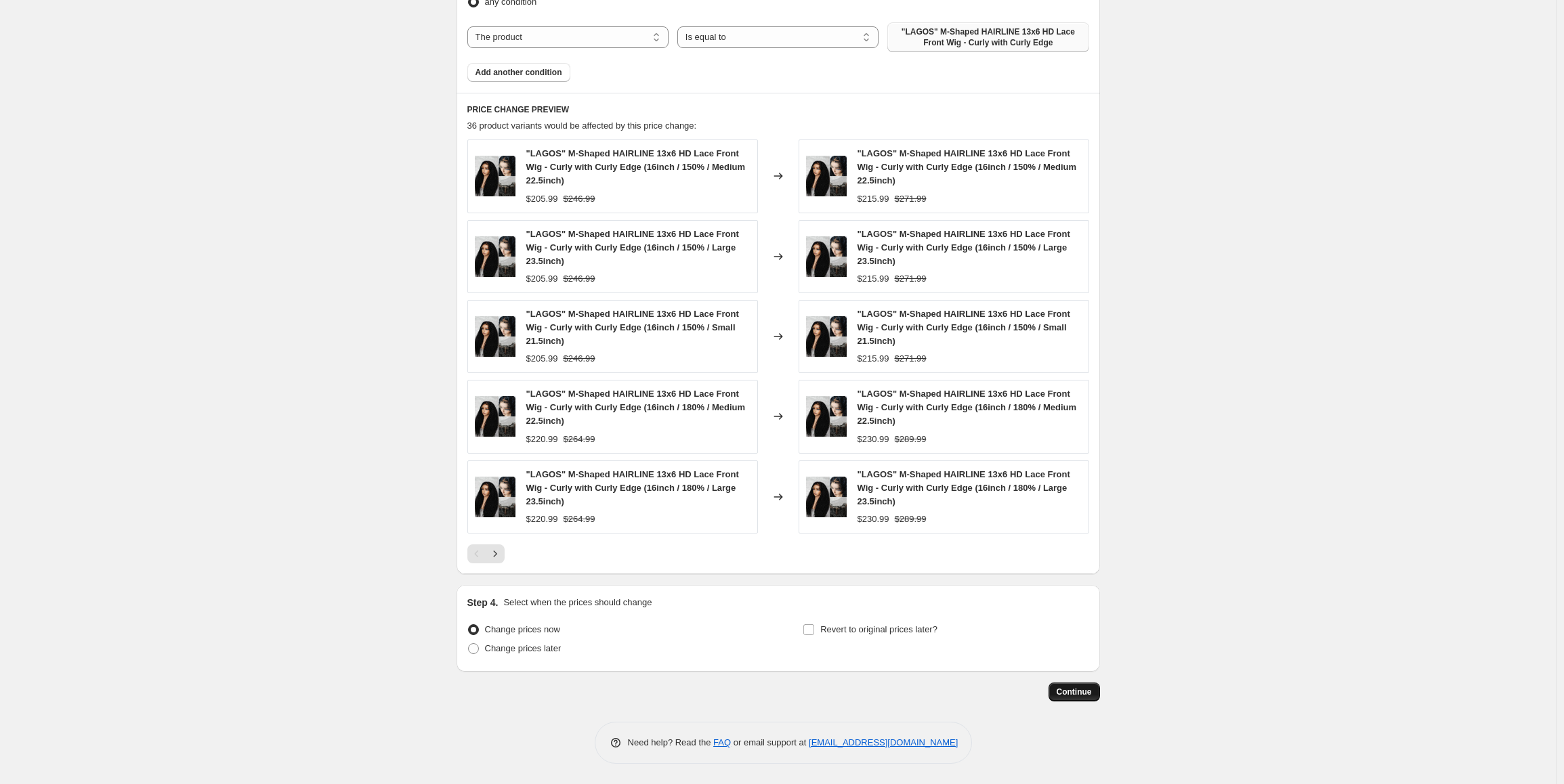
click at [1088, 689] on span "Continue" at bounding box center [1074, 692] width 35 height 11
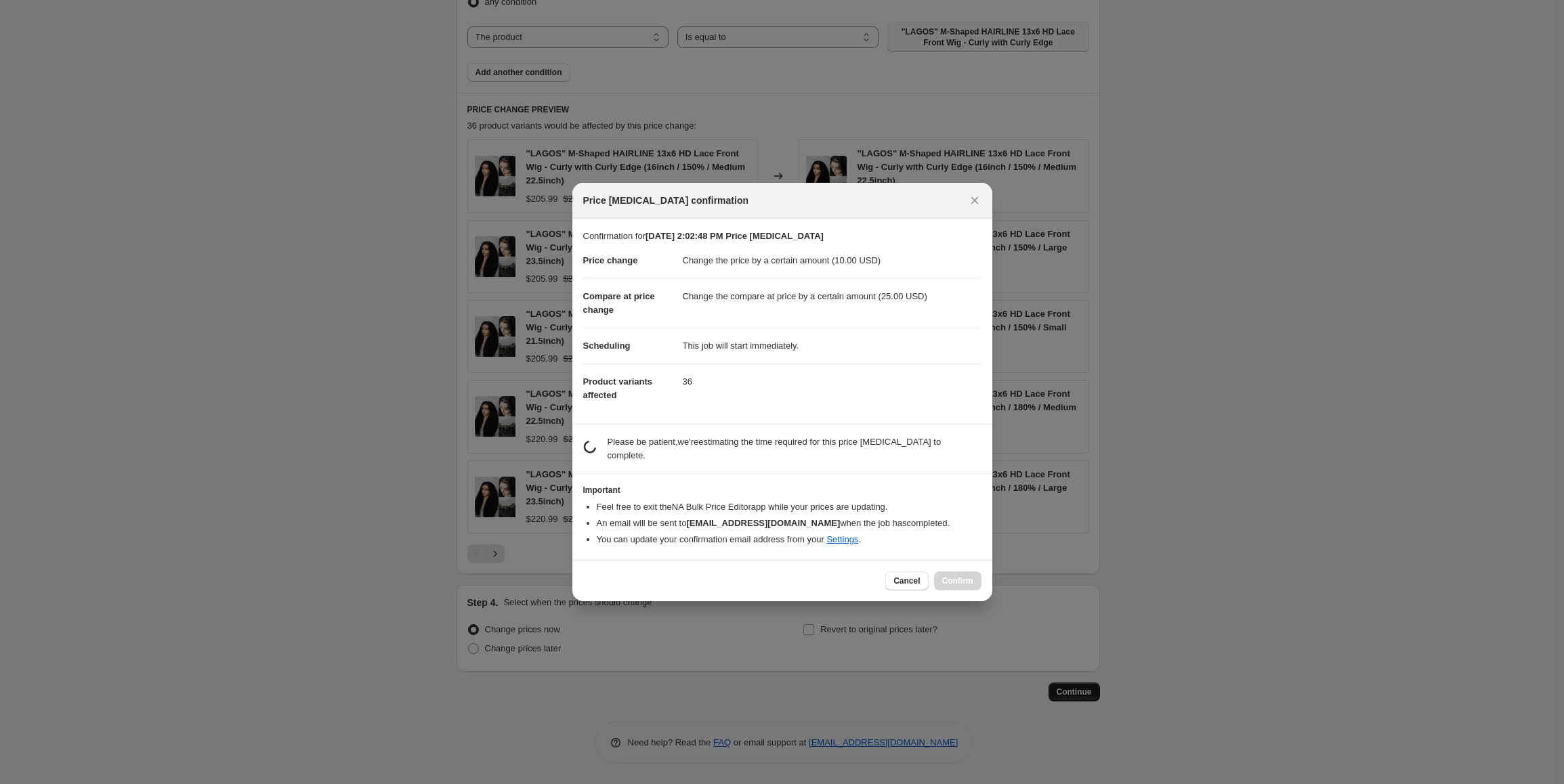
scroll to position [0, 0]
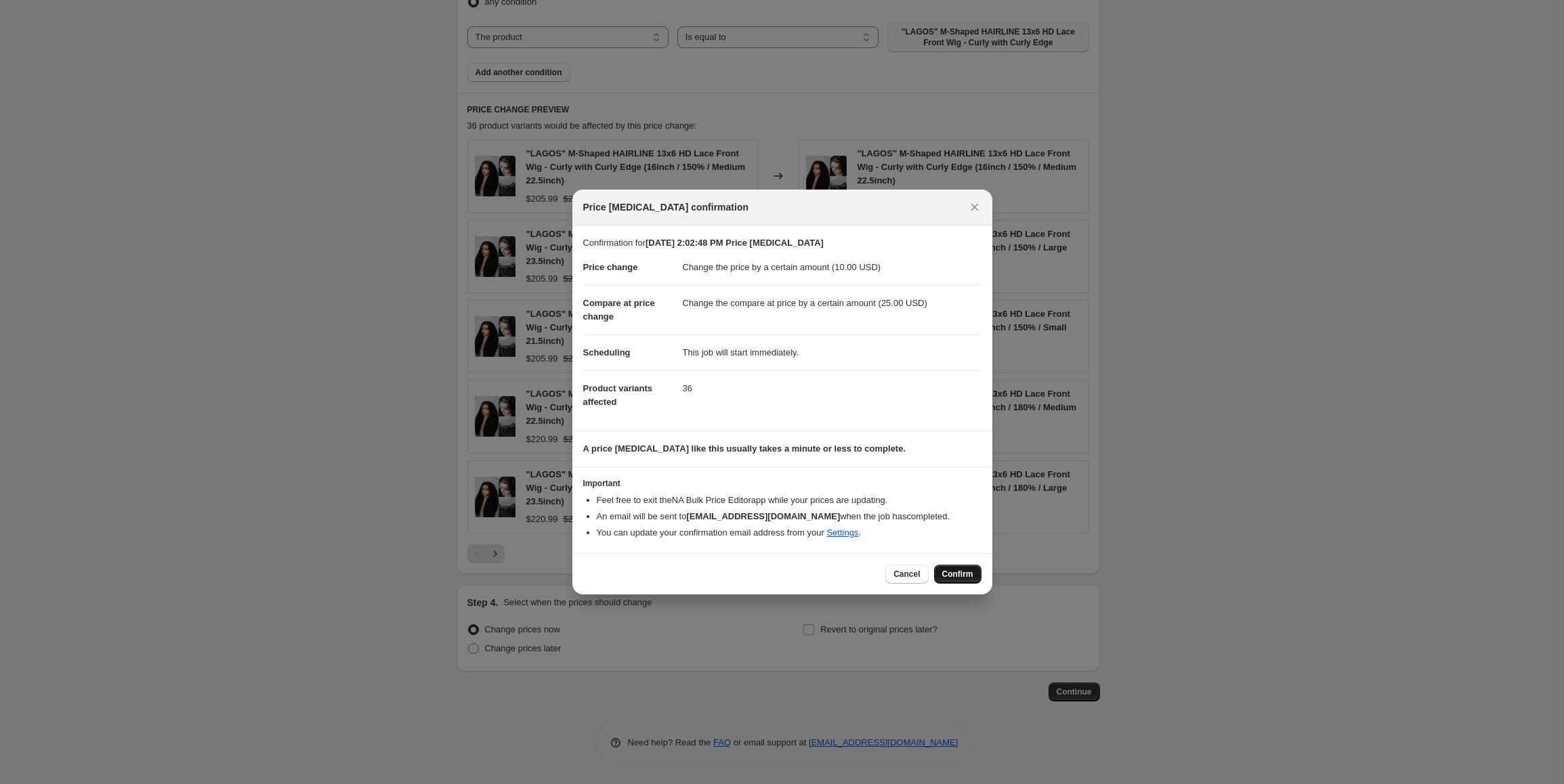
click at [959, 573] on span "Confirm" at bounding box center [958, 574] width 31 height 11
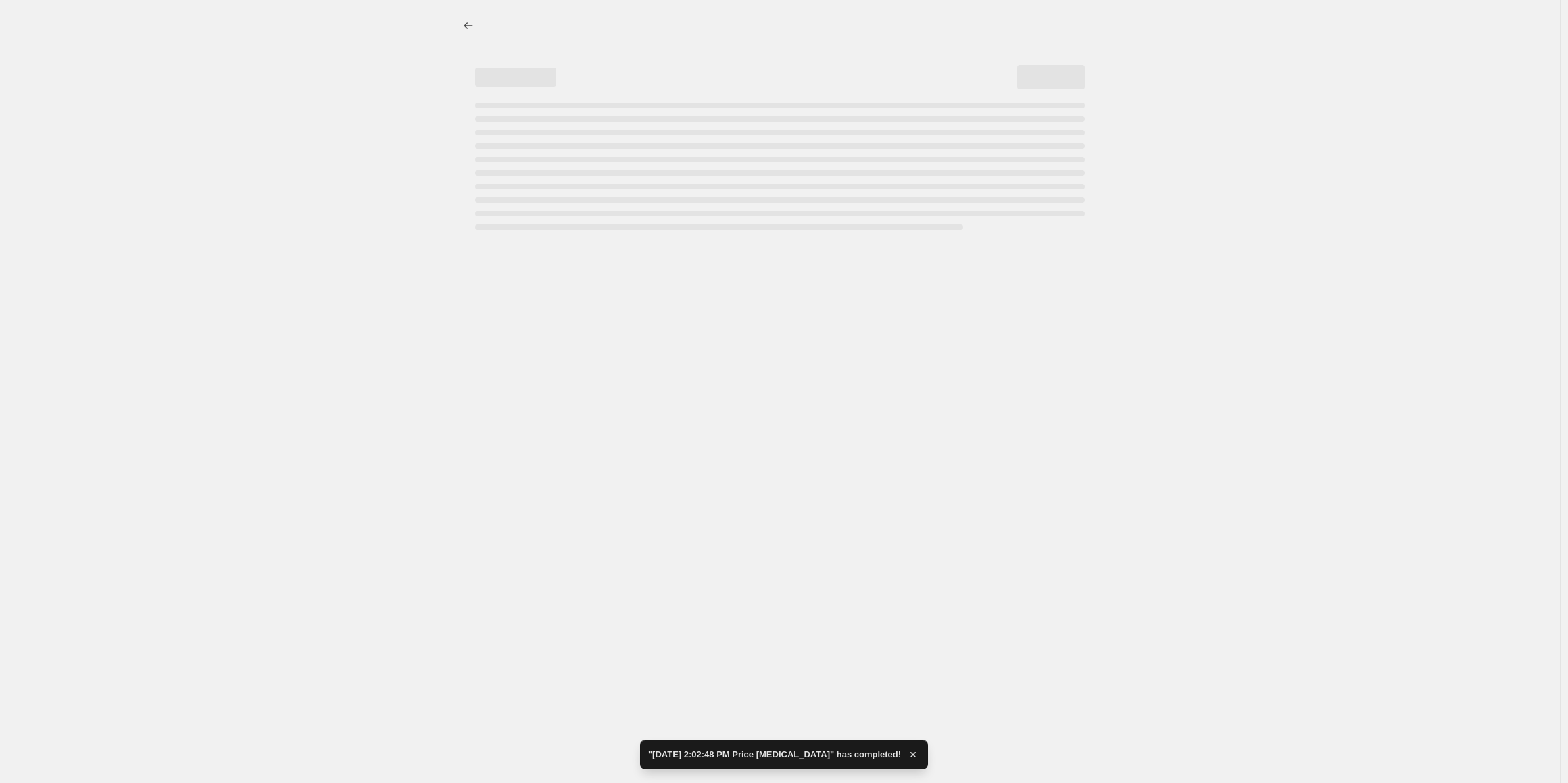
select select "by"
